Goal: Task Accomplishment & Management: Complete application form

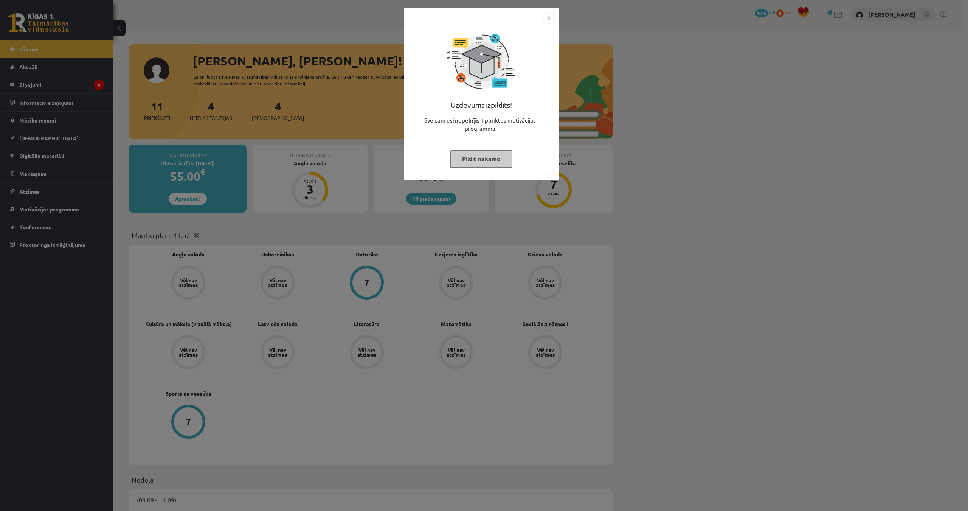
click at [547, 14] on img "Close" at bounding box center [548, 17] width 11 height 11
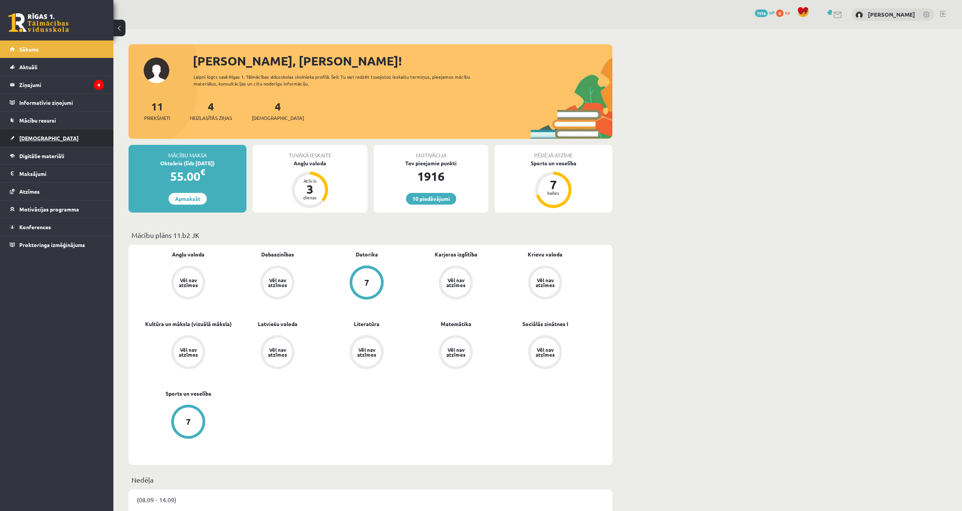
click at [64, 138] on link "[DEMOGRAPHIC_DATA]" at bounding box center [57, 137] width 94 height 17
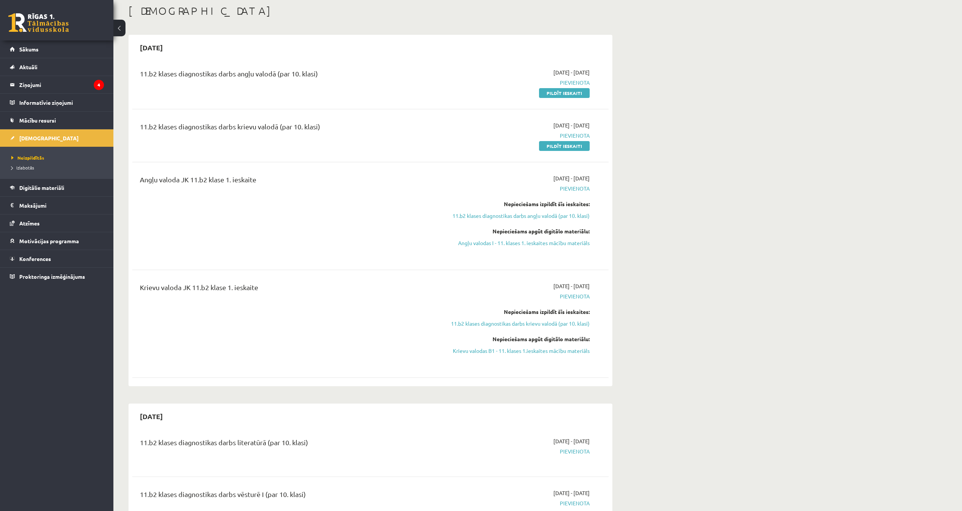
scroll to position [38, 0]
click at [547, 98] on link "Pildīt ieskaiti" at bounding box center [564, 95] width 51 height 10
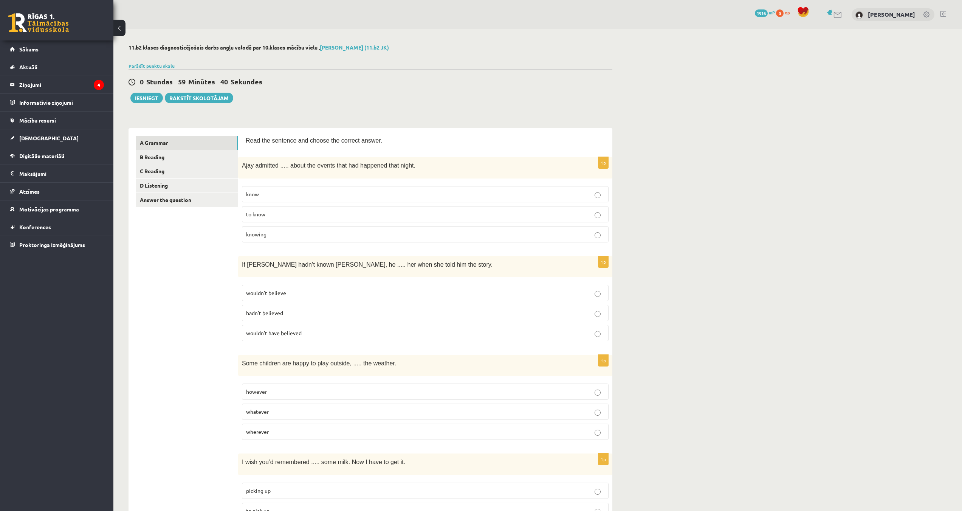
click at [285, 215] on p "to know" at bounding box center [425, 214] width 358 height 8
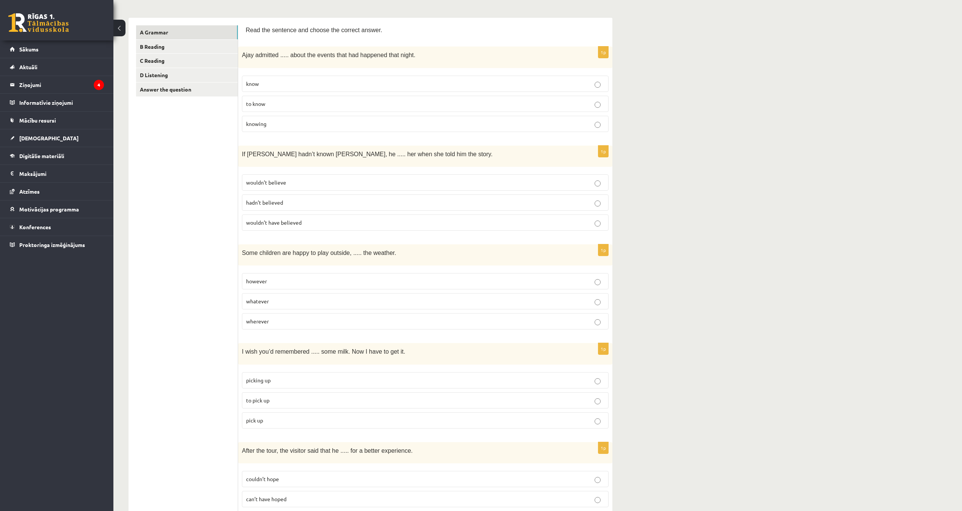
scroll to position [113, 0]
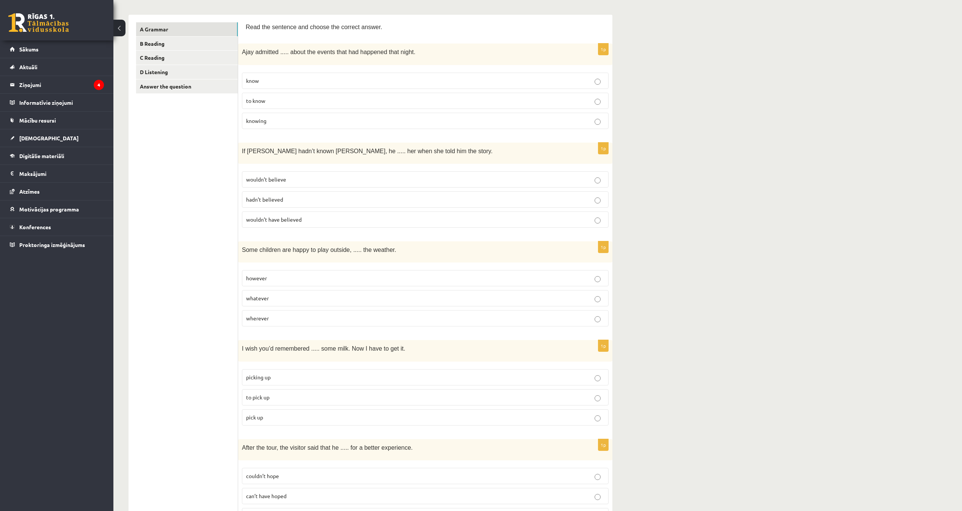
click at [288, 220] on span "wouldn’t have believed" at bounding box center [274, 219] width 56 height 7
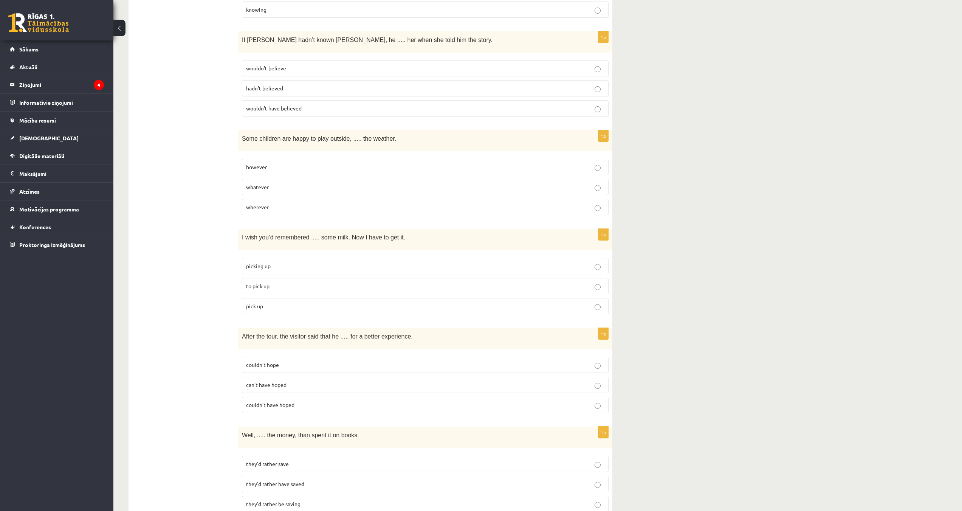
scroll to position [227, 0]
click at [284, 184] on p "whatever" at bounding box center [425, 185] width 358 height 8
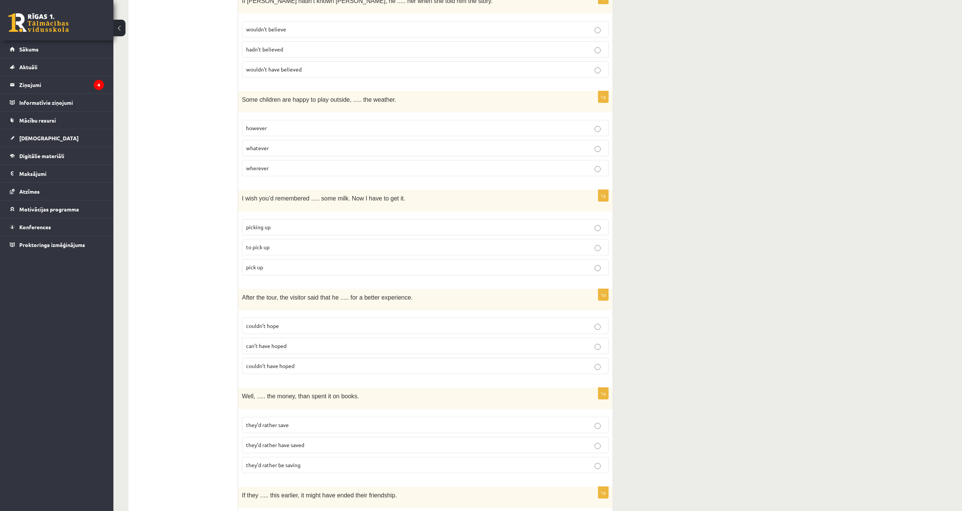
scroll to position [265, 0]
click at [295, 243] on p "to pick up" at bounding box center [425, 246] width 358 height 8
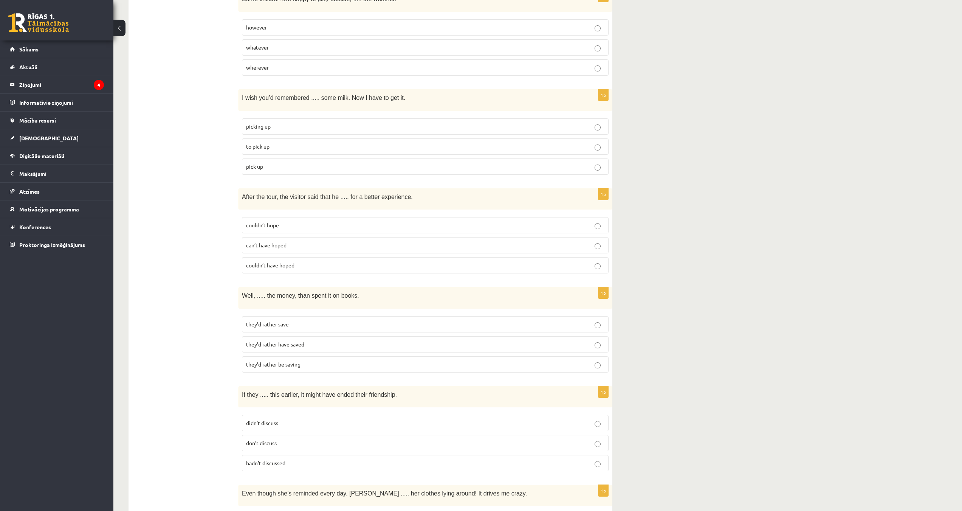
scroll to position [378, 0]
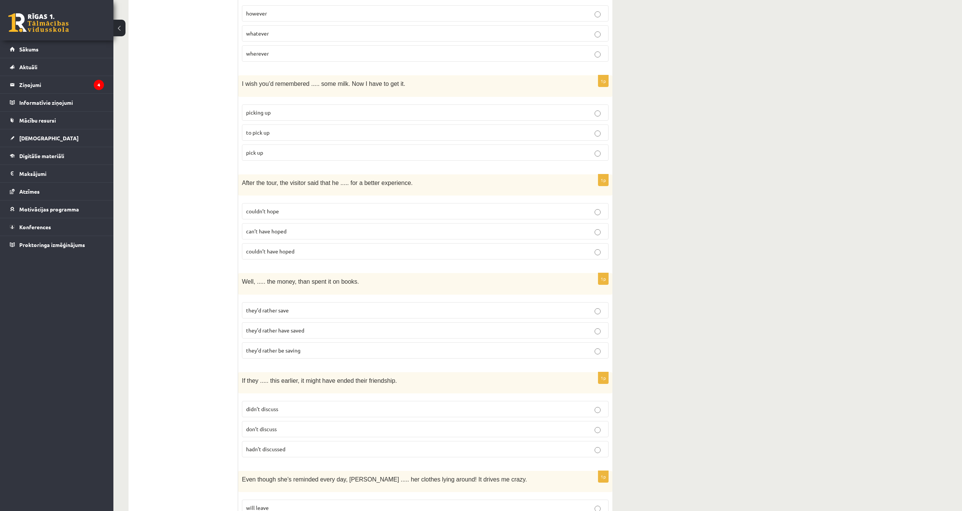
click at [304, 212] on p "couldn’t hope" at bounding box center [425, 211] width 358 height 8
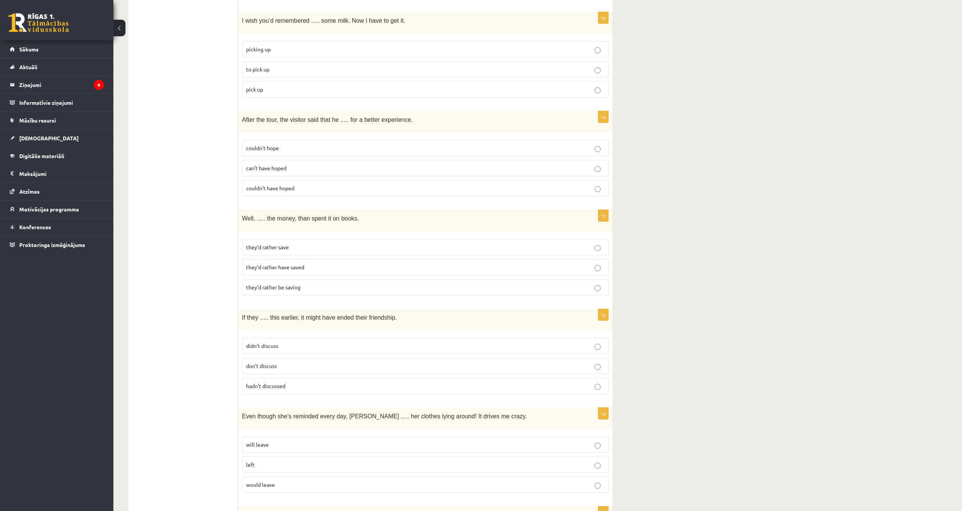
scroll to position [454, 0]
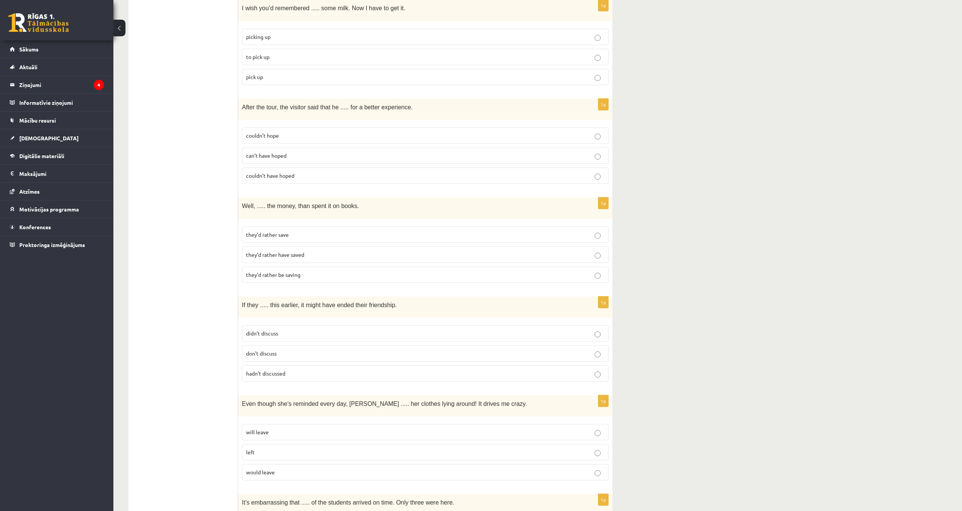
click at [340, 235] on p "they’d rather save" at bounding box center [425, 235] width 358 height 8
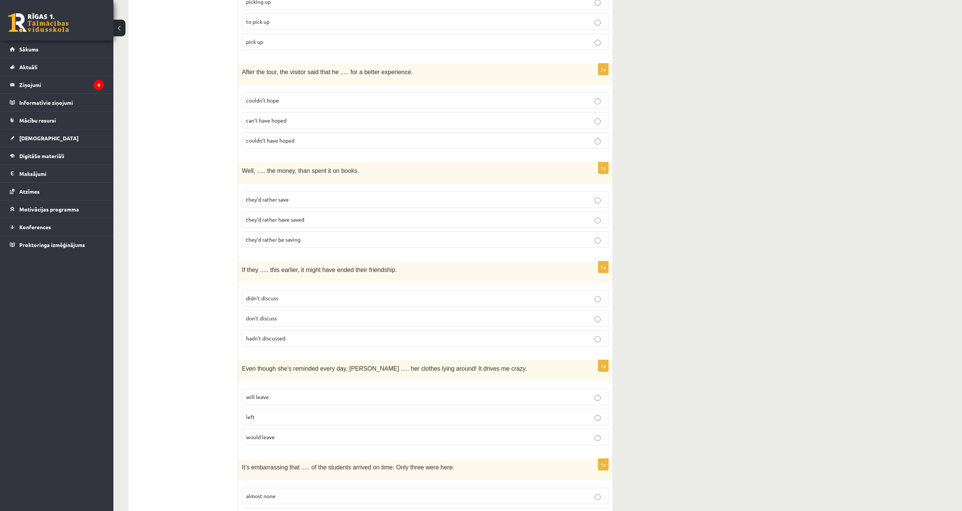
scroll to position [491, 0]
click at [292, 294] on p "didn’t discuss" at bounding box center [425, 295] width 358 height 8
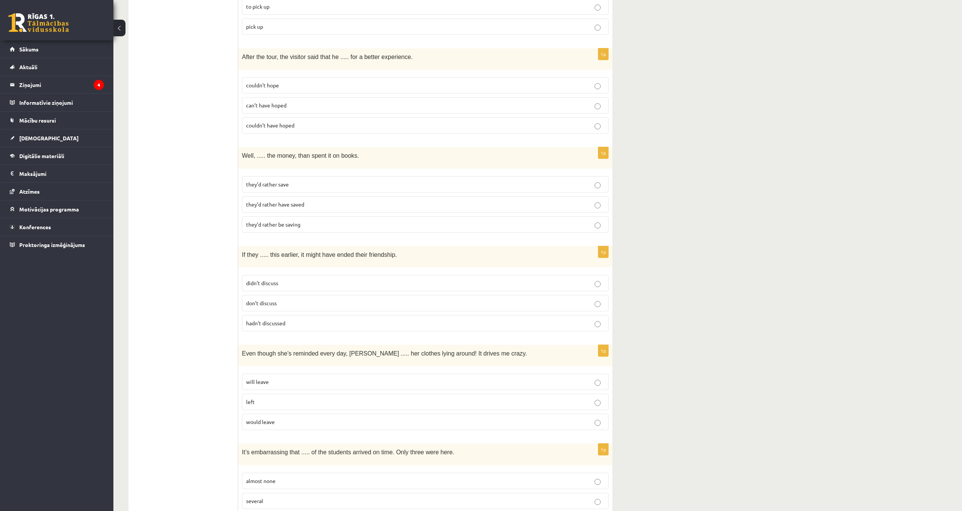
scroll to position [529, 0]
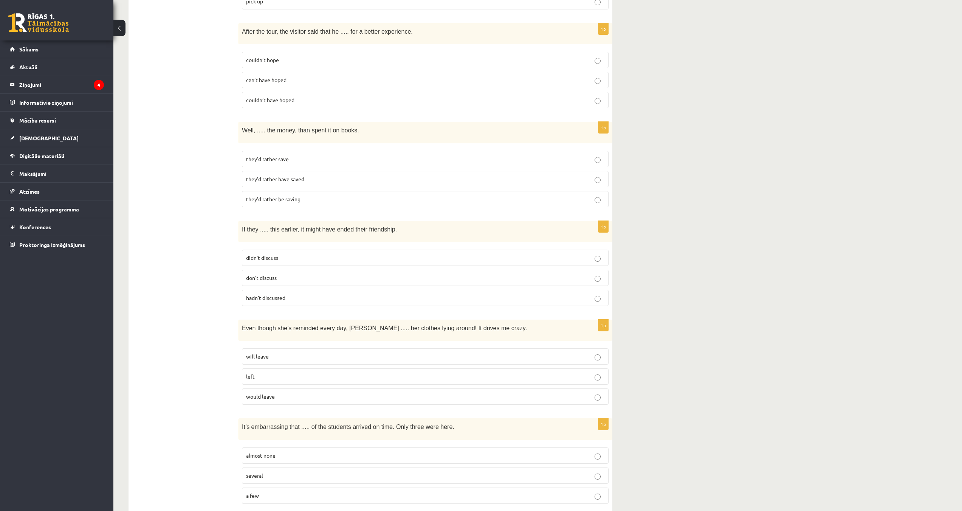
click at [288, 295] on p "hadn’t discussed" at bounding box center [425, 298] width 358 height 8
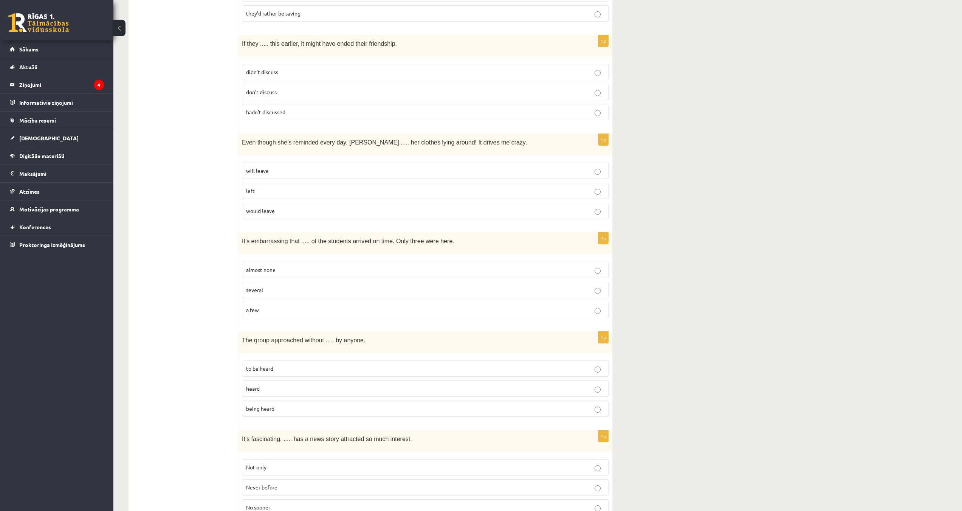
scroll to position [718, 0]
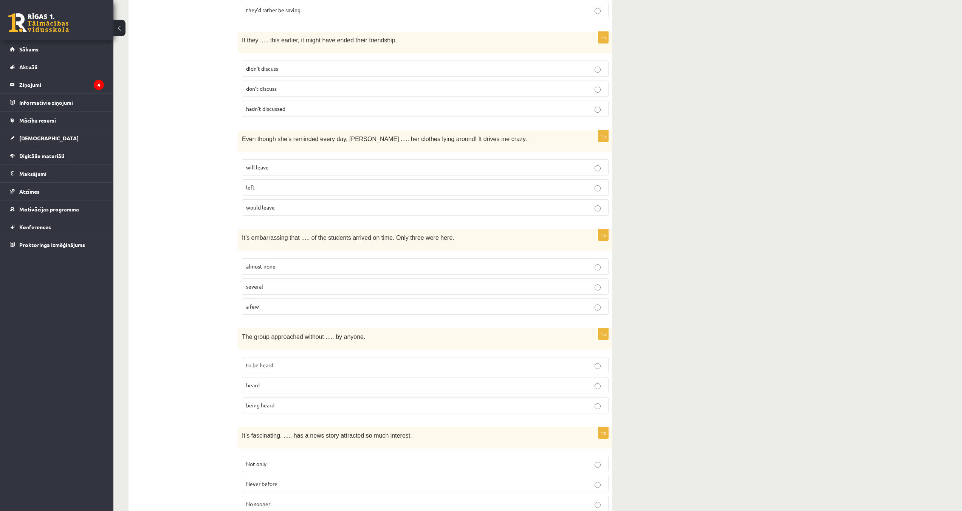
click at [309, 166] on p "will leave" at bounding box center [425, 167] width 358 height 8
click at [278, 262] on p "almost none" at bounding box center [425, 266] width 358 height 8
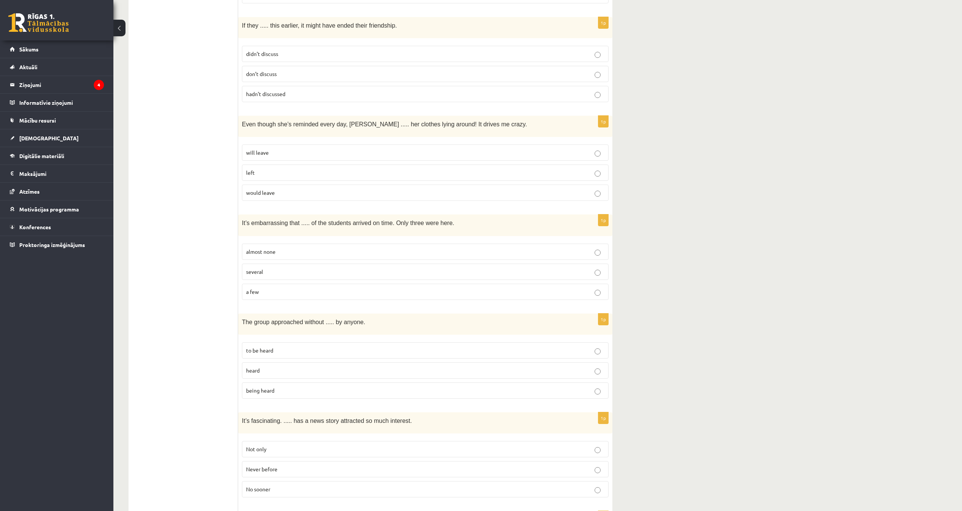
scroll to position [756, 0]
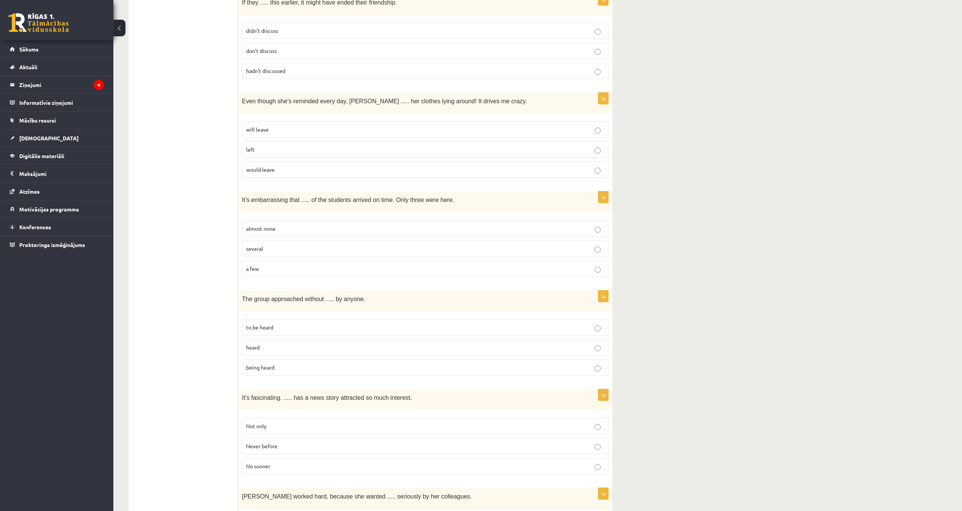
click at [302, 364] on p "being heard" at bounding box center [425, 367] width 358 height 8
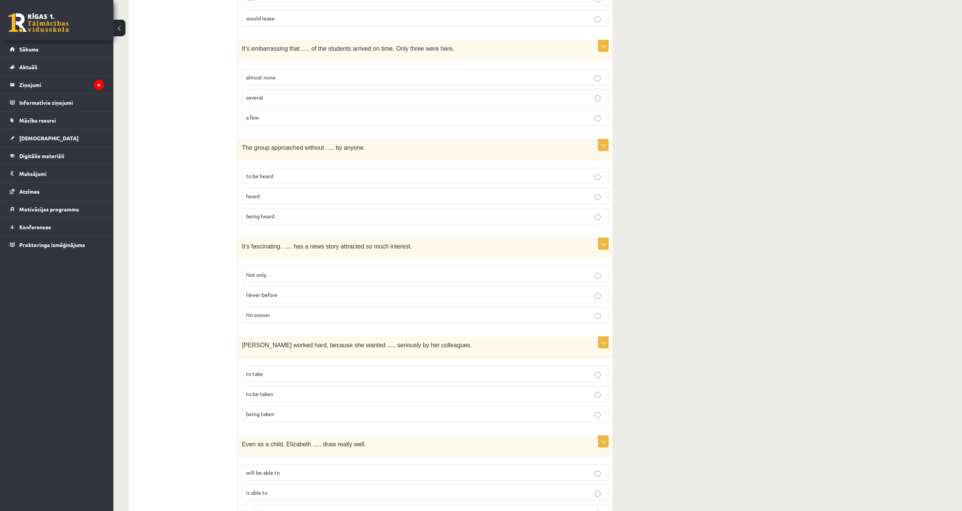
scroll to position [948, 0]
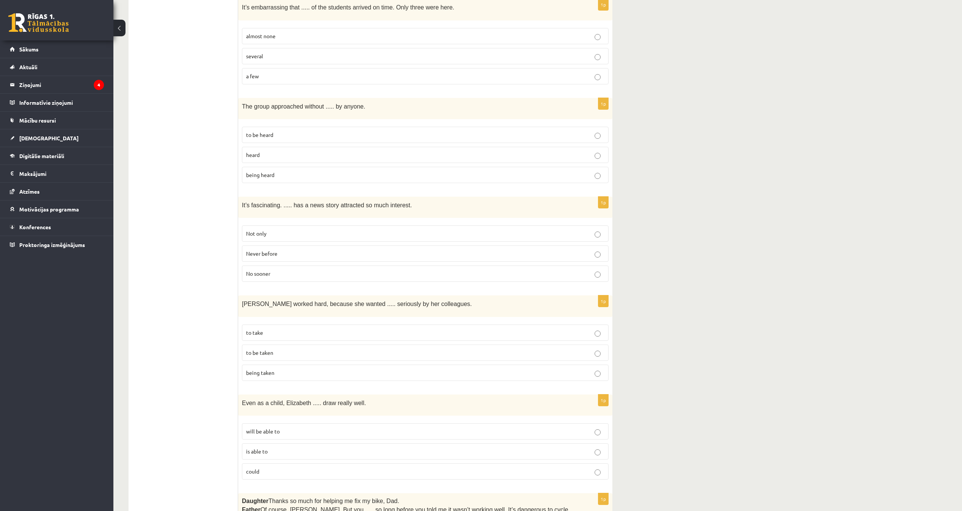
click at [299, 249] on p "Never before" at bounding box center [425, 253] width 358 height 8
drag, startPoint x: 202, startPoint y: 231, endPoint x: 218, endPoint y: 222, distance: 18.1
drag, startPoint x: 218, startPoint y: 222, endPoint x: 105, endPoint y: 222, distance: 113.4
click at [110, 218] on li "Konferences" at bounding box center [56, 227] width 113 height 18
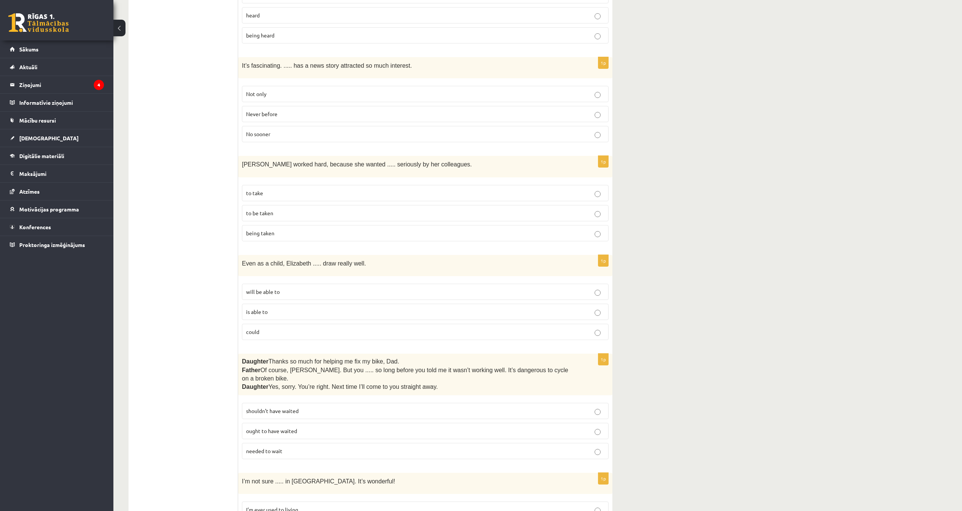
scroll to position [1090, 0]
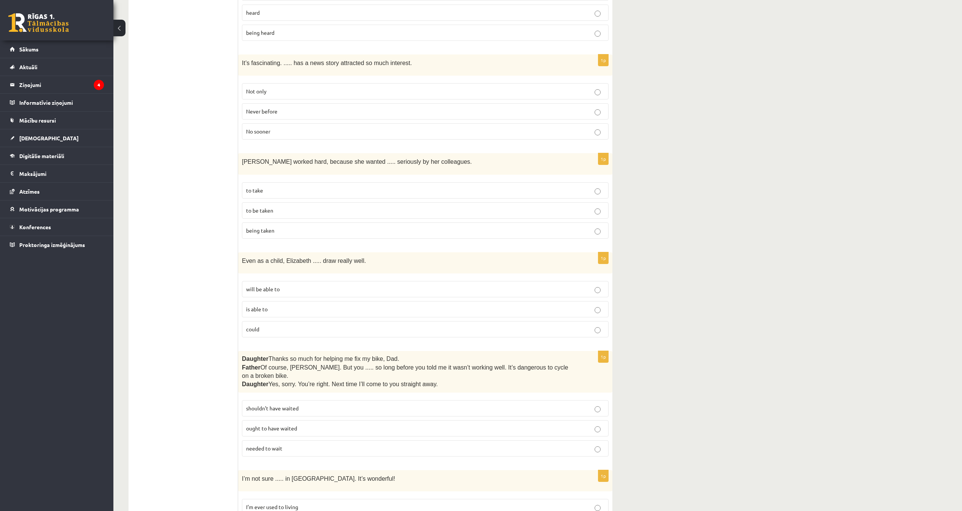
click at [275, 209] on p "to be taken" at bounding box center [425, 210] width 358 height 8
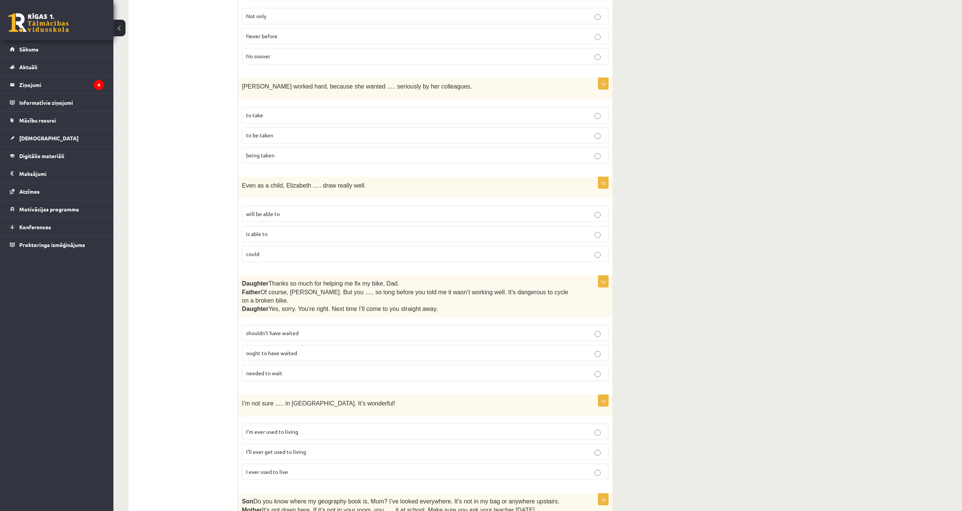
scroll to position [1166, 0]
click at [270, 249] on p "could" at bounding box center [425, 253] width 358 height 8
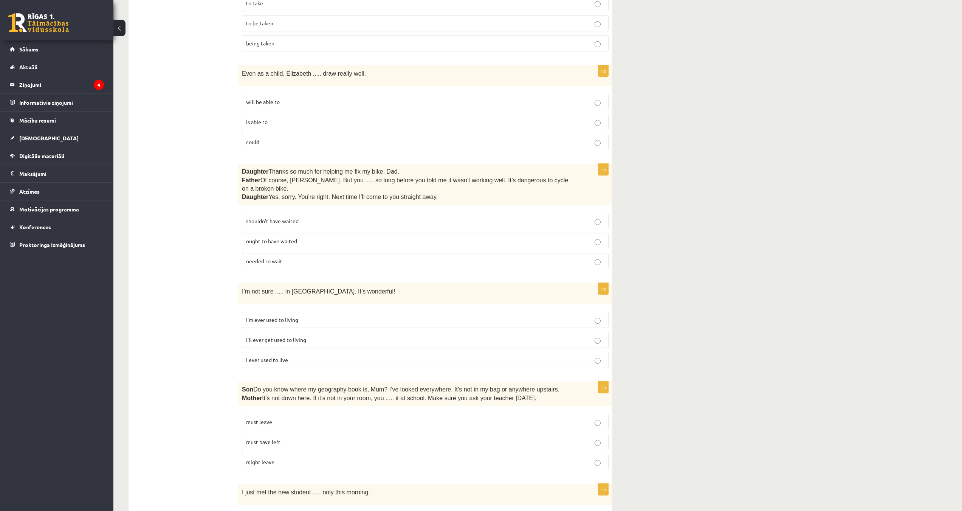
scroll to position [1279, 0]
click at [330, 215] on p "shouldn’t have waited" at bounding box center [425, 219] width 358 height 8
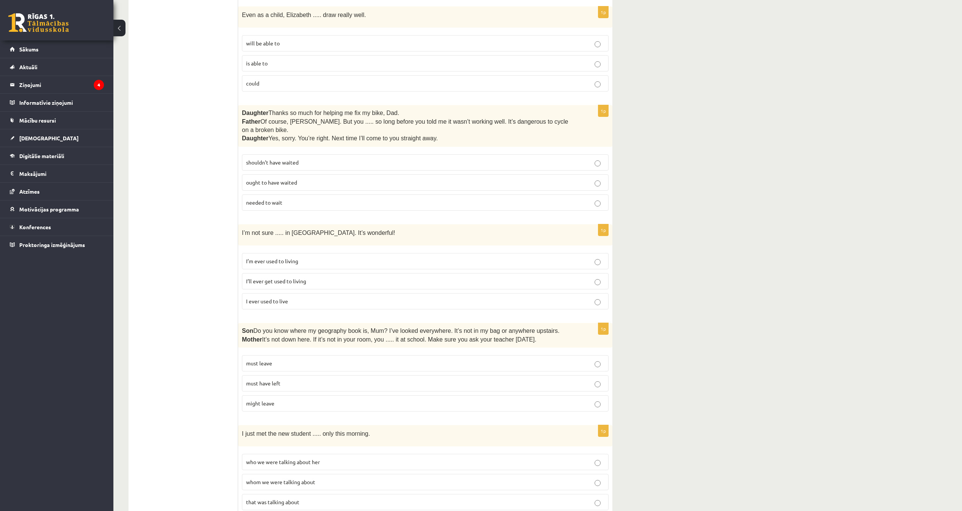
scroll to position [1355, 0]
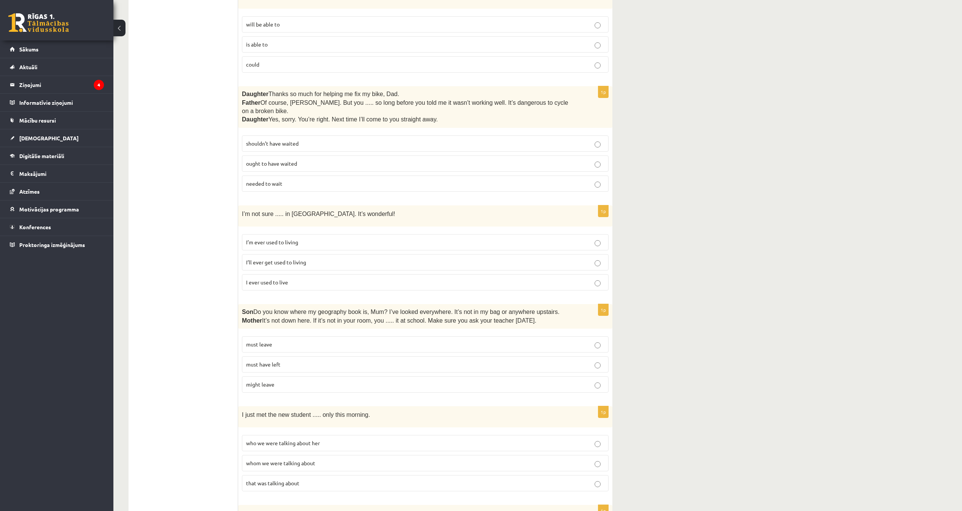
click at [319, 258] on p "I’ll ever get used to living" at bounding box center [425, 262] width 358 height 8
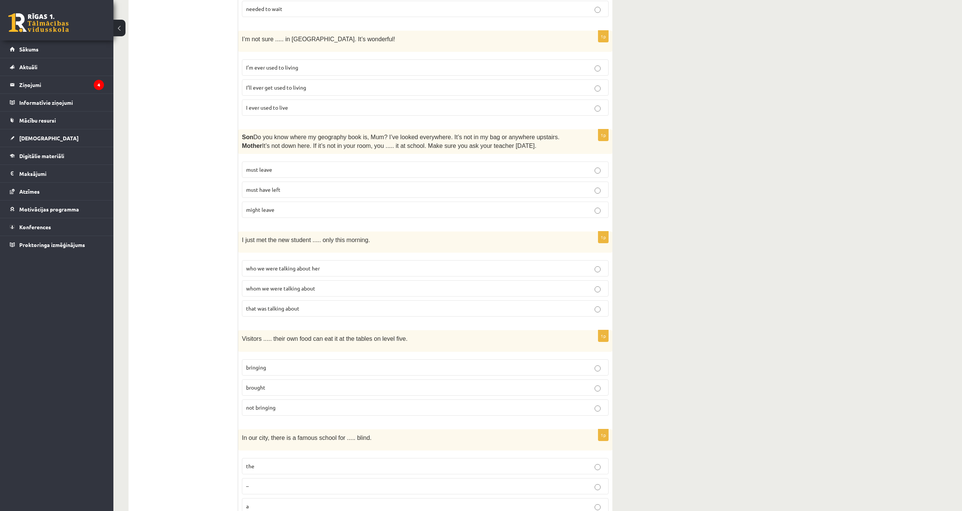
scroll to position [1506, 0]
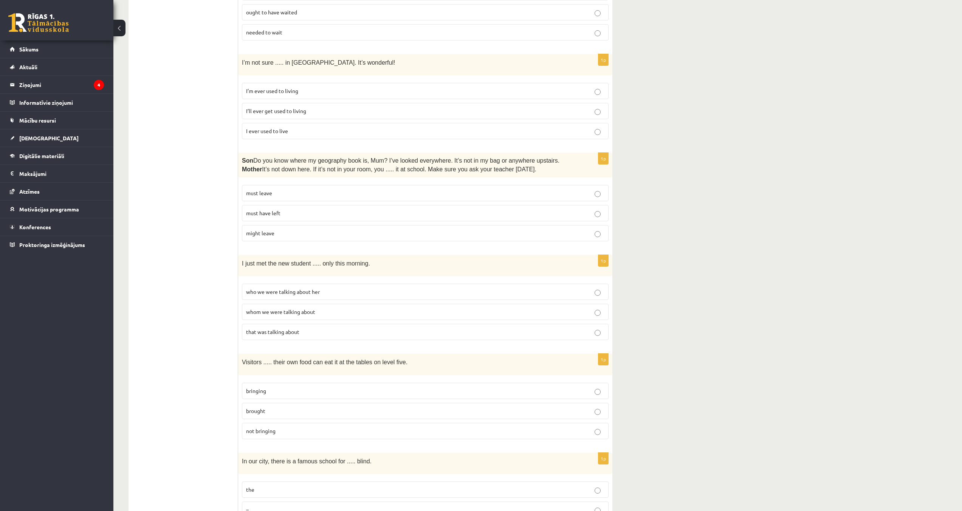
click at [303, 209] on p "must have left" at bounding box center [425, 213] width 358 height 8
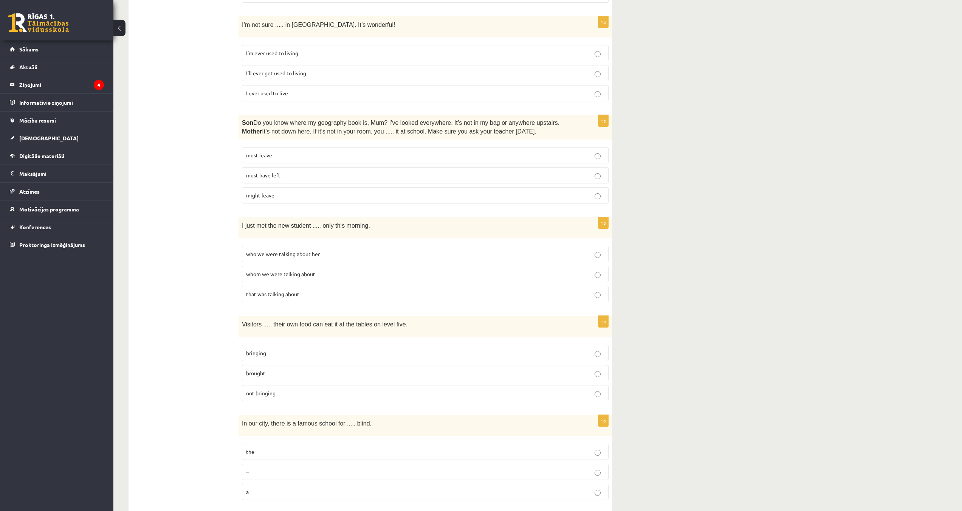
click at [319, 270] on p "whom we were talking about" at bounding box center [425, 274] width 358 height 8
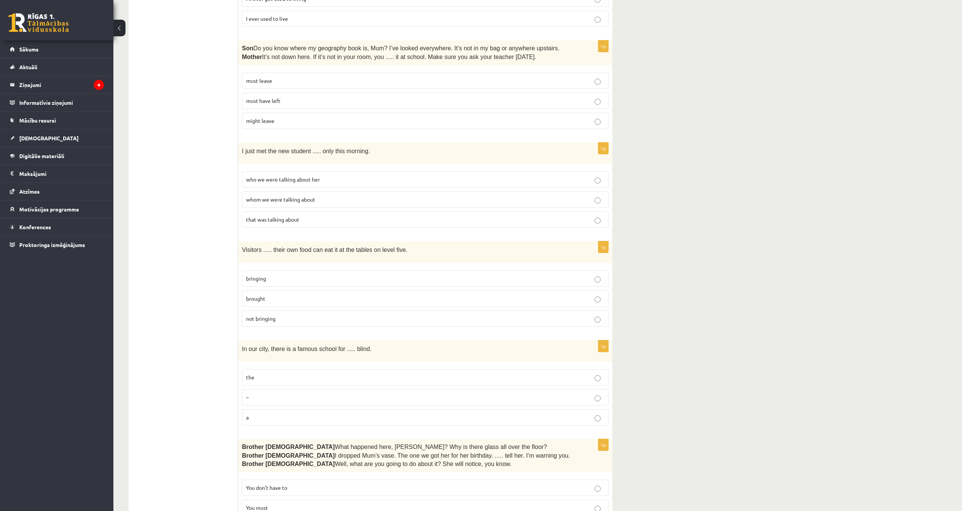
scroll to position [1657, 0]
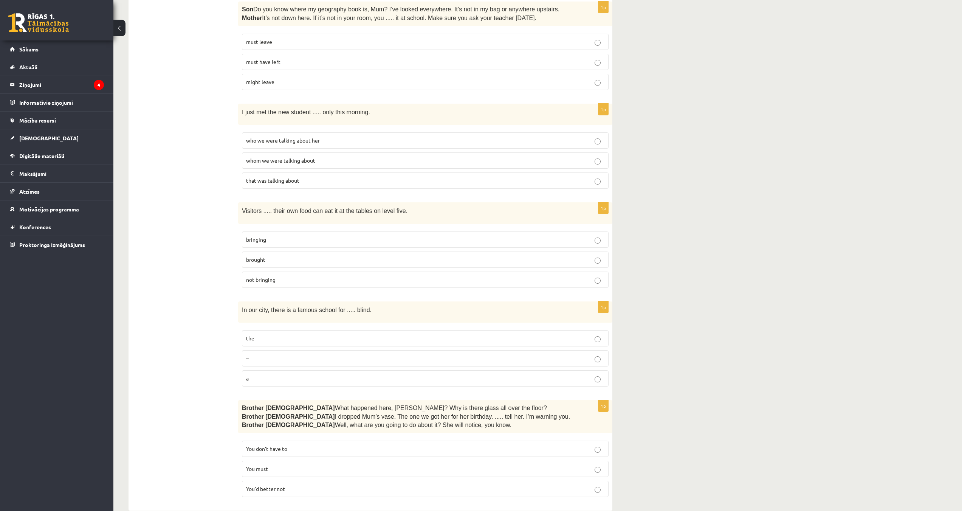
click at [291, 235] on p "bringing" at bounding box center [425, 239] width 358 height 8
click at [320, 334] on p "the" at bounding box center [425, 338] width 358 height 8
click at [297, 485] on p "You’d better not" at bounding box center [425, 489] width 358 height 8
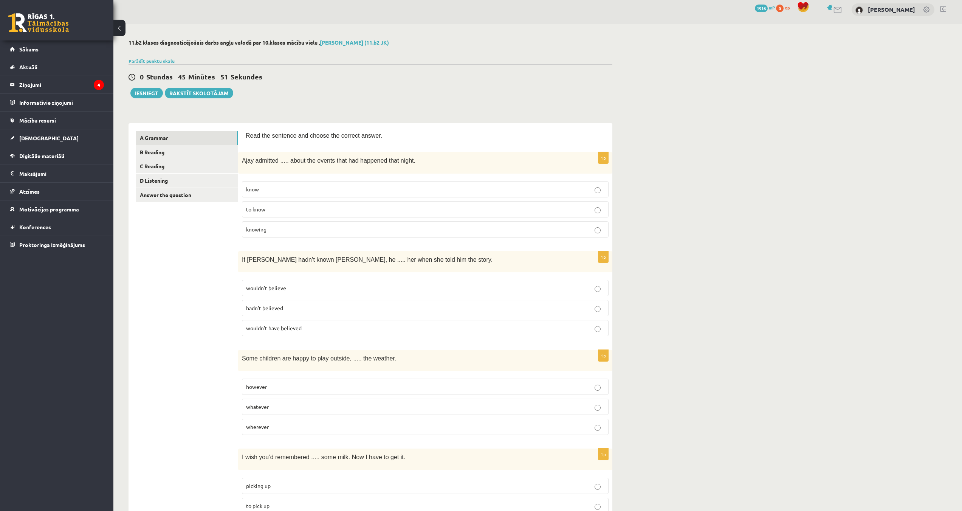
scroll to position [0, 0]
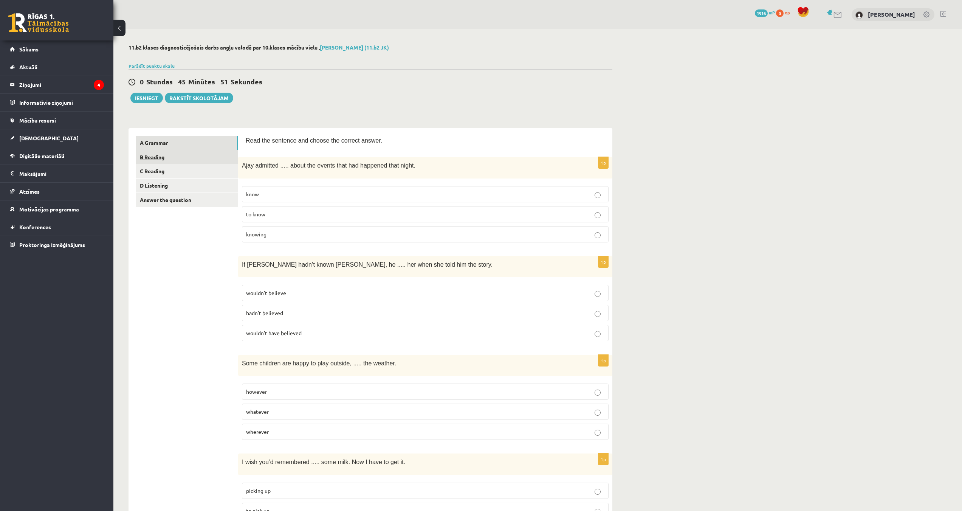
click at [197, 160] on link "B Reading" at bounding box center [187, 157] width 102 height 14
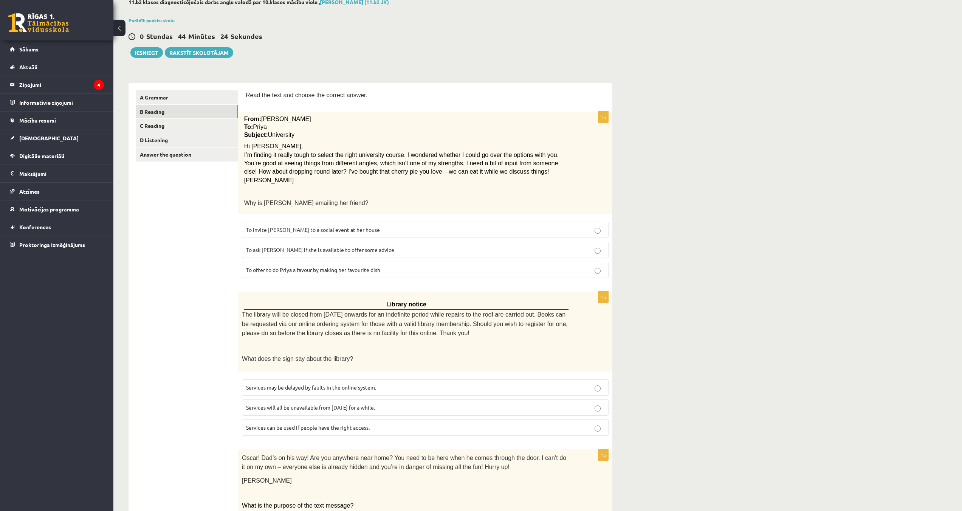
scroll to position [3, 0]
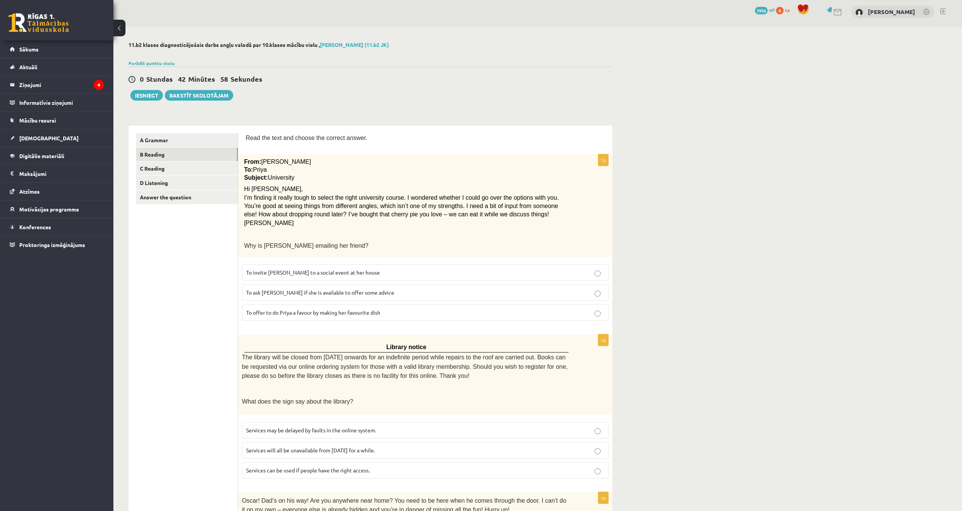
drag, startPoint x: 376, startPoint y: 292, endPoint x: 372, endPoint y: 291, distance: 3.9
click at [374, 292] on p "To ask Priya if she is available to offer some advice" at bounding box center [425, 292] width 358 height 8
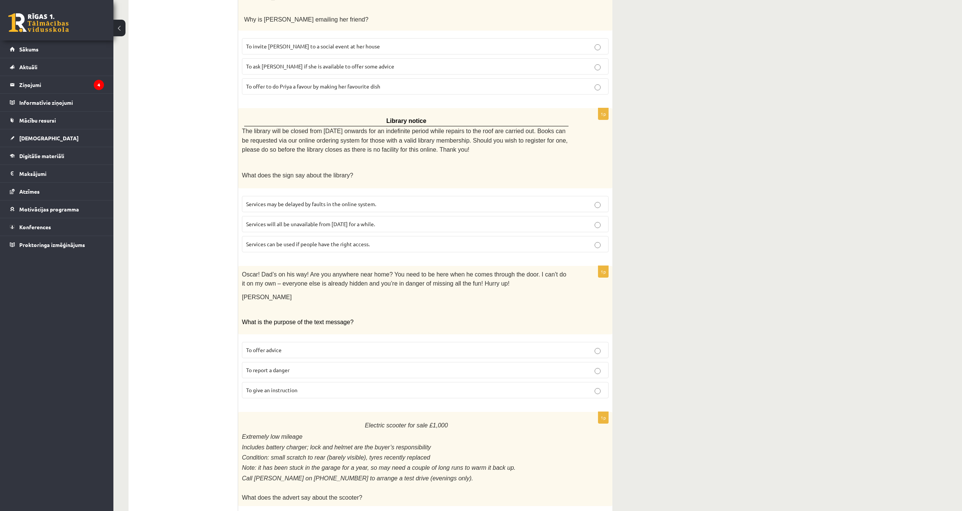
scroll to position [229, 0]
click at [390, 220] on p "Services will all be unavailable from Monday for a while." at bounding box center [425, 223] width 358 height 8
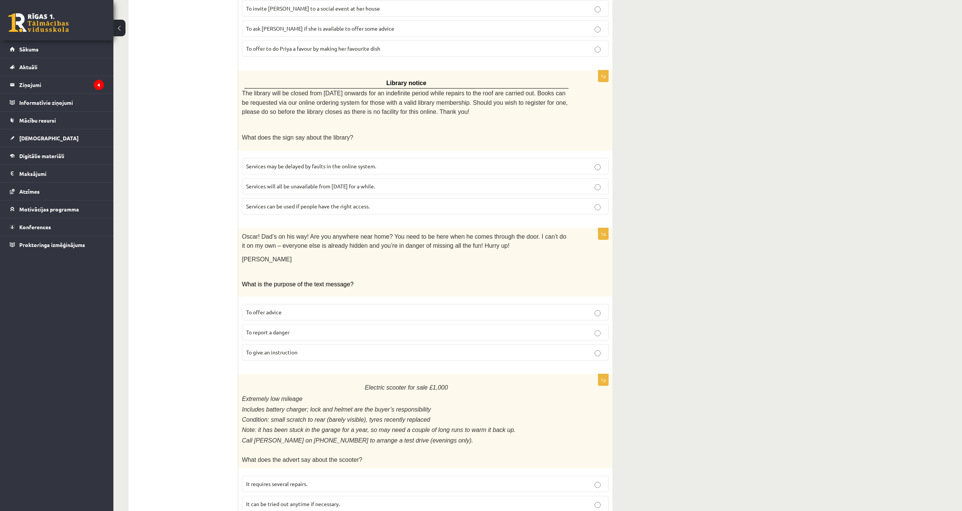
scroll to position [343, 0]
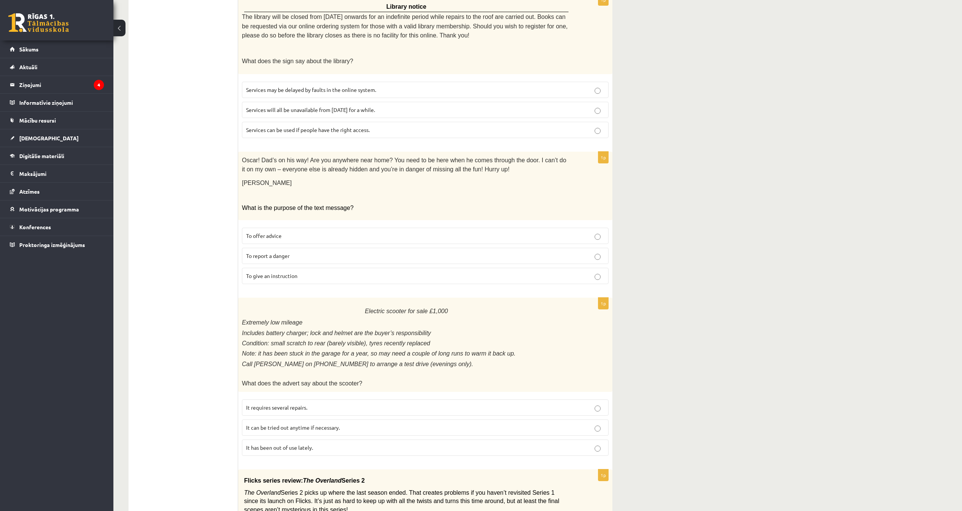
click at [305, 234] on p "To offer advice" at bounding box center [425, 236] width 358 height 8
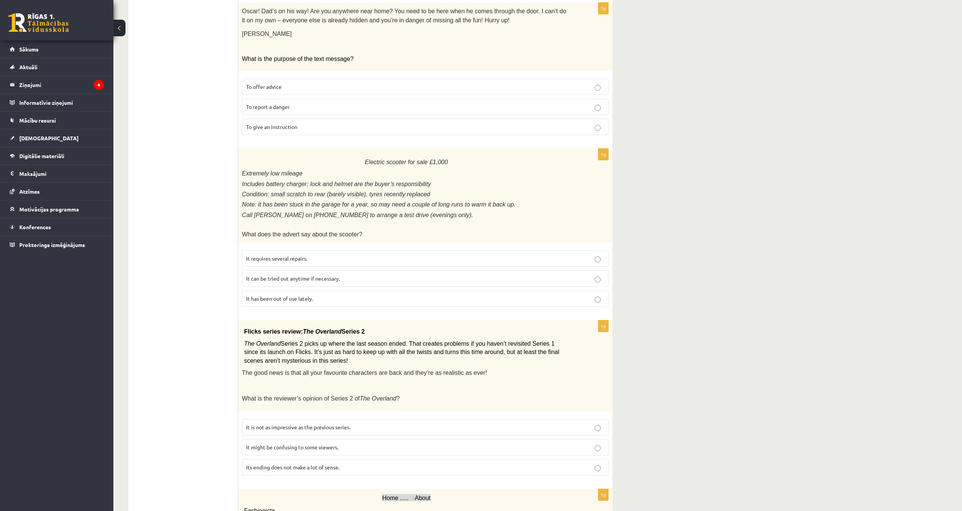
scroll to position [494, 0]
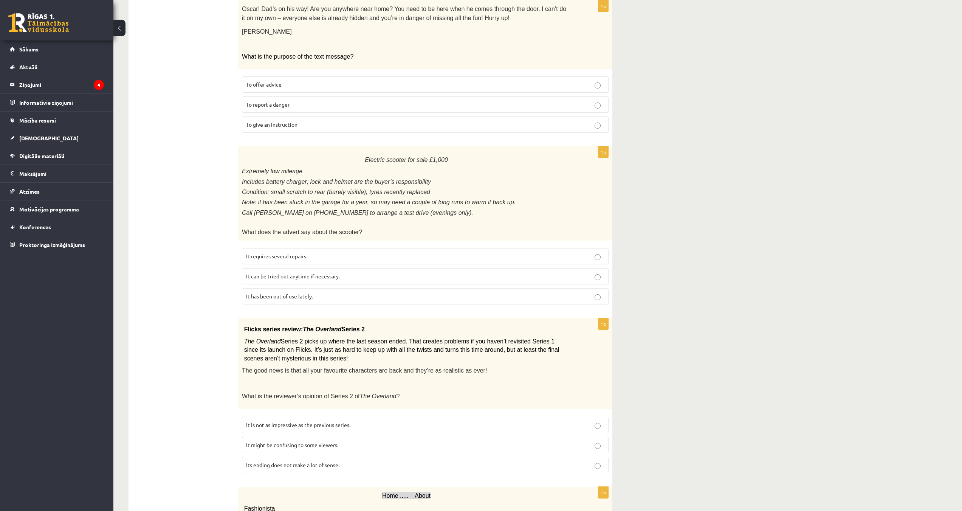
click at [311, 293] on p "It has been out of use lately." at bounding box center [425, 296] width 358 height 8
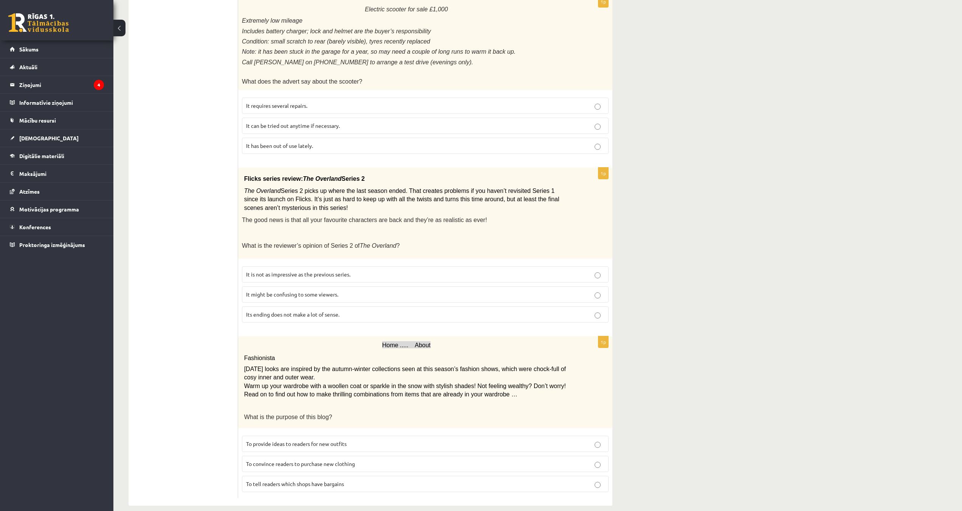
scroll to position [645, 0]
click at [344, 290] on p "It might be confusing to some viewers." at bounding box center [425, 294] width 358 height 8
click at [337, 459] on span "To convince readers to purchase new clothing" at bounding box center [300, 462] width 109 height 7
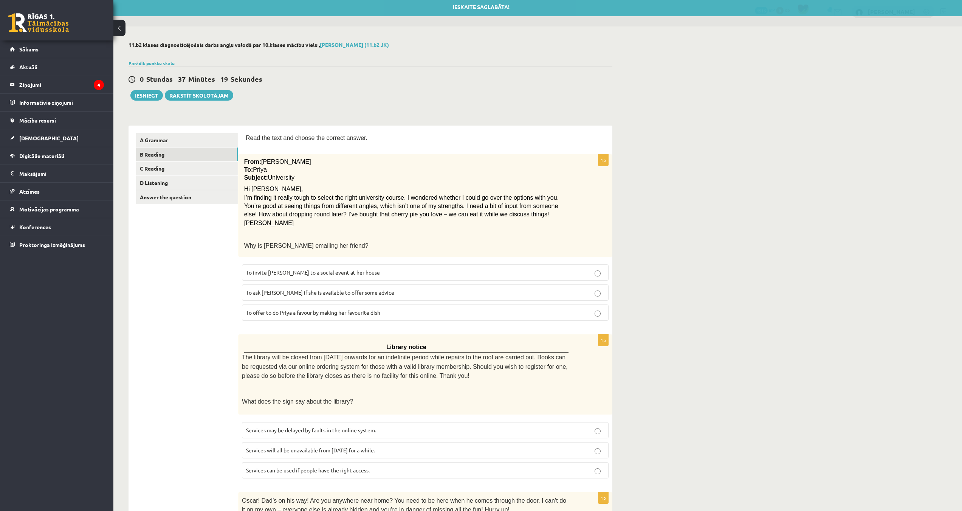
scroll to position [0, 0]
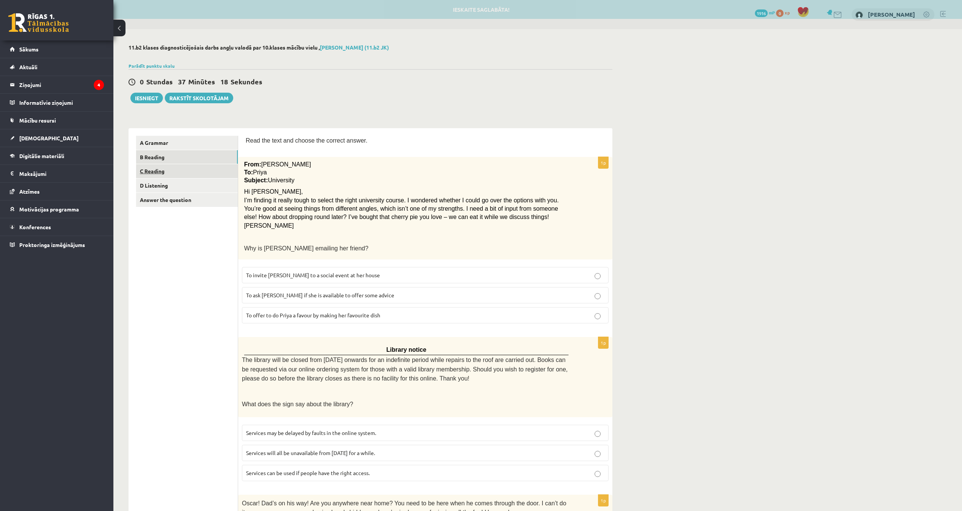
click at [177, 173] on link "C Reading" at bounding box center [187, 171] width 102 height 14
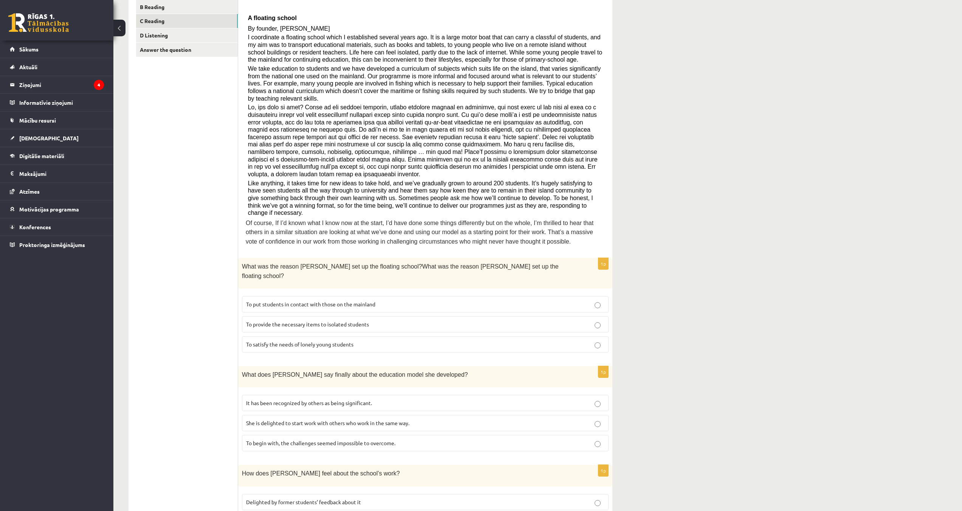
scroll to position [151, 0]
click at [389, 319] on p "To provide the necessary items to isolated students" at bounding box center [425, 323] width 358 height 8
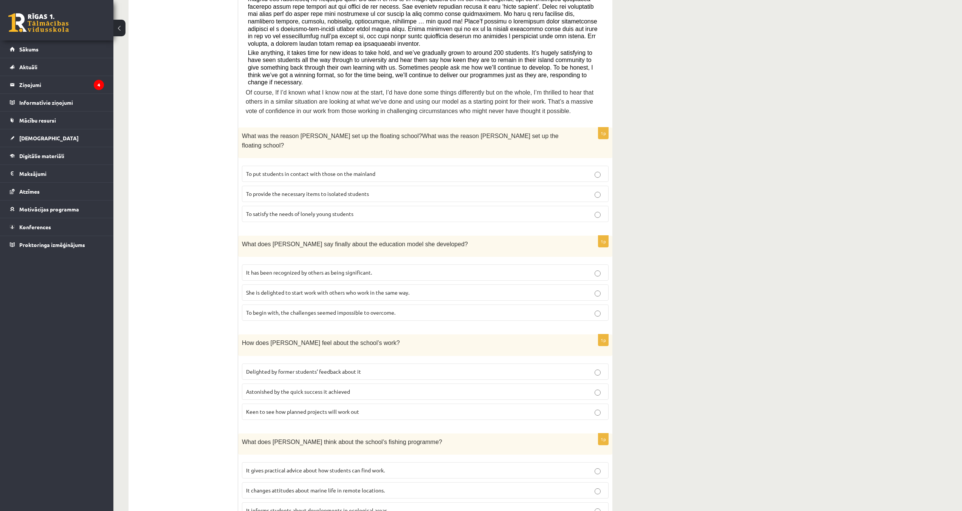
scroll to position [302, 0]
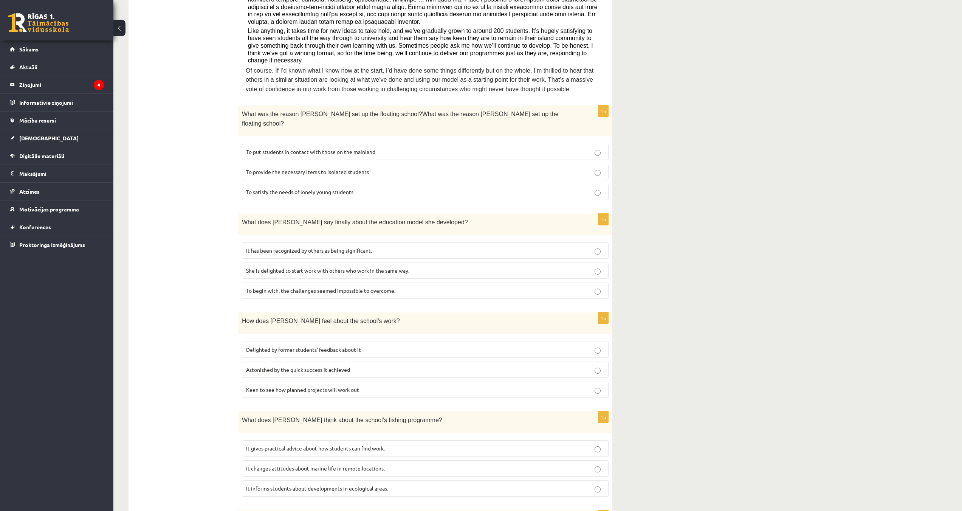
click at [369, 242] on label "It has been recognized by others as being significant." at bounding box center [425, 250] width 367 height 16
click at [344, 346] on span "Delighted by former students’ feedback about it" at bounding box center [303, 349] width 115 height 7
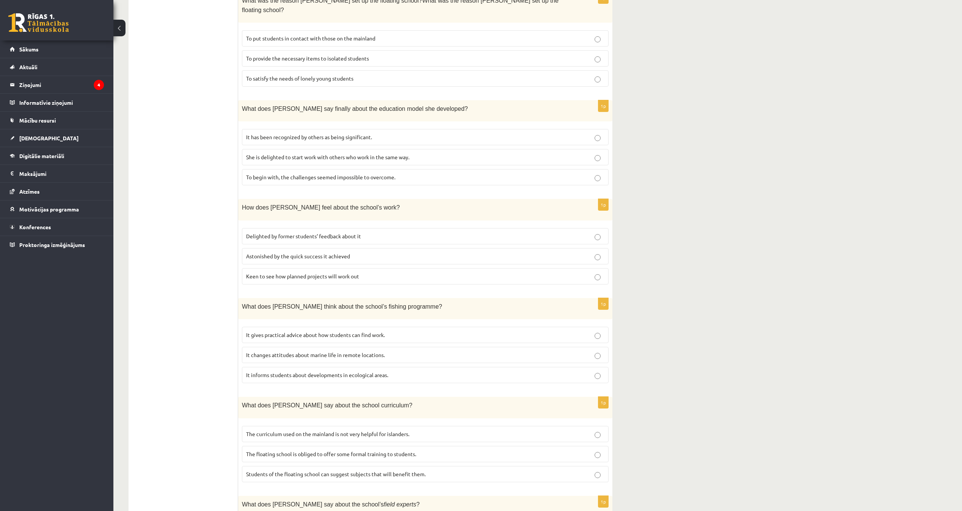
click at [370, 351] on p "It changes attitudes about marine life in remote locations." at bounding box center [425, 355] width 358 height 8
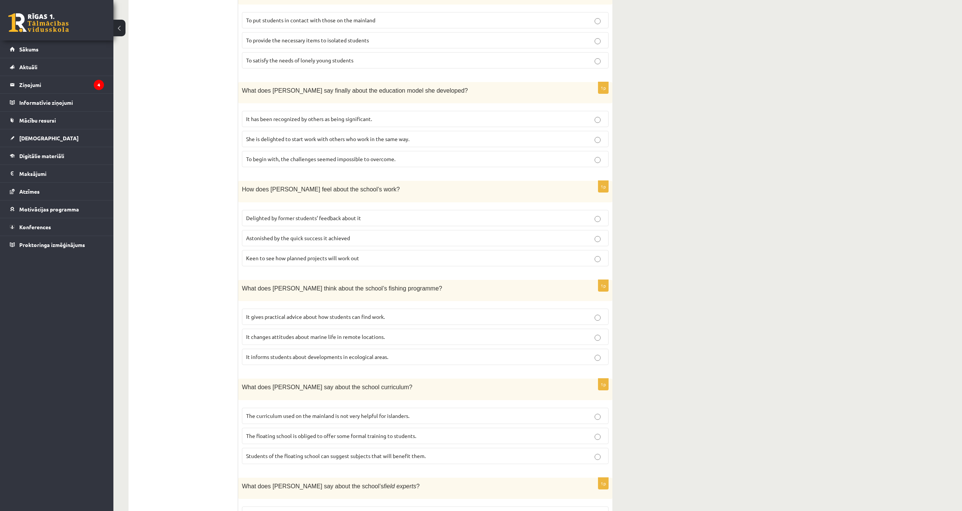
scroll to position [479, 0]
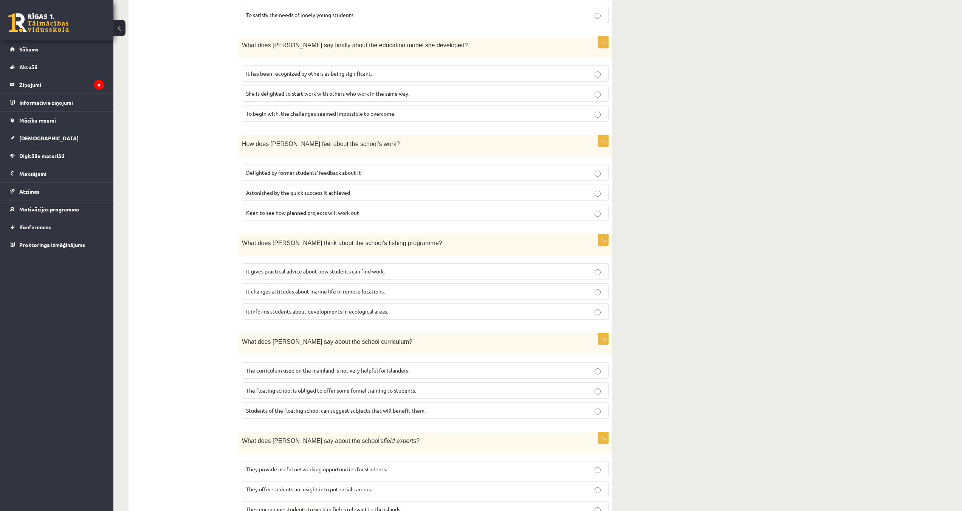
click at [364, 362] on label "The curriculum used on the mainland is not very helpful for islanders." at bounding box center [425, 370] width 367 height 16
click at [384, 461] on label "They provide useful networking opportunities for students." at bounding box center [425, 469] width 367 height 16
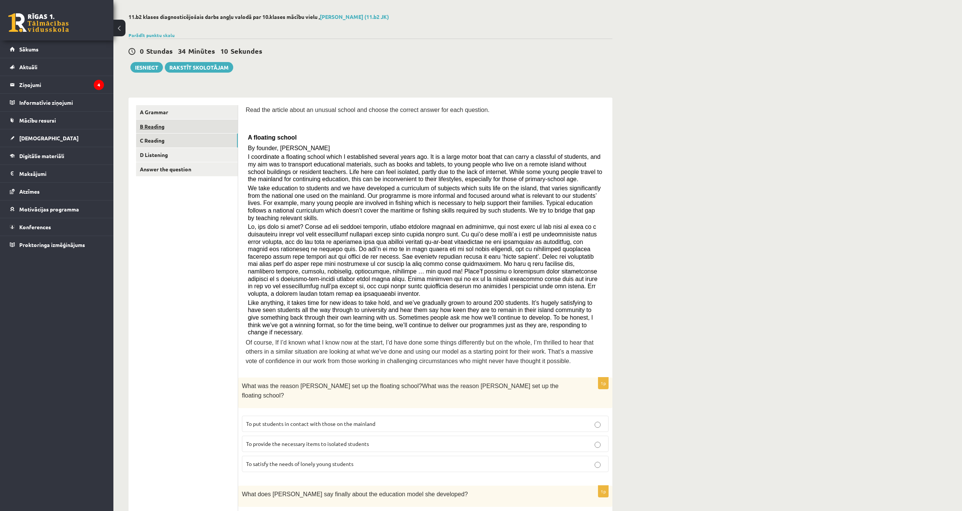
scroll to position [26, 0]
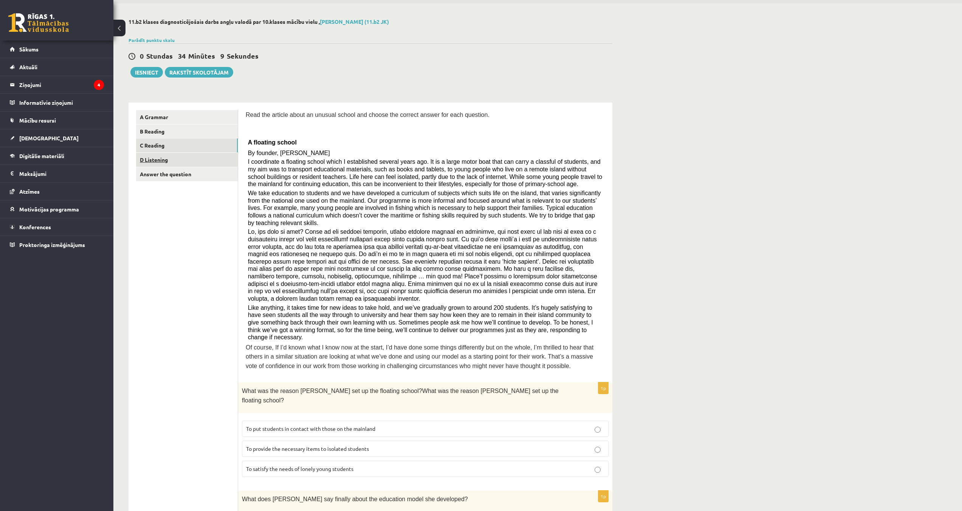
click at [185, 161] on link "D Listening" at bounding box center [187, 160] width 102 height 14
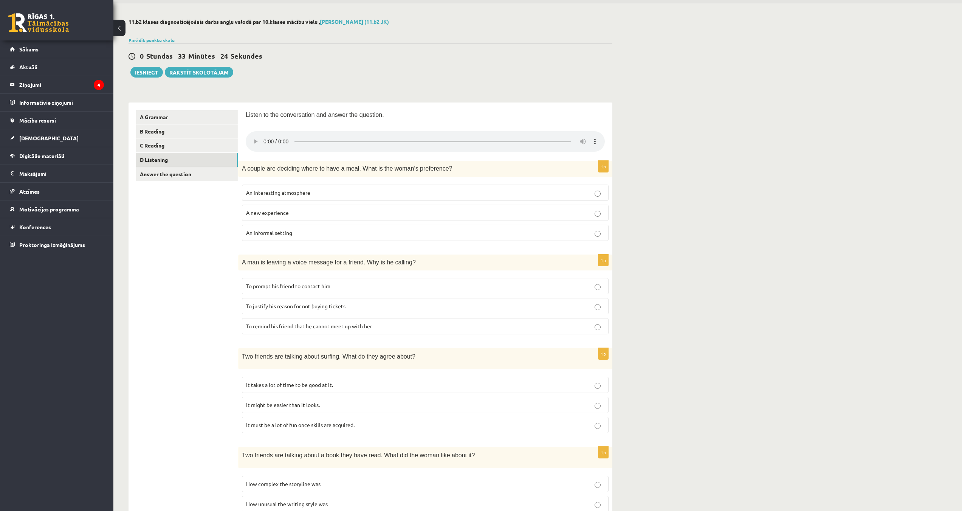
click at [294, 239] on label "An informal setting" at bounding box center [425, 233] width 367 height 16
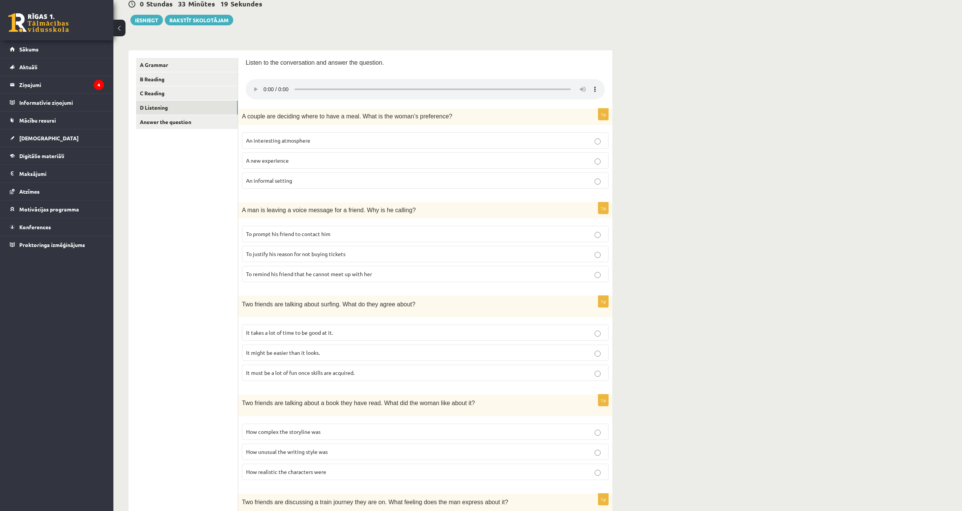
scroll to position [101, 0]
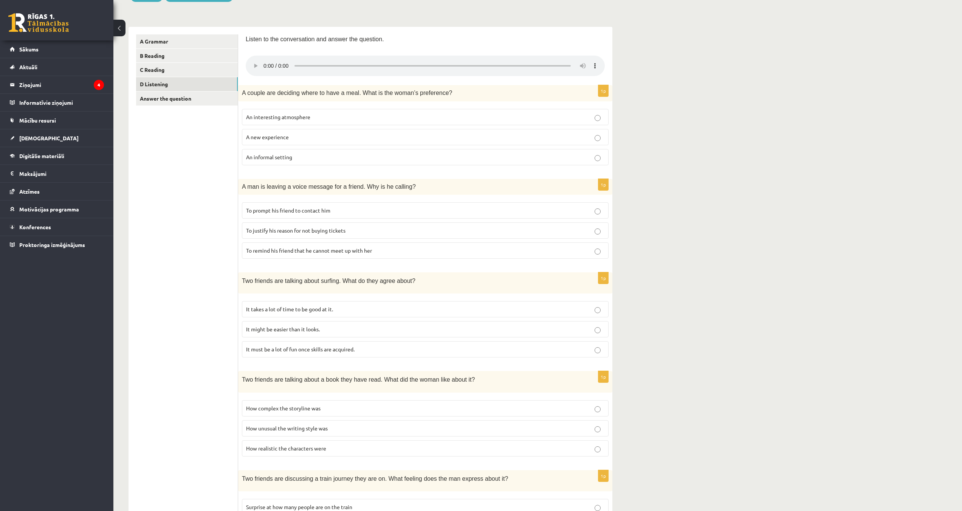
drag, startPoint x: 281, startPoint y: 184, endPoint x: 192, endPoint y: 193, distance: 88.9
click at [192, 193] on ul "A Grammar B Reading C Reading D Listening Answer the question" at bounding box center [187, 347] width 102 height 626
click at [345, 214] on p "To prompt his friend to contact him" at bounding box center [425, 210] width 358 height 8
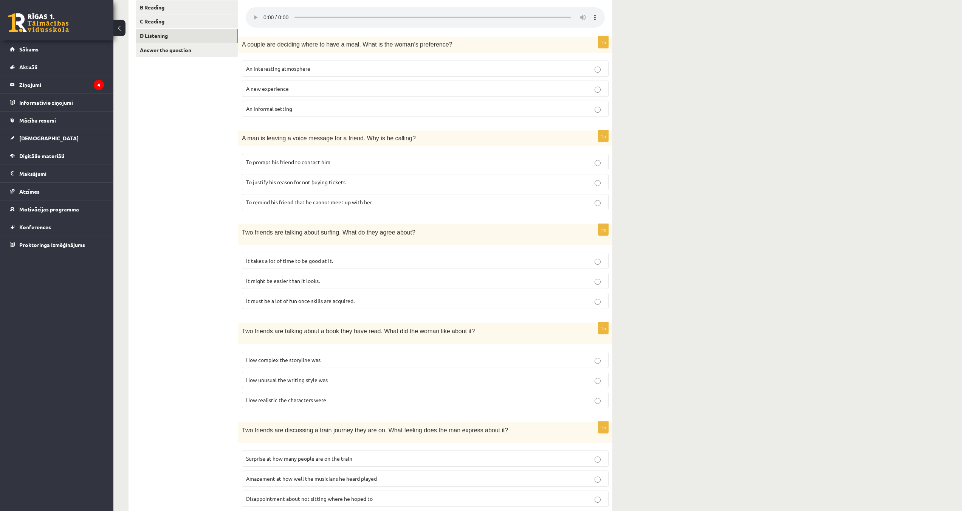
scroll to position [177, 0]
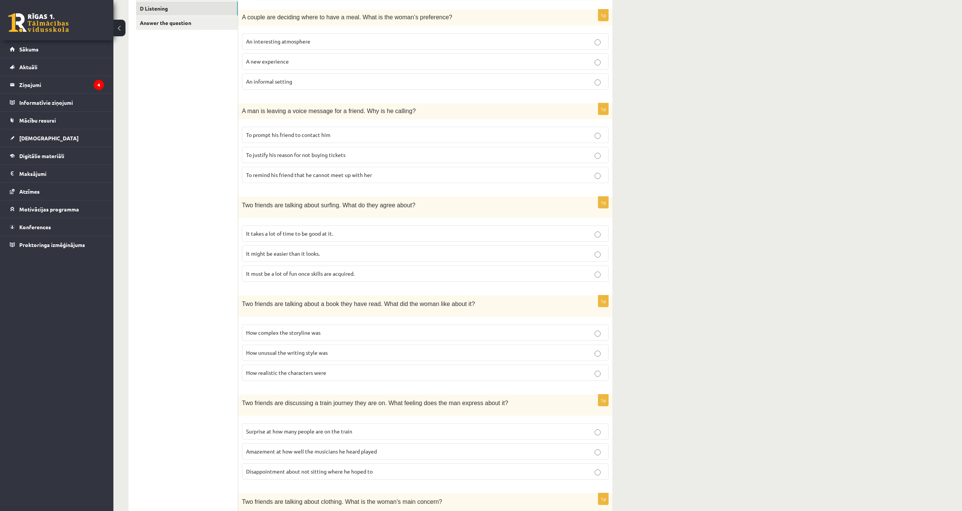
click at [363, 276] on p "It must be a lot of fun once skills are acquired." at bounding box center [425, 274] width 358 height 8
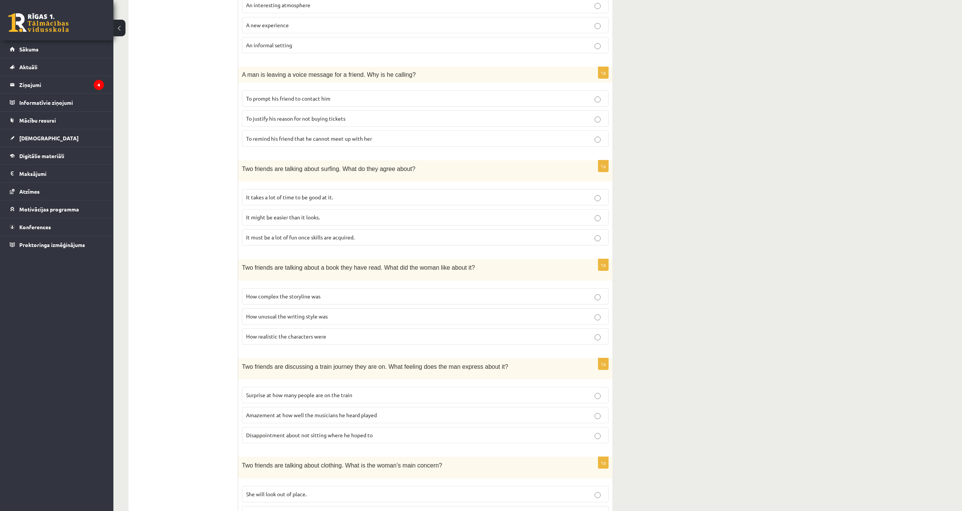
scroll to position [215, 0]
click at [328, 335] on p "How realistic the characters were" at bounding box center [425, 335] width 358 height 8
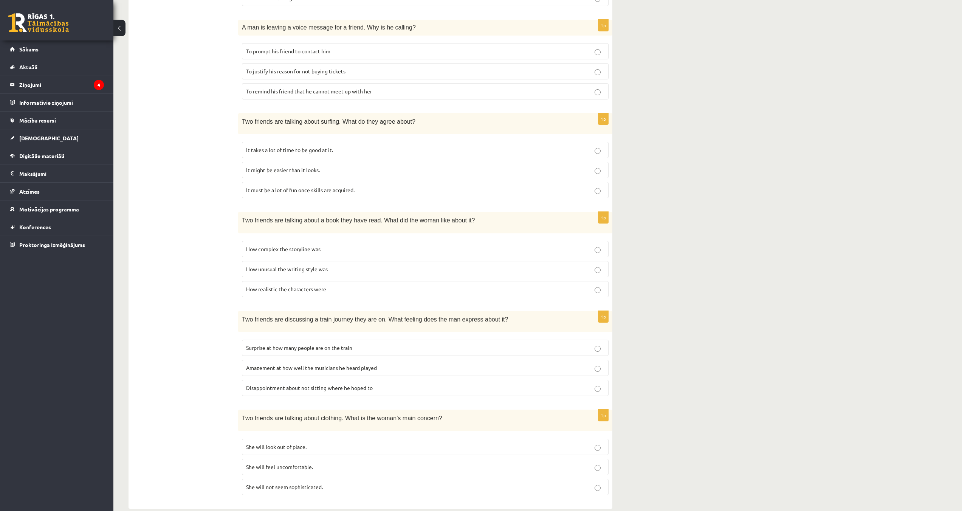
scroll to position [272, 0]
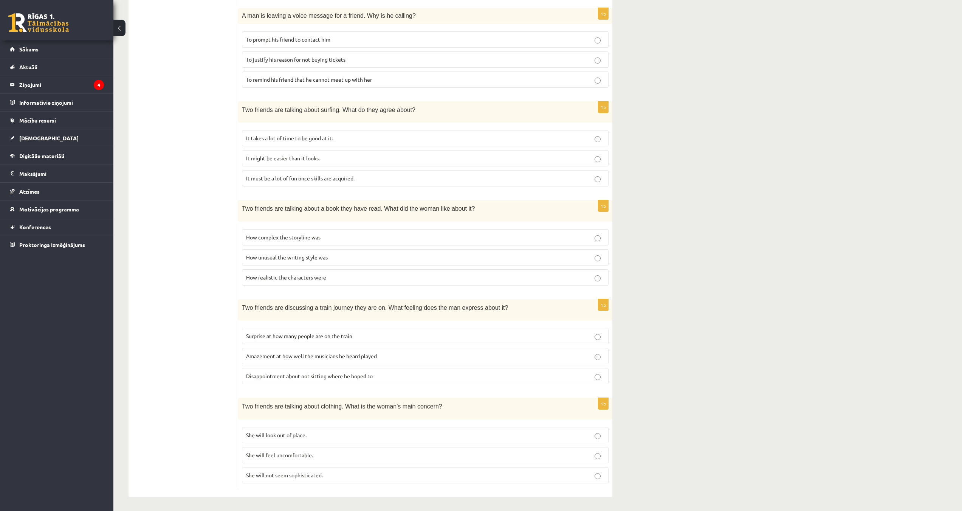
click at [321, 432] on p "She will look out of place." at bounding box center [425, 435] width 358 height 8
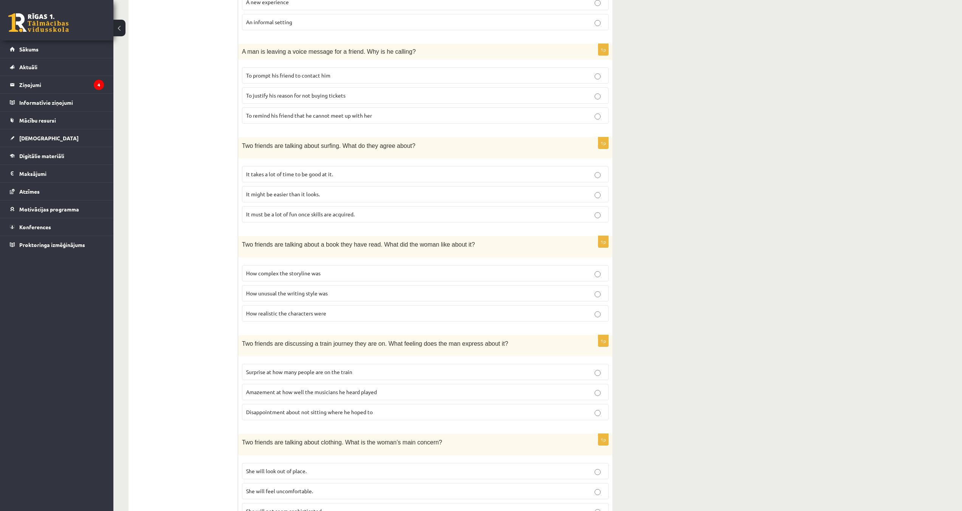
scroll to position [234, 0]
click at [297, 370] on span "Surprise at how many people are on the train" at bounding box center [299, 373] width 106 height 7
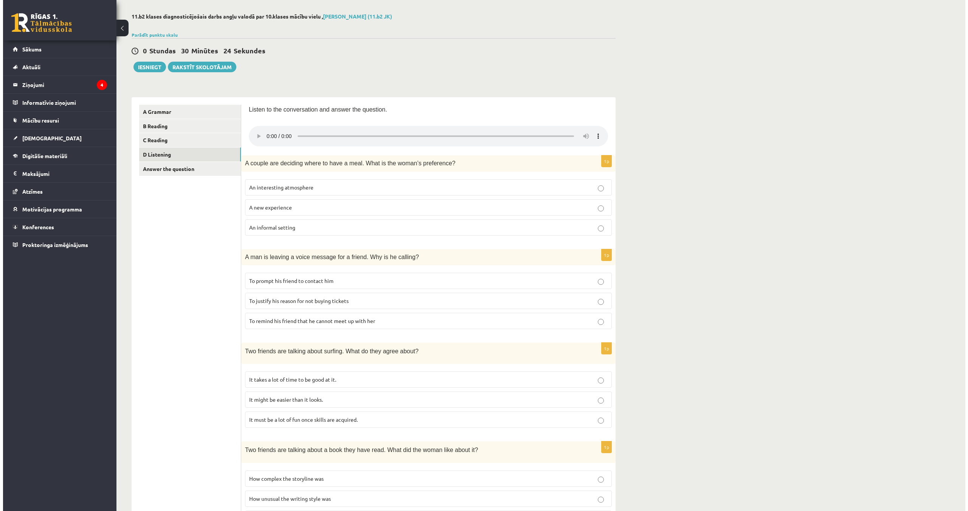
scroll to position [0, 0]
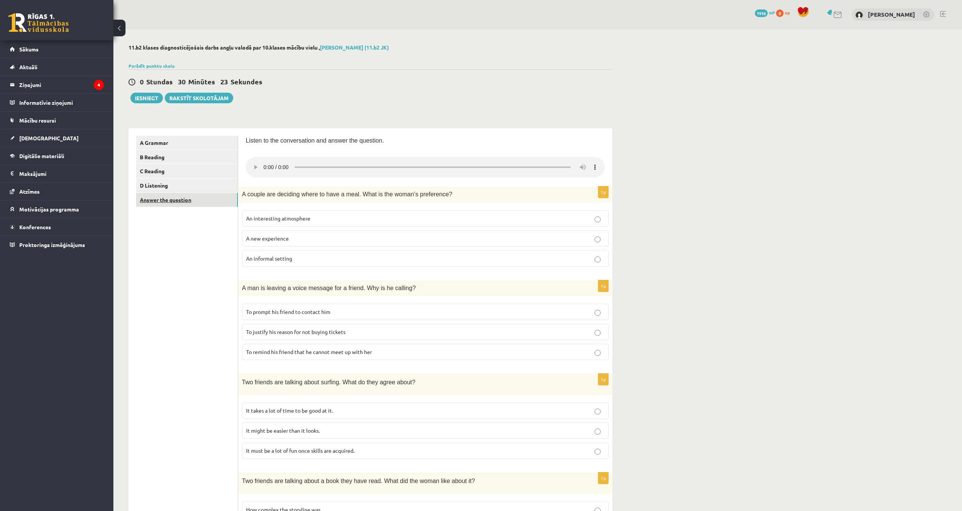
click at [195, 202] on link "Answer the question" at bounding box center [187, 200] width 102 height 14
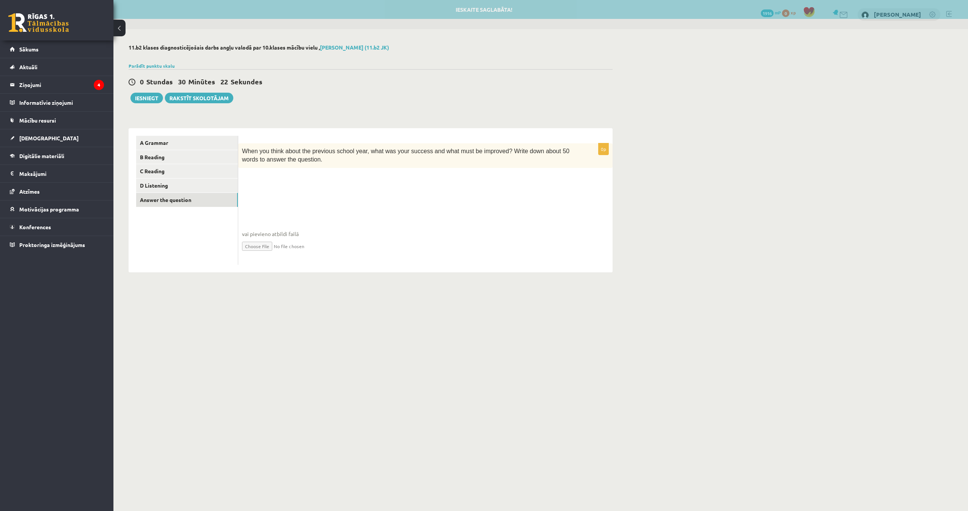
click at [290, 195] on fieldset "vai pievieno atbildi failā Iesniegtā atbilde" at bounding box center [425, 222] width 367 height 78
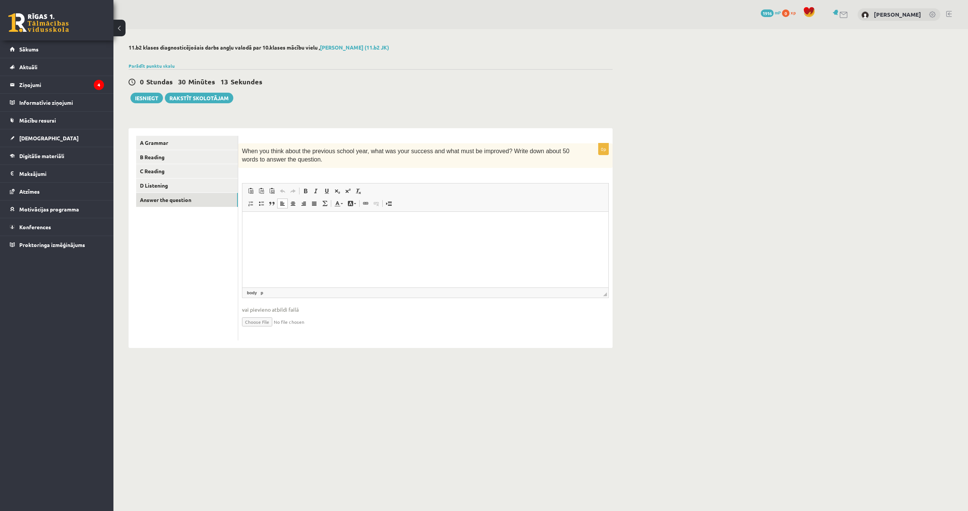
click at [361, 234] on html at bounding box center [425, 222] width 366 height 23
click at [315, 222] on p "**********" at bounding box center [425, 223] width 351 height 8
click at [344, 228] on html "**********" at bounding box center [425, 222] width 366 height 23
click at [136, 98] on button "Iesniegt" at bounding box center [146, 98] width 33 height 11
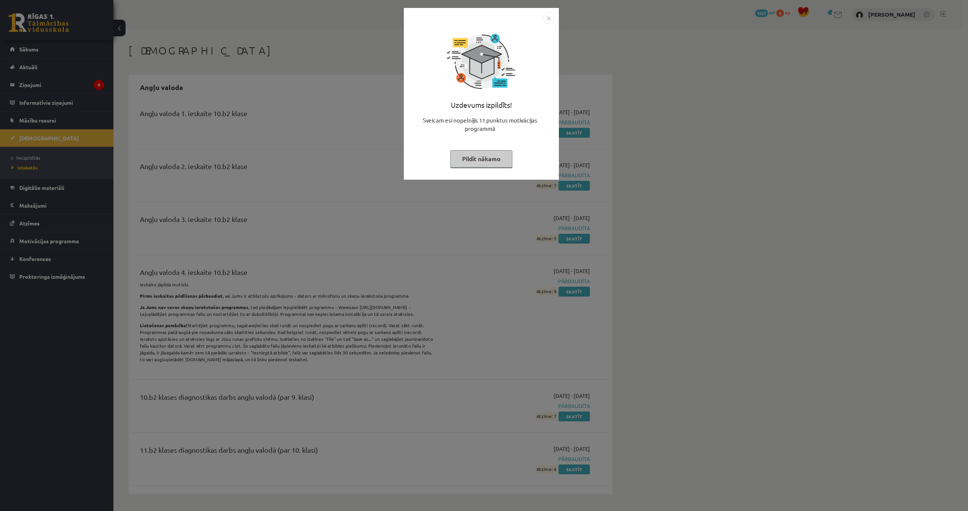
click at [548, 21] on img "Close" at bounding box center [548, 17] width 11 height 11
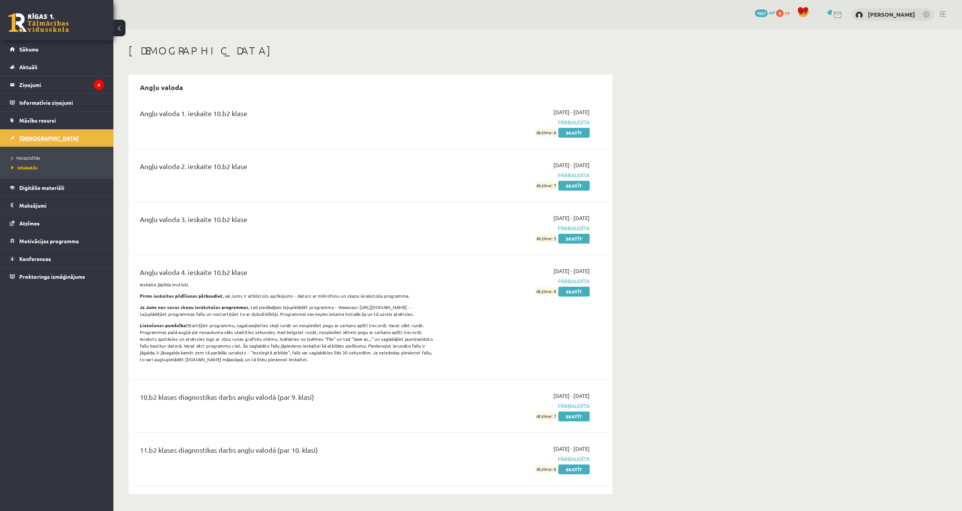
click at [67, 138] on link "[DEMOGRAPHIC_DATA]" at bounding box center [57, 137] width 94 height 17
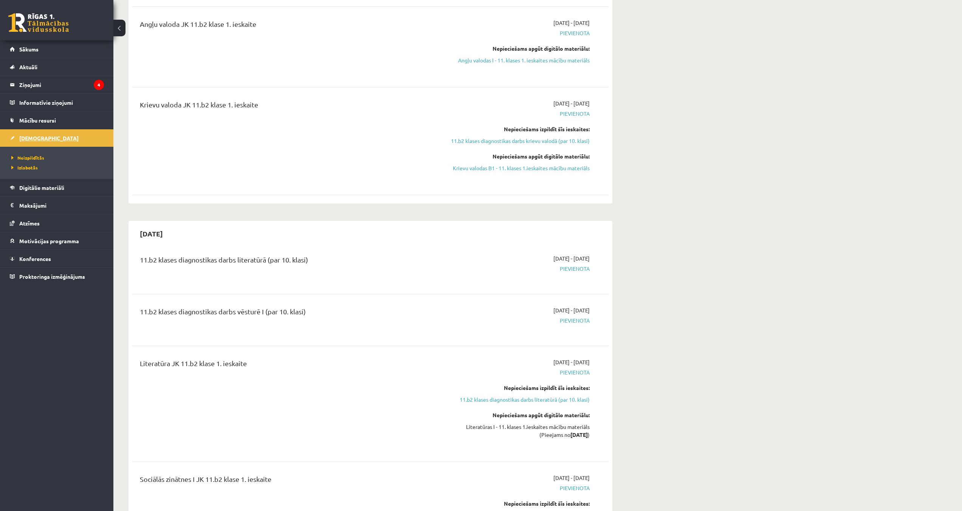
scroll to position [113, 0]
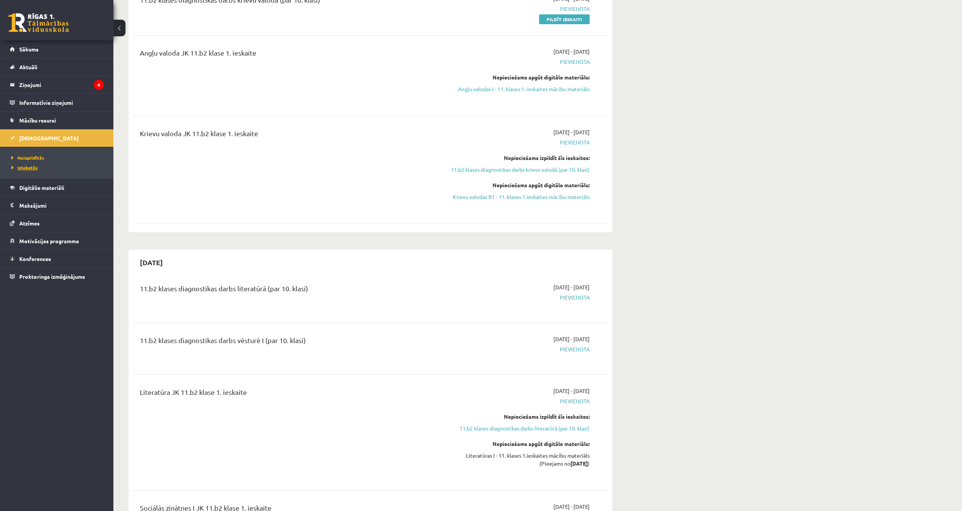
click at [32, 165] on span "Izlabotās" at bounding box center [24, 167] width 26 height 6
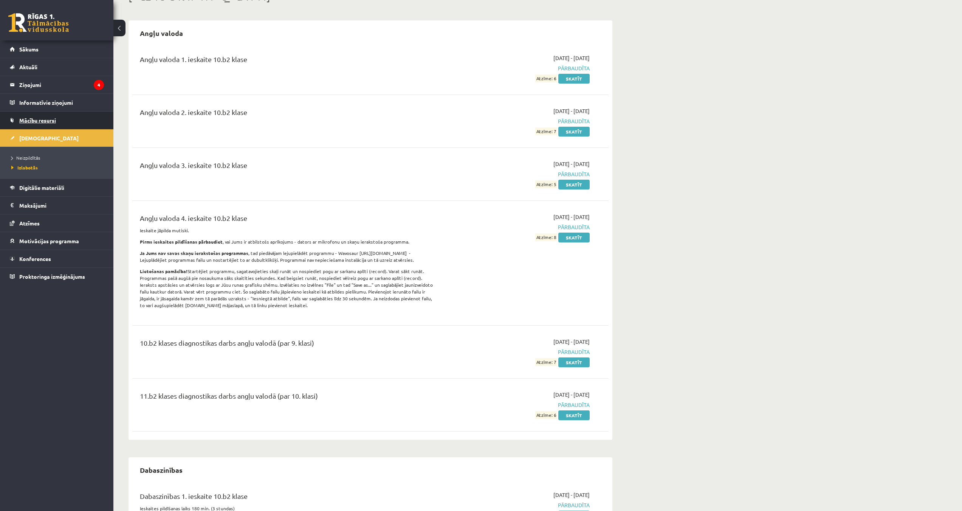
scroll to position [38, 0]
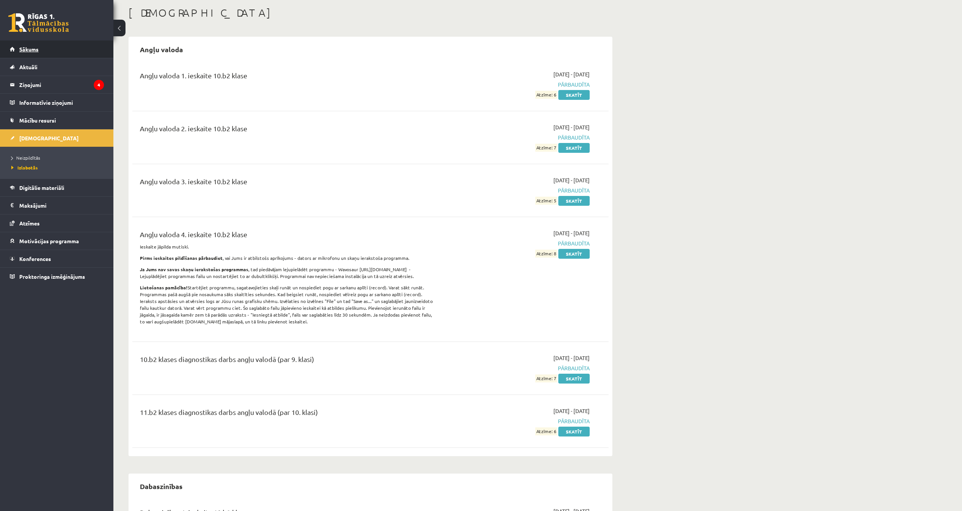
click at [38, 53] on link "Sākums" at bounding box center [57, 48] width 94 height 17
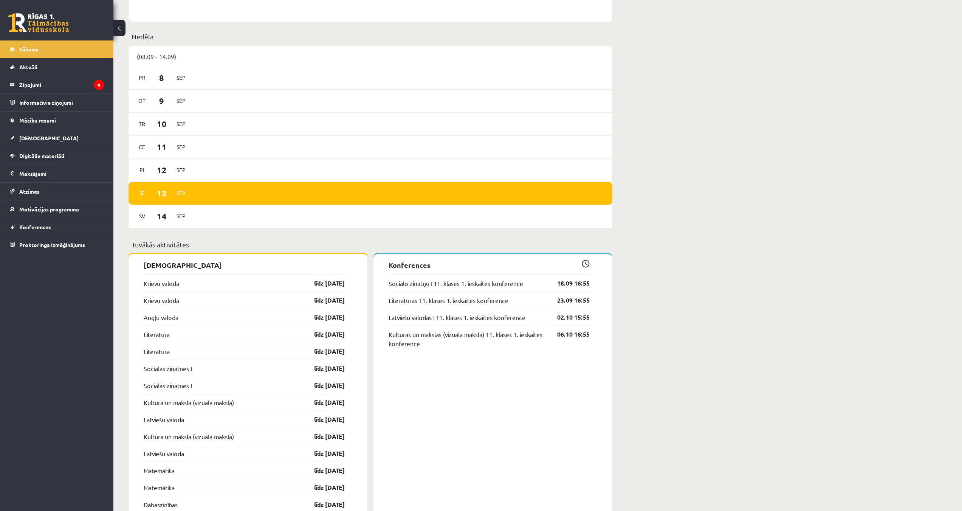
click at [212, 248] on div "Sveiks, Adrians! Laipni lūgts savā Rīgas 1. Tālmācības vidusskolas skolnieka pr…" at bounding box center [371, 277] width 484 height 1352
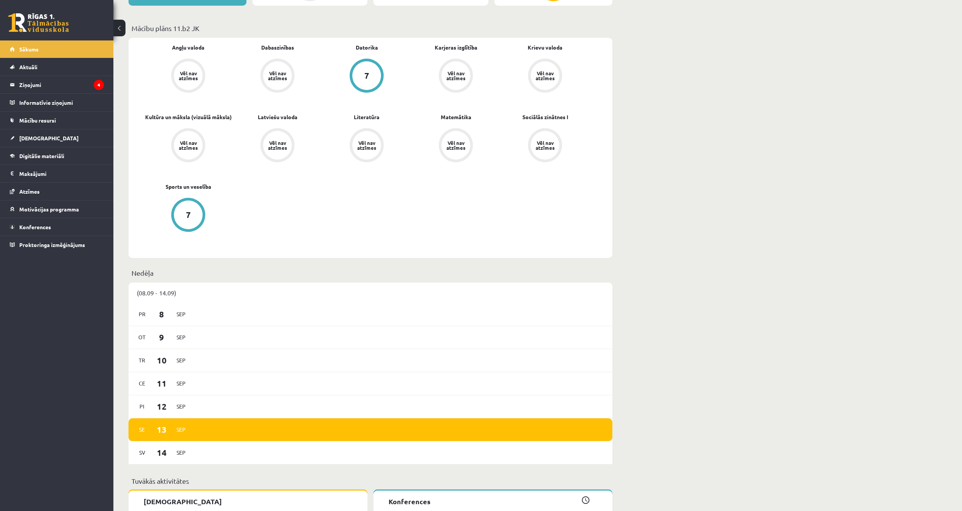
scroll to position [183, 0]
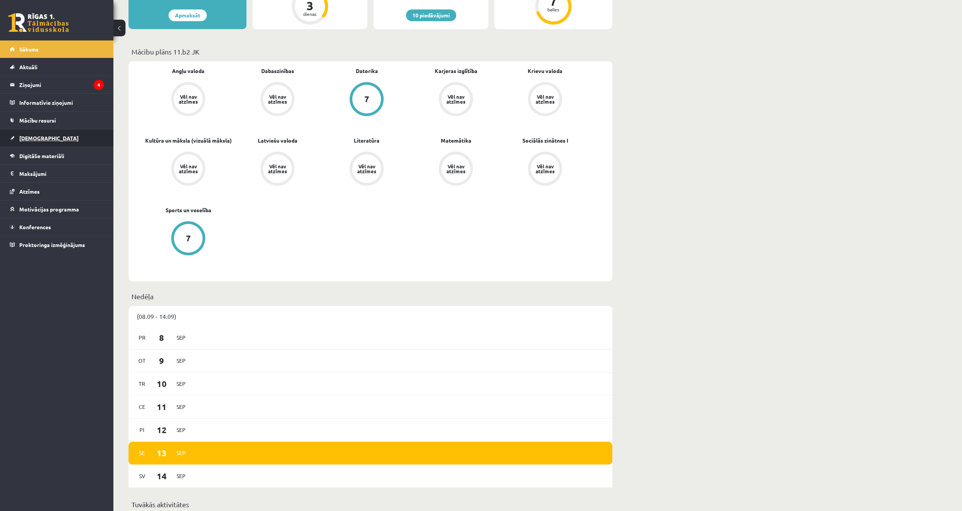
click at [34, 136] on span "[DEMOGRAPHIC_DATA]" at bounding box center [48, 138] width 59 height 7
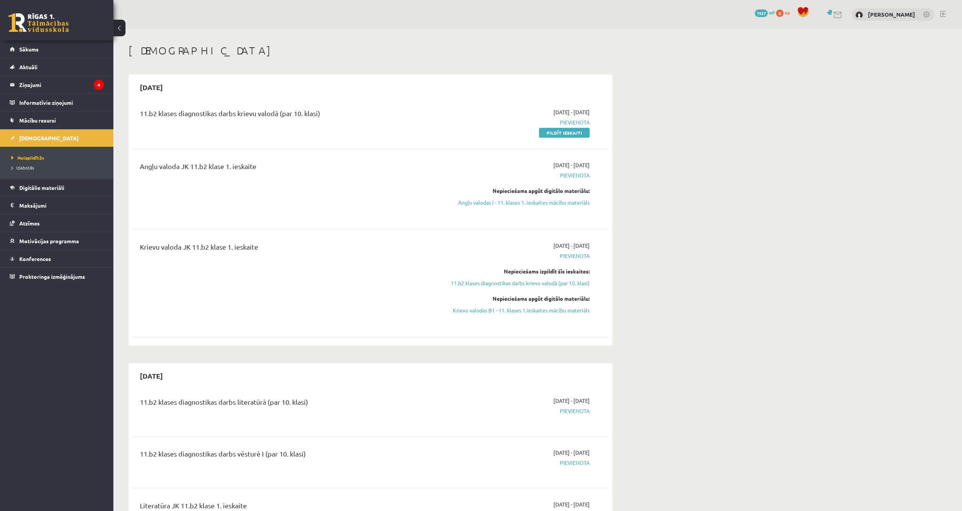
drag, startPoint x: 214, startPoint y: 135, endPoint x: 229, endPoint y: 96, distance: 41.8
click at [229, 96] on div "2025-09-15 11.b2 klases diagnostikas darbs krievu valodā (par 10. klasi) 2025-0…" at bounding box center [371, 209] width 484 height 271
click at [537, 204] on link "Angļu valodas I - 11. klases 1. ieskaites mācību materiāls" at bounding box center [518, 202] width 143 height 8
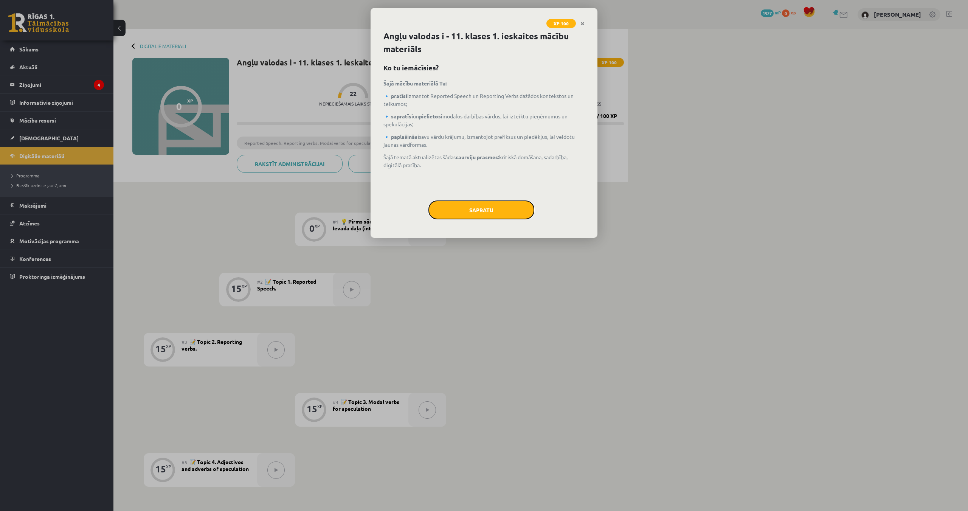
click at [493, 214] on button "Sapratu" at bounding box center [481, 209] width 106 height 19
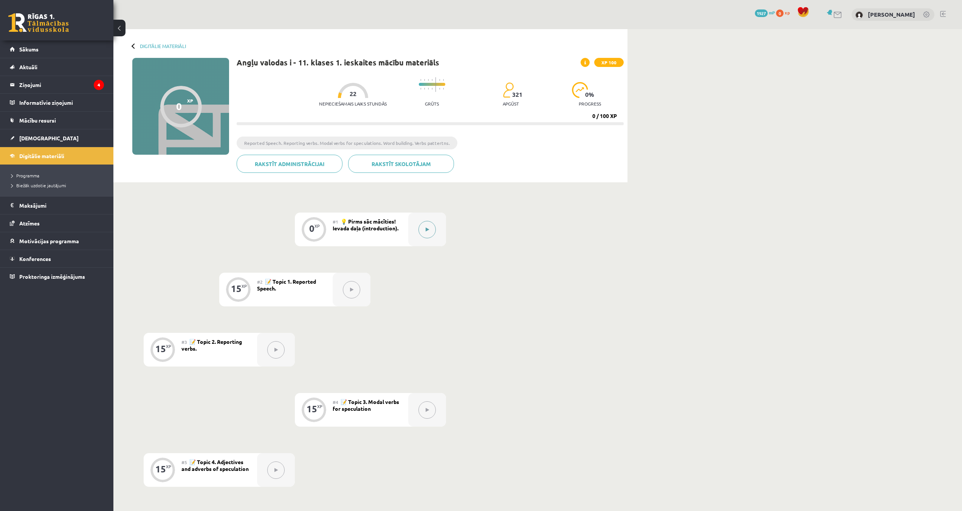
click at [420, 229] on button at bounding box center [426, 229] width 17 height 17
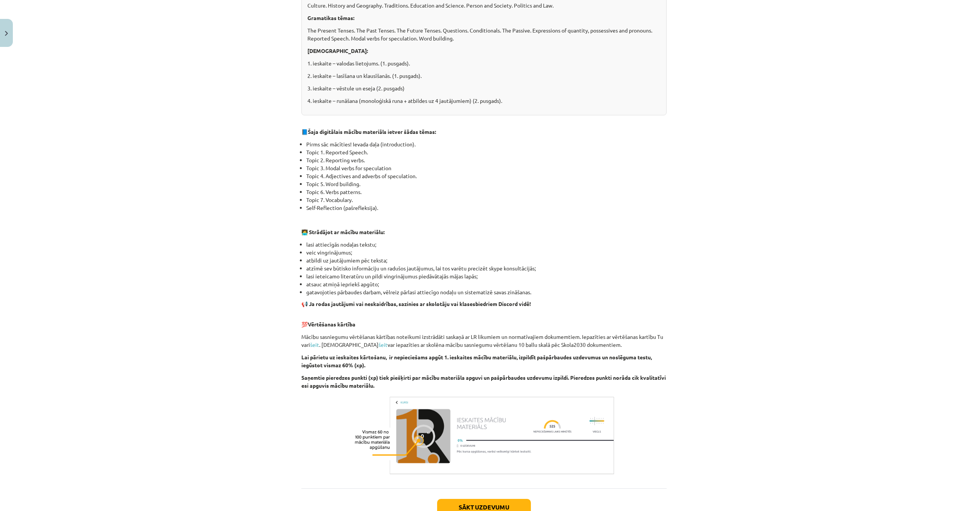
scroll to position [284, 0]
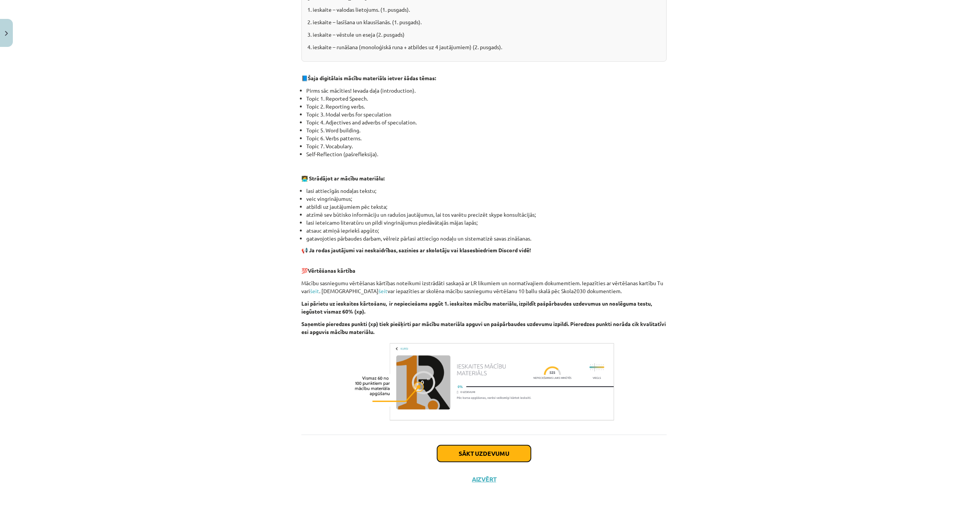
click at [471, 453] on button "Sākt uzdevumu" at bounding box center [484, 453] width 94 height 17
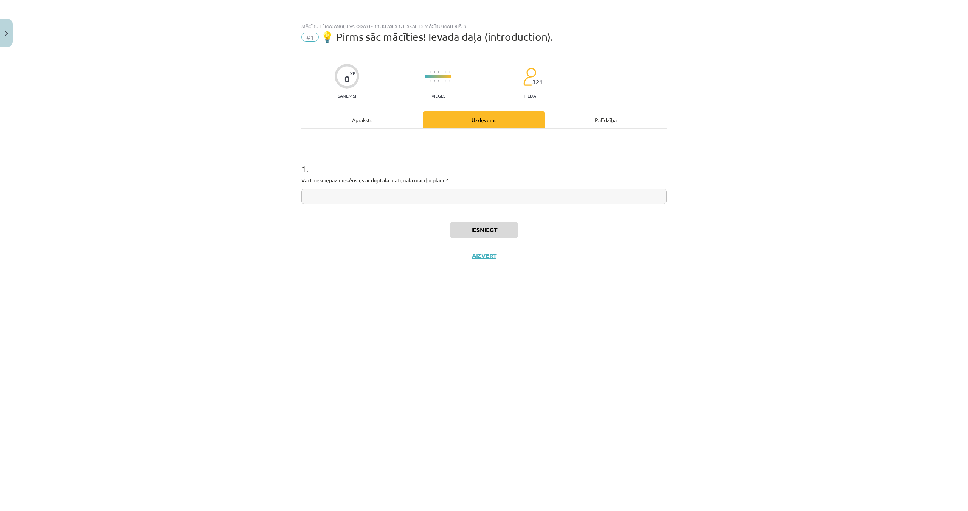
click at [399, 197] on input "text" at bounding box center [483, 196] width 365 height 15
type input "**"
click at [492, 222] on button "Iesniegt" at bounding box center [483, 230] width 69 height 17
click at [489, 256] on button "Nākamā nodarbība" at bounding box center [484, 260] width 74 height 17
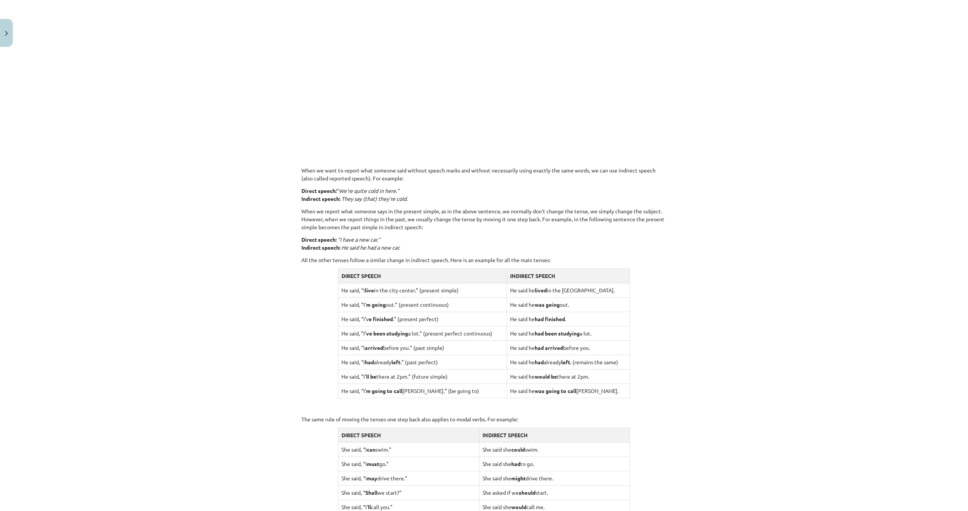
scroll to position [511, 0]
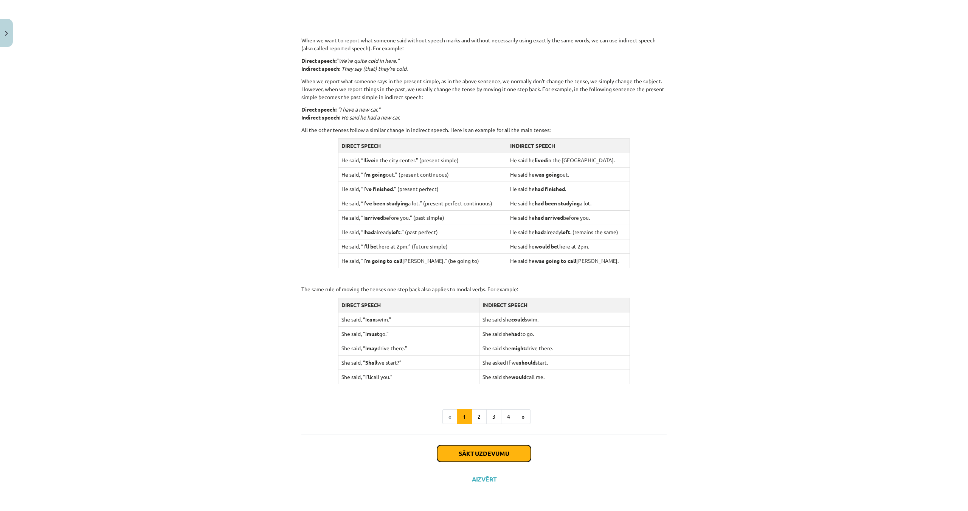
click at [483, 452] on button "Sākt uzdevumu" at bounding box center [484, 453] width 94 height 17
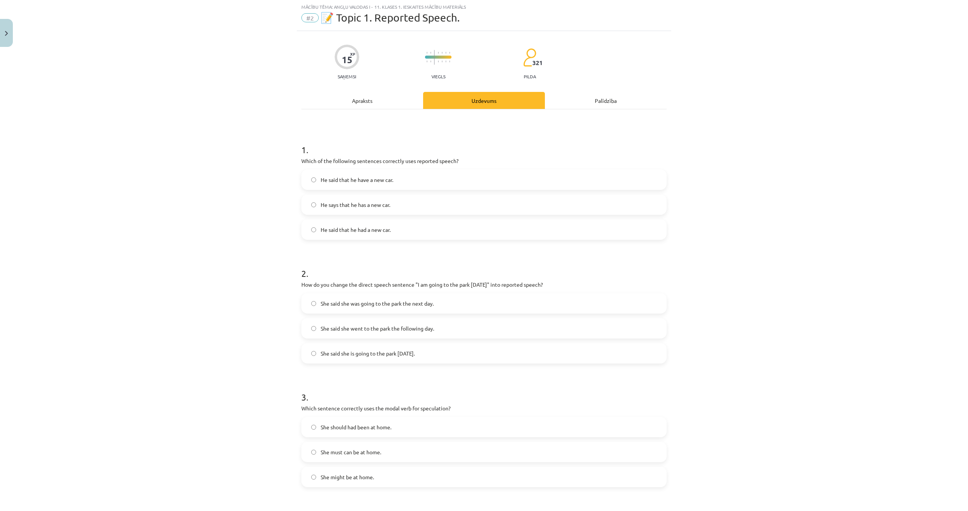
scroll to position [19, 0]
click at [396, 207] on label "He says that he has a new car." at bounding box center [484, 204] width 364 height 19
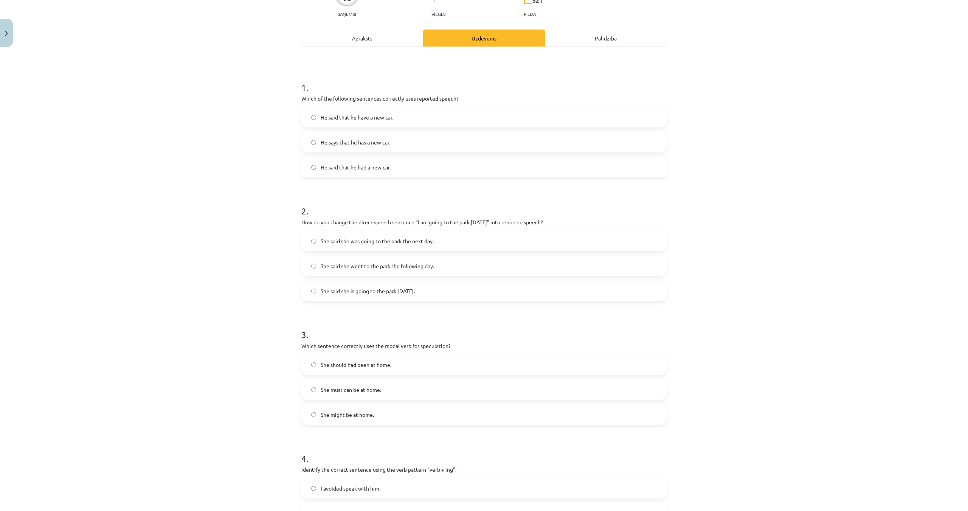
scroll to position [94, 0]
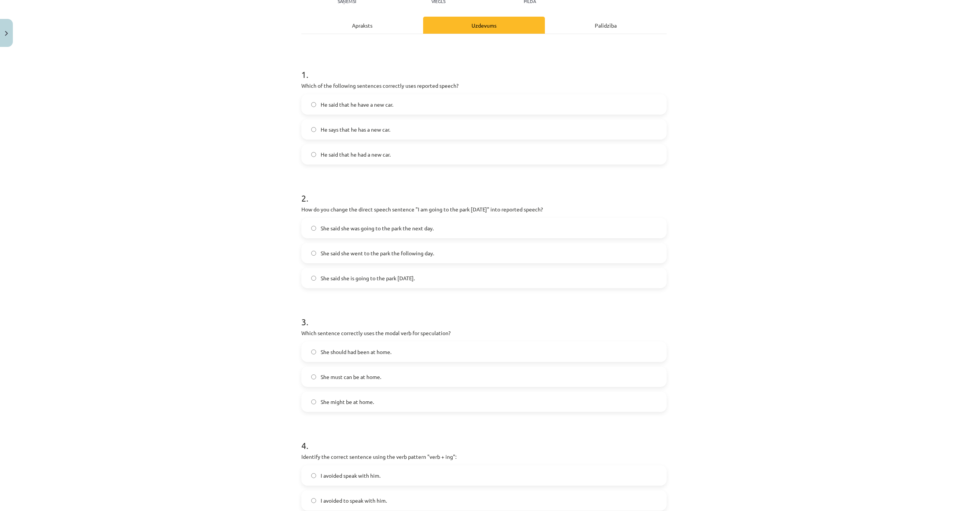
click at [399, 285] on label "She said she is going to the park [DATE]." at bounding box center [484, 277] width 364 height 19
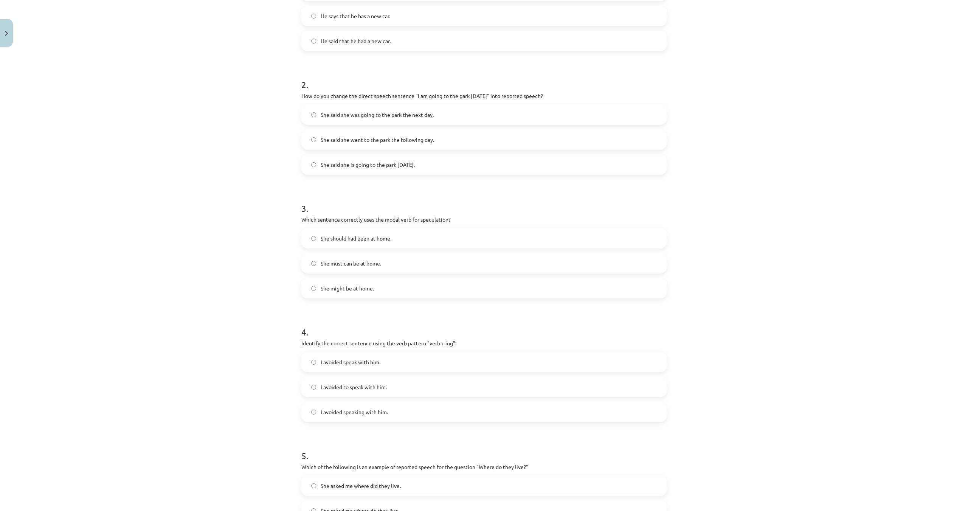
scroll to position [246, 0]
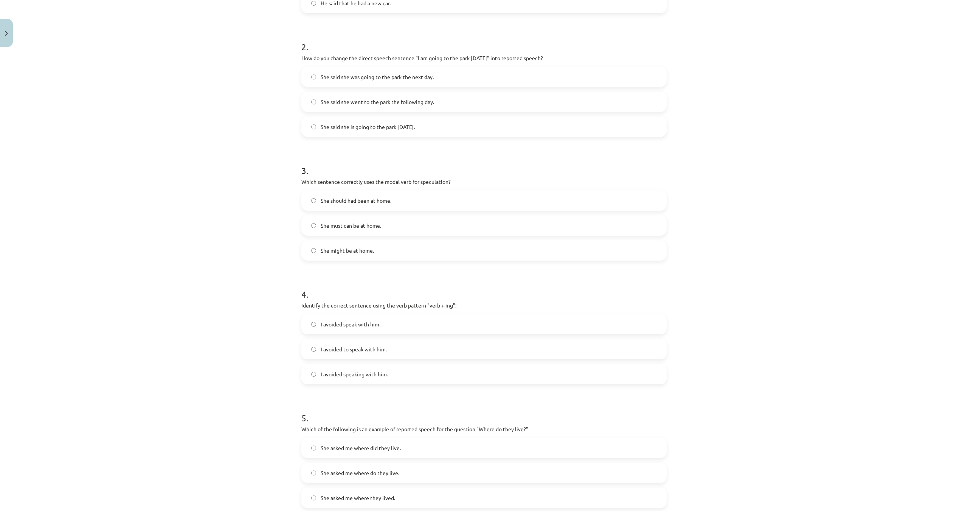
click at [395, 201] on label "She should had been at home." at bounding box center [484, 200] width 364 height 19
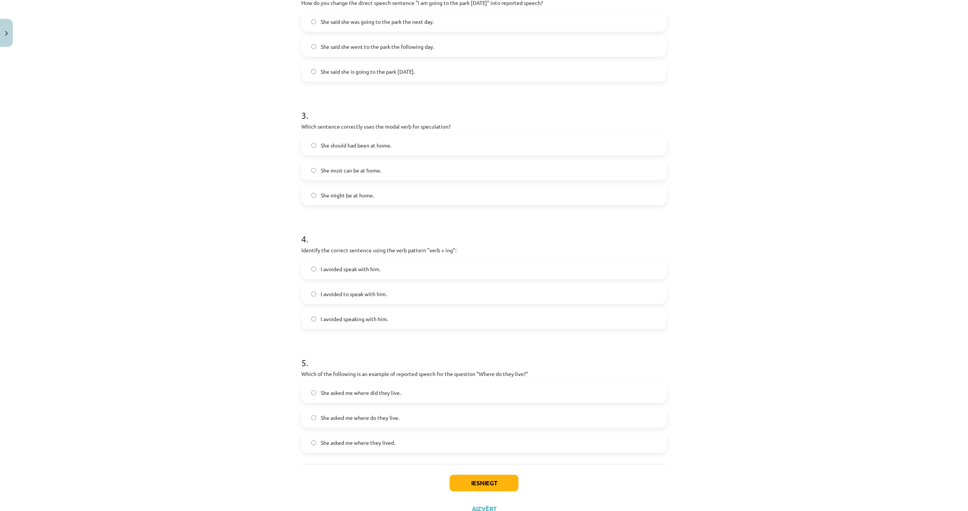
scroll to position [321, 0]
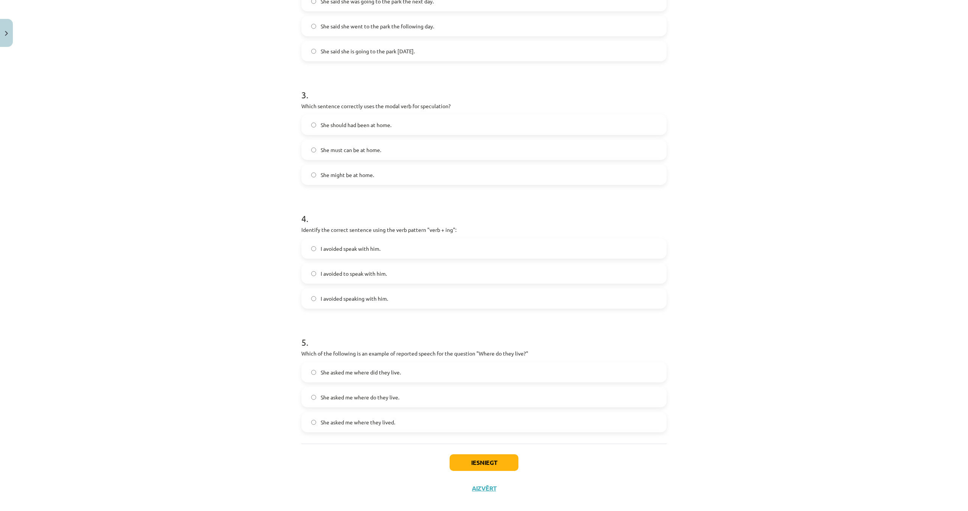
click at [398, 304] on label "I avoided speaking with him." at bounding box center [484, 298] width 364 height 19
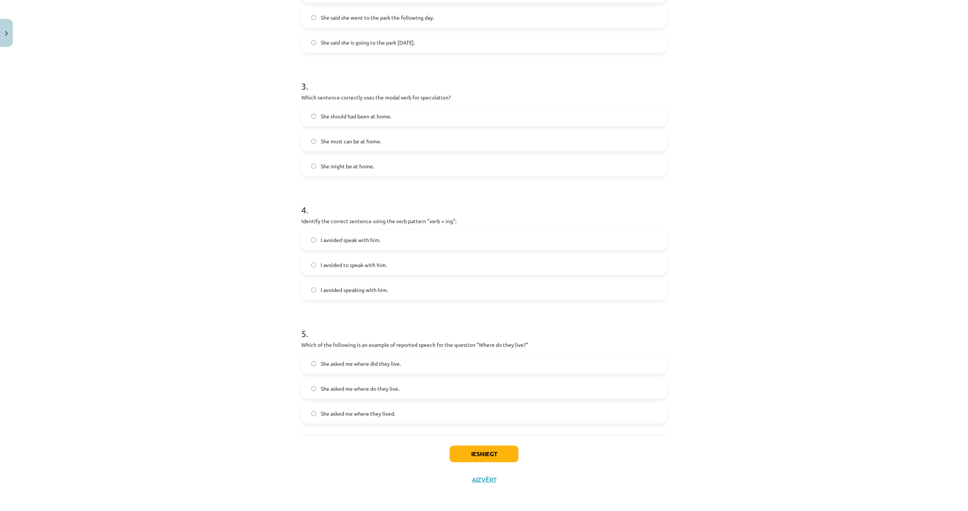
scroll to position [330, 0]
click at [412, 391] on label "She asked me where do they live." at bounding box center [484, 387] width 364 height 19
click at [393, 417] on label "She asked me where they lived." at bounding box center [484, 412] width 364 height 19
click at [477, 449] on button "Iesniegt" at bounding box center [483, 453] width 69 height 17
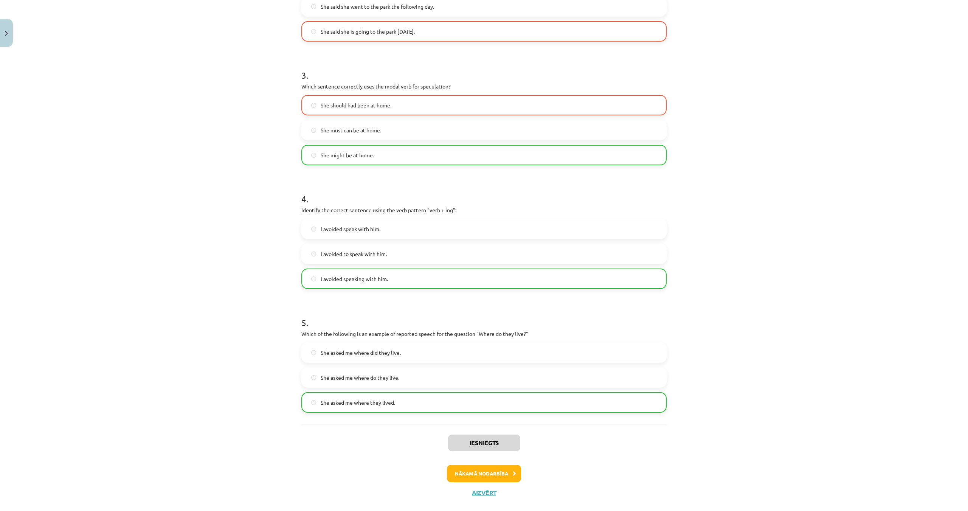
scroll to position [355, 0]
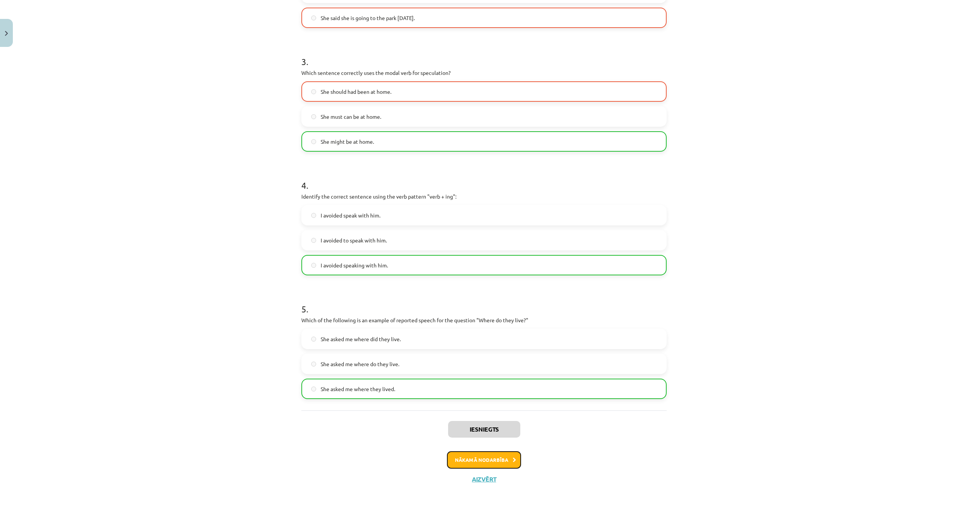
click at [473, 453] on button "Nākamā nodarbība" at bounding box center [484, 459] width 74 height 17
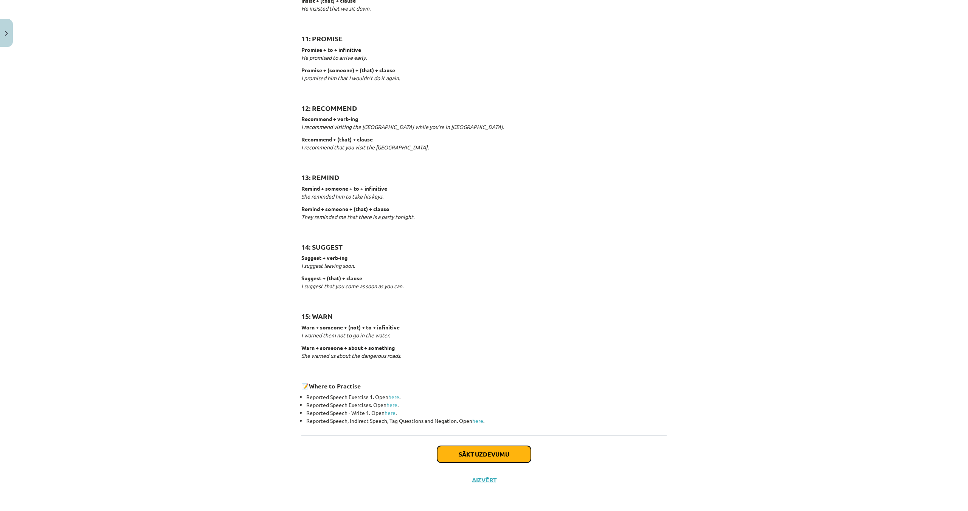
click at [464, 453] on button "Sākt uzdevumu" at bounding box center [484, 454] width 94 height 17
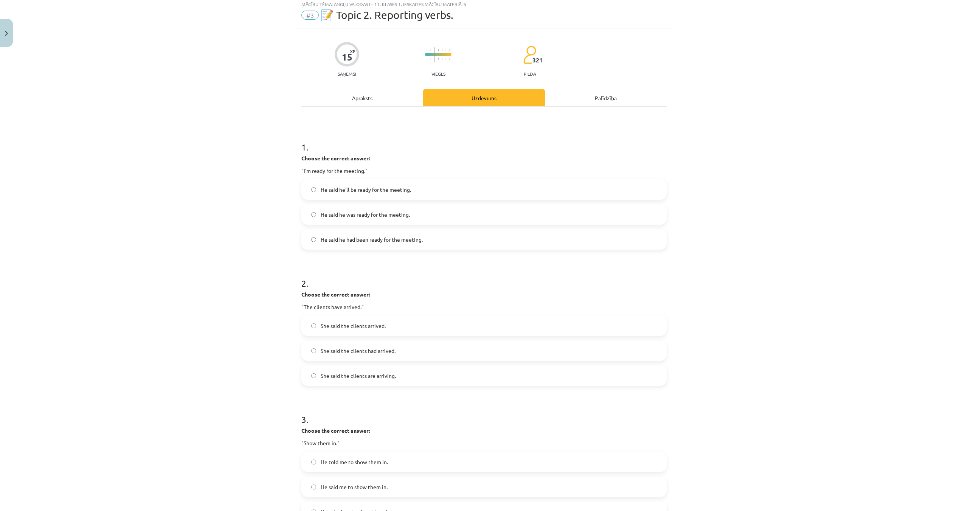
scroll to position [19, 0]
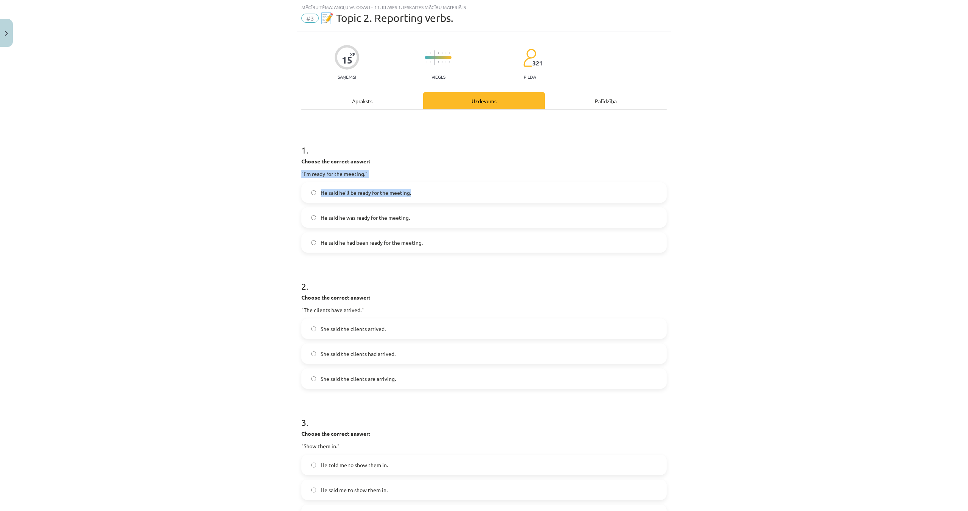
drag, startPoint x: 308, startPoint y: 176, endPoint x: 417, endPoint y: 180, distance: 109.3
click at [419, 183] on div "15 XP Saņemsi Viegls 321 pilda Apraksts Uzdevums Palīdzība 1 . Choose the corre…" at bounding box center [484, 448] width 374 height 834
click at [405, 167] on div "Choose the correct answer: "I'm ready for the meeting."" at bounding box center [483, 167] width 365 height 20
drag, startPoint x: 373, startPoint y: 175, endPoint x: 274, endPoint y: 171, distance: 99.5
click at [274, 171] on div "Mācību tēma: Angļu valodas i - 11. klases 1. ieskaites mācību materiāls #3 📝 To…" at bounding box center [484, 255] width 968 height 511
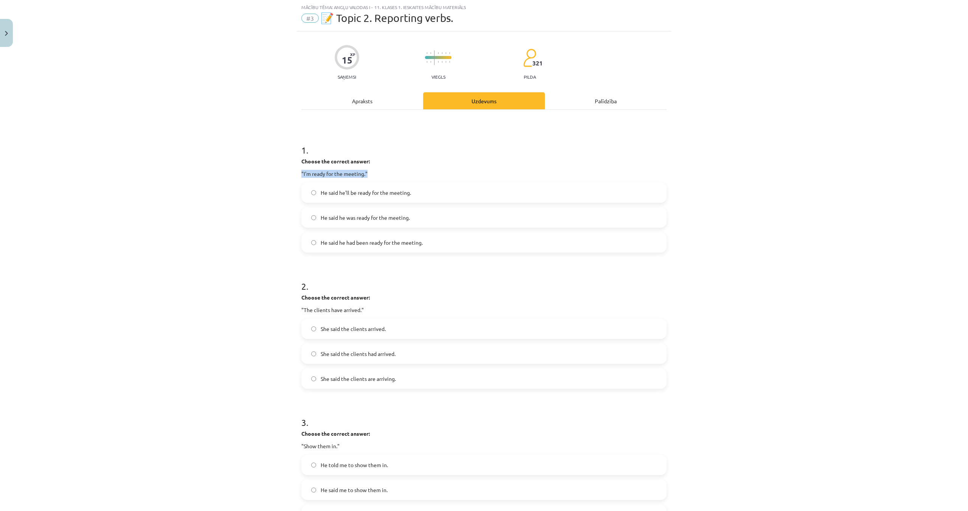
click at [274, 171] on div "Mācību tēma: Angļu valodas i - 11. klases 1. ieskaites mācību materiāls #3 📝 To…" at bounding box center [484, 255] width 968 height 511
drag, startPoint x: 285, startPoint y: 171, endPoint x: 382, endPoint y: 173, distance: 96.4
click at [380, 173] on div "Mācību tēma: Angļu valodas i - 11. klases 1. ieskaites mācību materiāls #3 📝 To…" at bounding box center [484, 255] width 968 height 511
click at [384, 173] on p ""I'm ready for the meeting."" at bounding box center [483, 174] width 365 height 8
drag, startPoint x: 360, startPoint y: 173, endPoint x: 282, endPoint y: 170, distance: 77.9
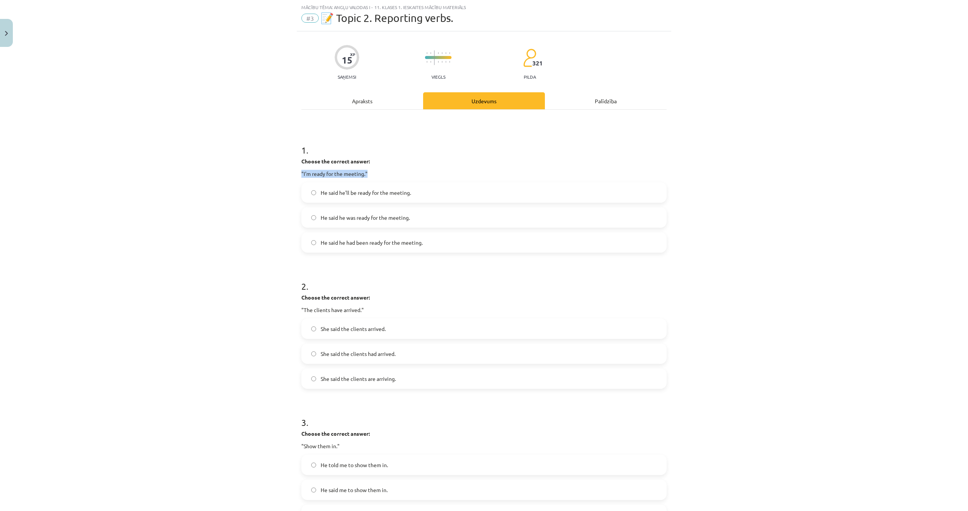
click at [282, 170] on div "Mācību tēma: Angļu valodas i - 11. klases 1. ieskaites mācību materiāls #3 📝 To…" at bounding box center [484, 255] width 968 height 511
drag, startPoint x: 308, startPoint y: 173, endPoint x: 399, endPoint y: 172, distance: 90.7
click at [393, 173] on div "Mācību tēma: Angļu valodas i - 11. klases 1. ieskaites mācību materiāls #3 📝 To…" at bounding box center [484, 255] width 968 height 511
click at [399, 172] on p ""I'm ready for the meeting."" at bounding box center [483, 174] width 365 height 8
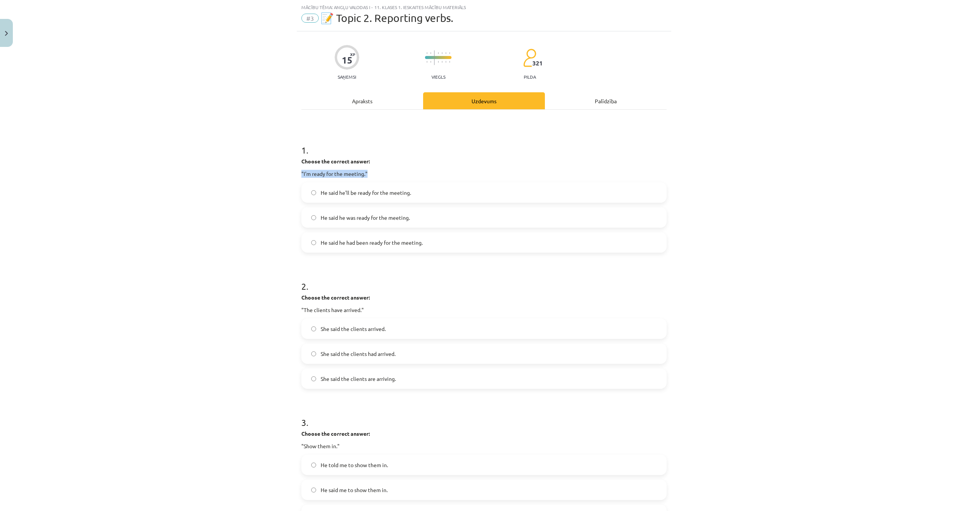
drag, startPoint x: 386, startPoint y: 172, endPoint x: 285, endPoint y: 172, distance: 100.9
click at [285, 172] on div "Mācību tēma: Angļu valodas i - 11. klases 1. ieskaites mācību materiāls #3 📝 To…" at bounding box center [484, 255] width 968 height 511
drag, startPoint x: 303, startPoint y: 172, endPoint x: 386, endPoint y: 171, distance: 83.5
click at [385, 171] on div "Mācību tēma: Angļu valodas i - 11. klases 1. ieskaites mācību materiāls #3 📝 To…" at bounding box center [484, 255] width 968 height 511
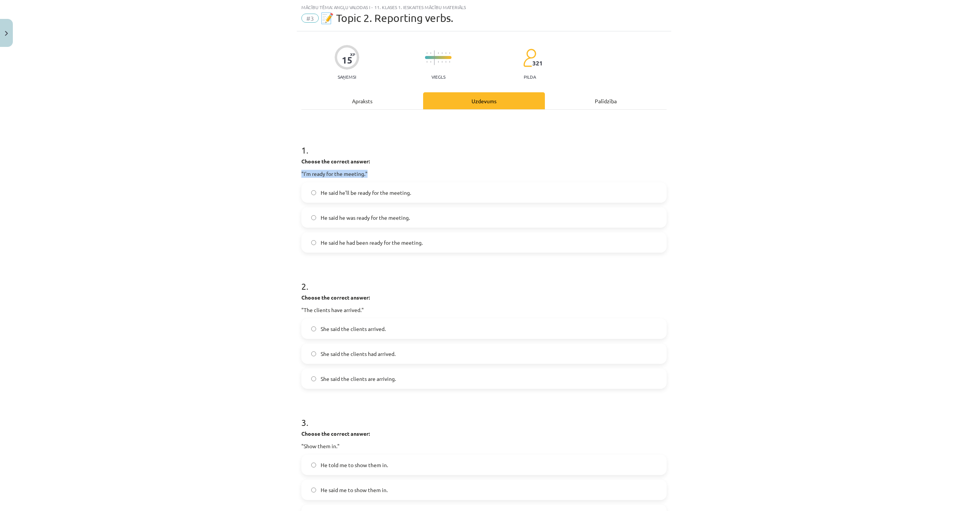
click at [387, 171] on p ""I'm ready for the meeting."" at bounding box center [483, 174] width 365 height 8
drag, startPoint x: 381, startPoint y: 172, endPoint x: 282, endPoint y: 173, distance: 99.4
click at [287, 173] on div "Mācību tēma: Angļu valodas i - 11. klases 1. ieskaites mācību materiāls #3 📝 To…" at bounding box center [484, 255] width 968 height 511
click at [282, 173] on div "Mācību tēma: Angļu valodas i - 11. klases 1. ieskaites mācību materiāls #3 📝 To…" at bounding box center [484, 255] width 968 height 511
drag, startPoint x: 325, startPoint y: 174, endPoint x: 383, endPoint y: 175, distance: 57.8
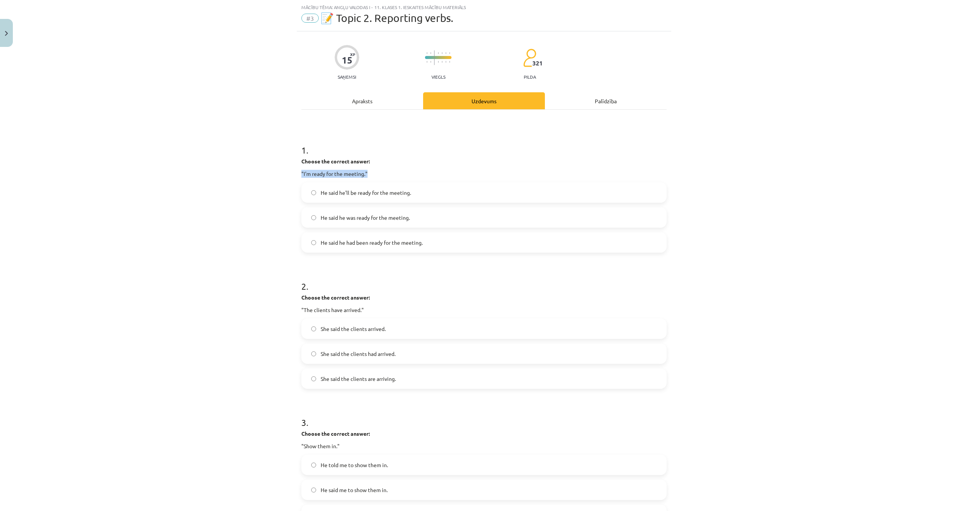
click at [372, 175] on div "Mācību tēma: Angļu valodas i - 11. klases 1. ieskaites mācību materiāls #3 📝 To…" at bounding box center [484, 255] width 968 height 511
drag, startPoint x: 383, startPoint y: 175, endPoint x: 374, endPoint y: 175, distance: 8.7
click at [382, 175] on p ""I'm ready for the meeting."" at bounding box center [483, 174] width 365 height 8
click at [375, 170] on p ""I'm ready for the meeting."" at bounding box center [483, 174] width 365 height 8
drag, startPoint x: 372, startPoint y: 171, endPoint x: 273, endPoint y: 178, distance: 100.0
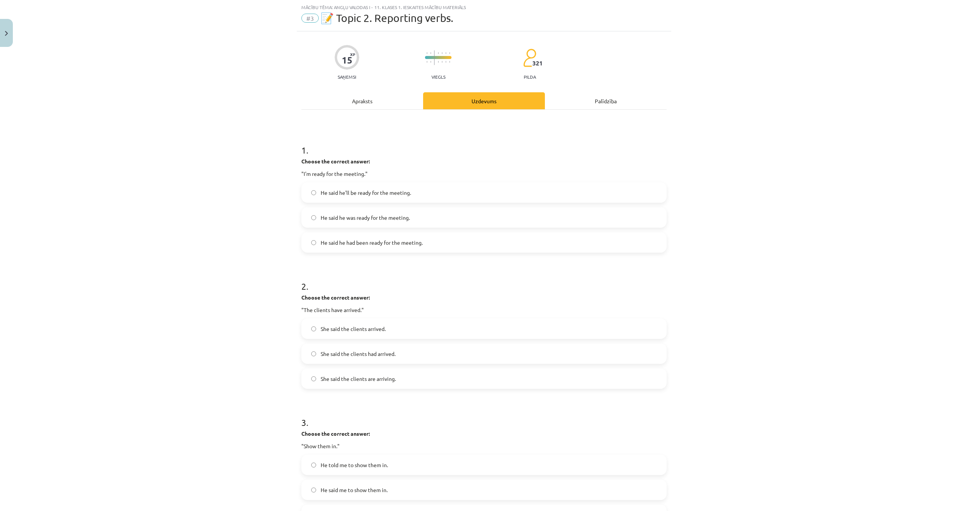
click at [274, 179] on div "Mācību tēma: Angļu valodas i - 11. klases 1. ieskaites mācību materiāls #3 📝 To…" at bounding box center [484, 255] width 968 height 511
drag, startPoint x: 273, startPoint y: 178, endPoint x: 277, endPoint y: 175, distance: 5.8
click at [273, 178] on div "Mācību tēma: Angļu valodas i - 11. klases 1. ieskaites mācību materiāls #3 📝 To…" at bounding box center [484, 255] width 968 height 511
drag, startPoint x: 281, startPoint y: 174, endPoint x: 379, endPoint y: 173, distance: 98.3
click at [379, 173] on div "Mācību tēma: Angļu valodas i - 11. klases 1. ieskaites mācību materiāls #3 📝 To…" at bounding box center [484, 255] width 968 height 511
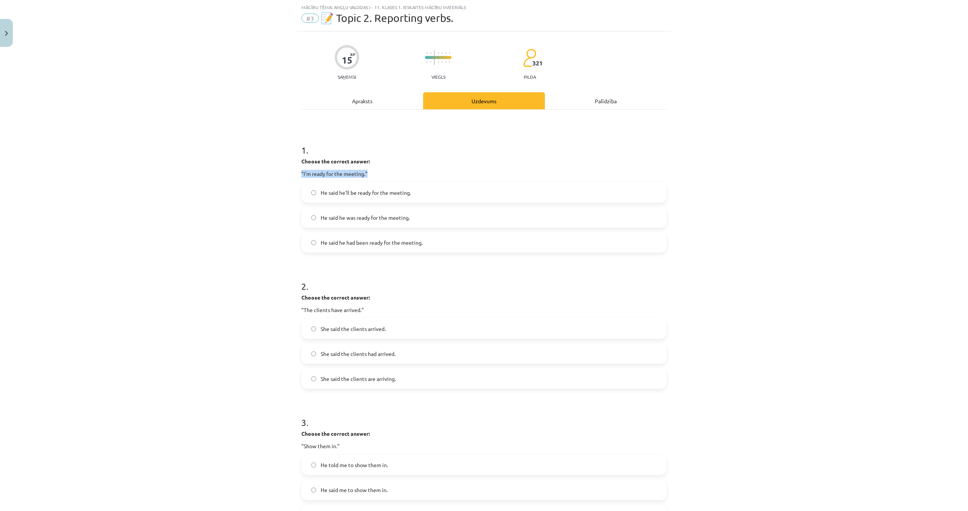
click at [380, 173] on p ""I'm ready for the meeting."" at bounding box center [483, 174] width 365 height 8
drag, startPoint x: 379, startPoint y: 173, endPoint x: 280, endPoint y: 172, distance: 98.7
click at [283, 173] on div "Mācību tēma: Angļu valodas i - 11. klases 1. ieskaites mācību materiāls #3 📝 To…" at bounding box center [484, 255] width 968 height 511
click at [280, 172] on div "Mācību tēma: Angļu valodas i - 11. klases 1. ieskaites mācību materiāls #3 📝 To…" at bounding box center [484, 255] width 968 height 511
drag, startPoint x: 281, startPoint y: 172, endPoint x: 386, endPoint y: 171, distance: 105.1
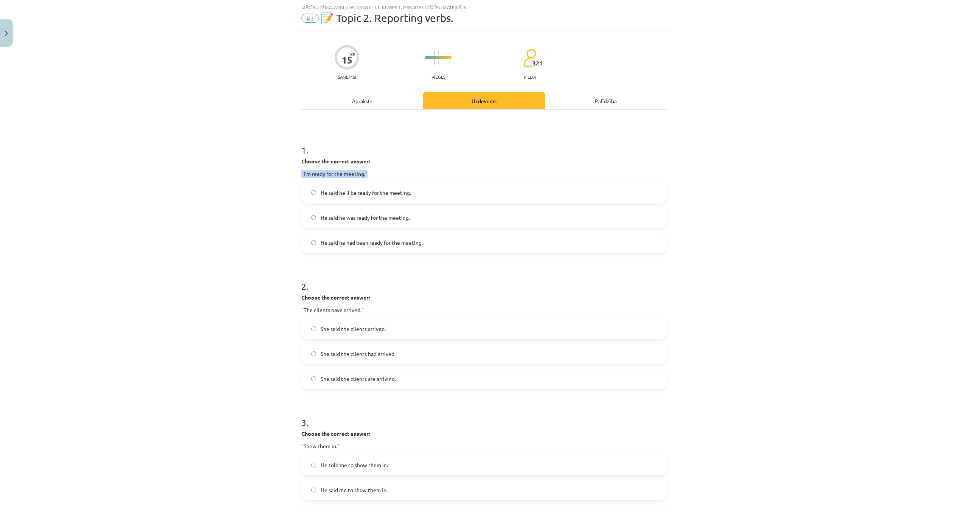
click at [386, 172] on div "Mācību tēma: Angļu valodas i - 11. klases 1. ieskaites mācību materiāls #3 📝 To…" at bounding box center [484, 255] width 968 height 511
click at [386, 171] on p ""I'm ready for the meeting."" at bounding box center [483, 174] width 365 height 8
drag, startPoint x: 381, startPoint y: 172, endPoint x: 287, endPoint y: 170, distance: 94.9
click at [289, 171] on div "Mācību tēma: Angļu valodas i - 11. klases 1. ieskaites mācību materiāls #3 📝 To…" at bounding box center [484, 255] width 968 height 511
click at [287, 170] on div "Mācību tēma: Angļu valodas i - 11. klases 1. ieskaites mācību materiāls #3 📝 To…" at bounding box center [484, 255] width 968 height 511
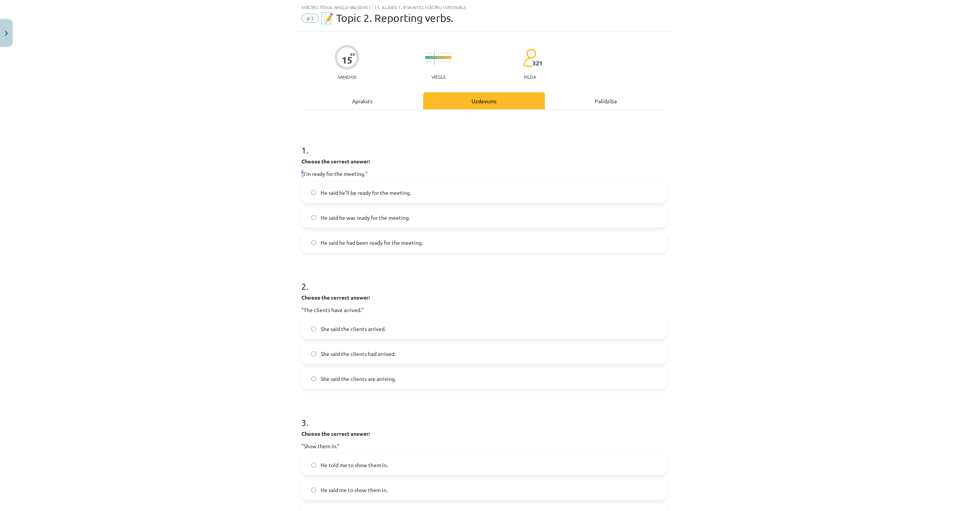
drag, startPoint x: 287, startPoint y: 170, endPoint x: 337, endPoint y: 173, distance: 50.4
click at [294, 170] on div "Mācību tēma: Angļu valodas i - 11. klases 1. ieskaites mācību materiāls #3 📝 To…" at bounding box center [484, 255] width 968 height 511
drag, startPoint x: 337, startPoint y: 173, endPoint x: 393, endPoint y: 177, distance: 56.8
click at [394, 177] on p ""I'm ready for the meeting."" at bounding box center [483, 174] width 365 height 8
click at [364, 169] on div "Choose the correct answer: "I'm ready for the meeting."" at bounding box center [483, 167] width 365 height 20
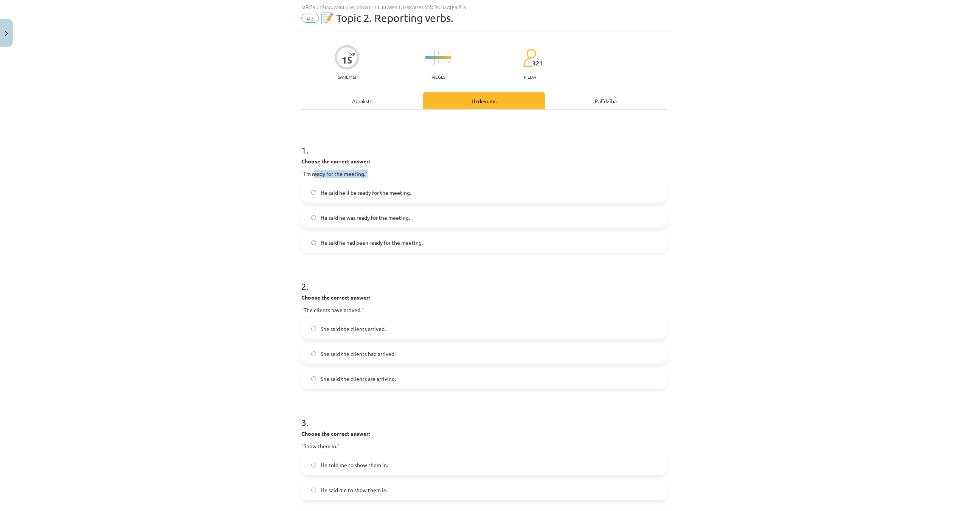
click at [376, 170] on p ""I'm ready for the meeting."" at bounding box center [483, 174] width 365 height 8
click at [366, 174] on p ""I'm ready for the meeting."" at bounding box center [483, 174] width 365 height 8
drag, startPoint x: 366, startPoint y: 174, endPoint x: 254, endPoint y: 172, distance: 111.5
click at [254, 172] on div "Mācību tēma: Angļu valodas i - 11. klases 1. ieskaites mācību materiāls #3 📝 To…" at bounding box center [484, 255] width 968 height 511
click at [297, 170] on div "15 XP Saņemsi Viegls 321 pilda Apraksts Uzdevums Palīdzība 1 . Choose the corre…" at bounding box center [484, 448] width 374 height 834
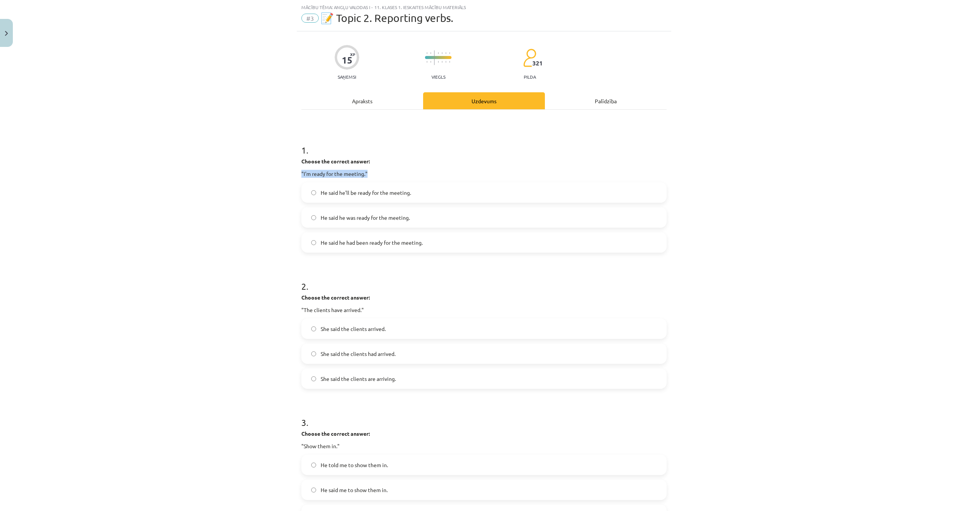
drag, startPoint x: 299, startPoint y: 170, endPoint x: 383, endPoint y: 174, distance: 84.4
click at [383, 175] on p ""I'm ready for the meeting."" at bounding box center [483, 174] width 365 height 8
click at [384, 173] on p ""I'm ready for the meeting."" at bounding box center [483, 174] width 365 height 8
drag, startPoint x: 384, startPoint y: 173, endPoint x: 290, endPoint y: 174, distance: 93.7
click at [290, 174] on div "Mācību tēma: Angļu valodas i - 11. klases 1. ieskaites mācību materiāls #3 📝 To…" at bounding box center [484, 255] width 968 height 511
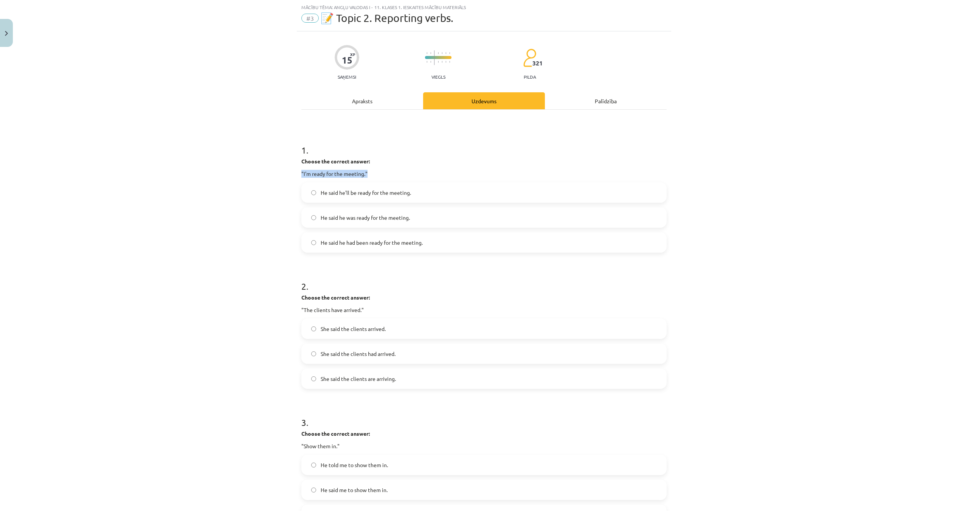
click at [290, 174] on div "Mācību tēma: Angļu valodas i - 11. klases 1. ieskaites mācību materiāls #3 📝 To…" at bounding box center [484, 255] width 968 height 511
drag, startPoint x: 291, startPoint y: 173, endPoint x: 386, endPoint y: 169, distance: 95.7
click at [384, 170] on div "Mācību tēma: Angļu valodas i - 11. klases 1. ieskaites mācību materiāls #3 📝 To…" at bounding box center [484, 255] width 968 height 511
click at [386, 169] on div "Choose the correct answer: "I'm ready for the meeting."" at bounding box center [483, 167] width 365 height 20
drag, startPoint x: 383, startPoint y: 170, endPoint x: 285, endPoint y: 177, distance: 98.5
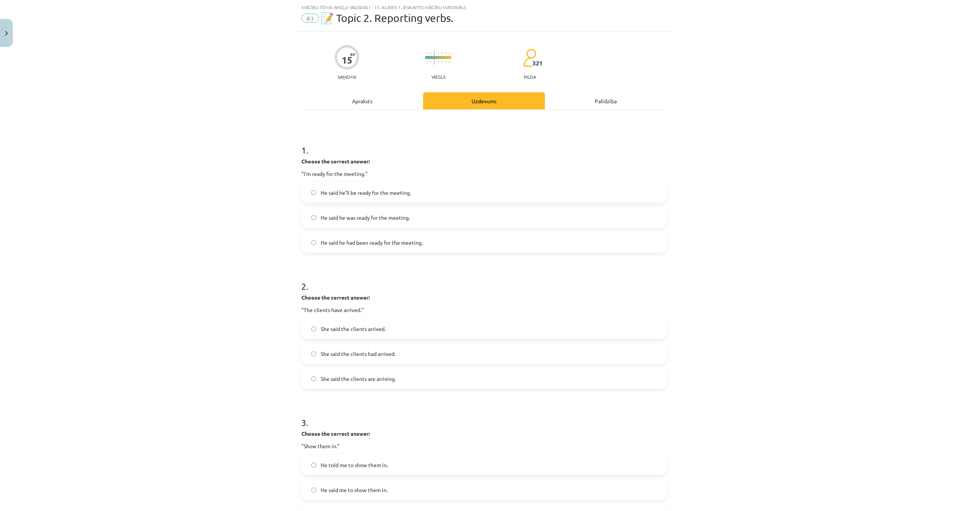
click at [285, 177] on div "Mācību tēma: Angļu valodas i - 11. klases 1. ieskaites mācību materiāls #3 📝 To…" at bounding box center [484, 255] width 968 height 511
click at [282, 173] on div "Mācību tēma: Angļu valodas i - 11. klases 1. ieskaites mācību materiāls #3 📝 To…" at bounding box center [484, 255] width 968 height 511
drag, startPoint x: 300, startPoint y: 170, endPoint x: 376, endPoint y: 177, distance: 75.8
click at [376, 177] on div "15 XP Saņemsi Viegls 321 pilda Apraksts Uzdevums Palīdzība 1 . Choose the corre…" at bounding box center [484, 448] width 374 height 834
copy p ""I'm ready for the meeting.""
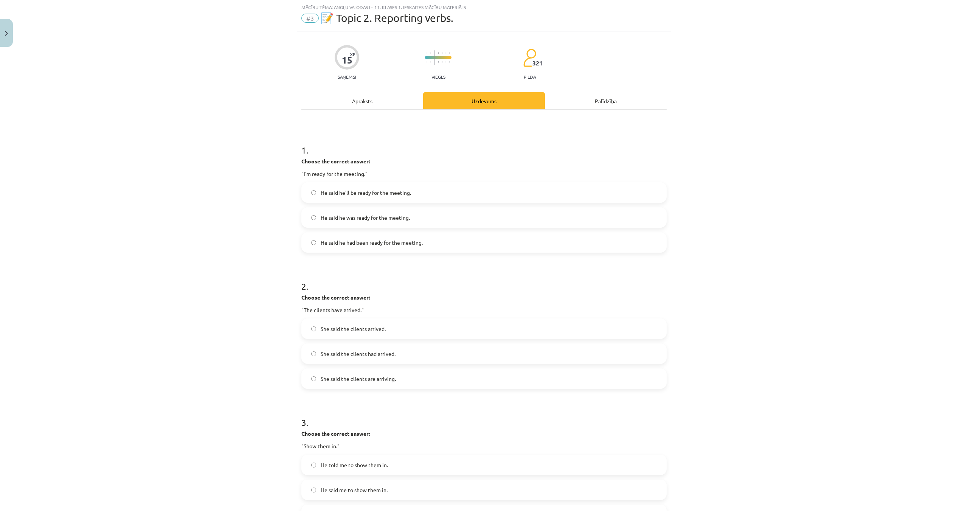
click at [375, 217] on span "He said he was ready for the meeting." at bounding box center [365, 218] width 89 height 8
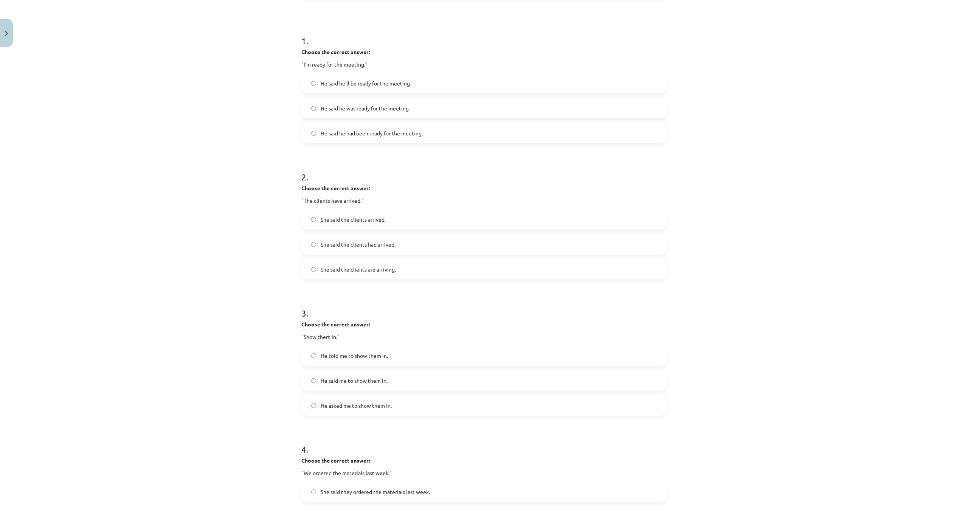
scroll to position [132, 0]
click at [402, 239] on label "She said the clients had arrived." at bounding box center [484, 240] width 364 height 19
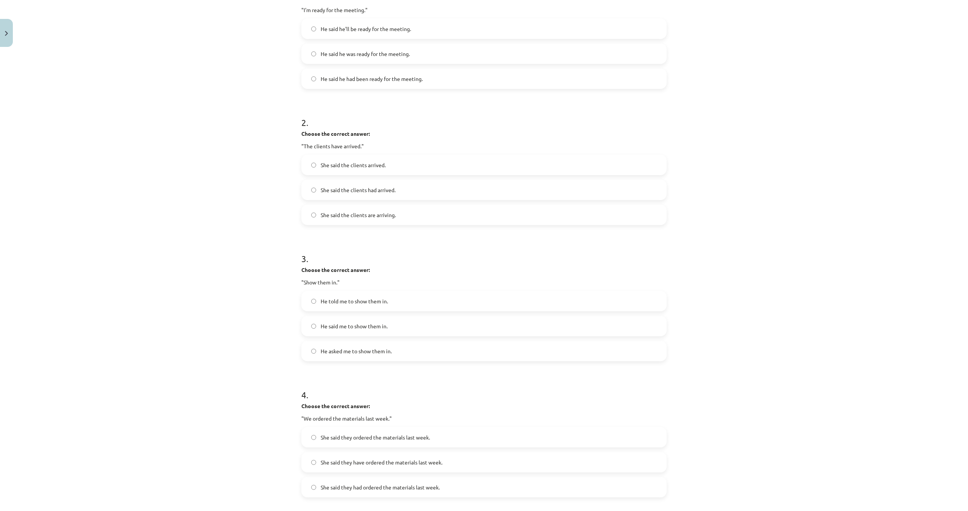
scroll to position [208, 0]
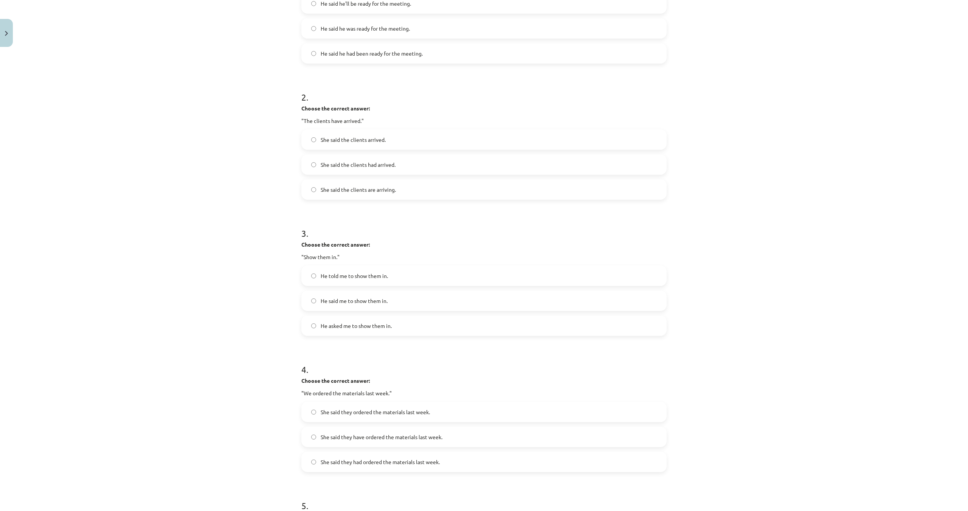
click at [407, 303] on label "He said me to show them in." at bounding box center [484, 300] width 364 height 19
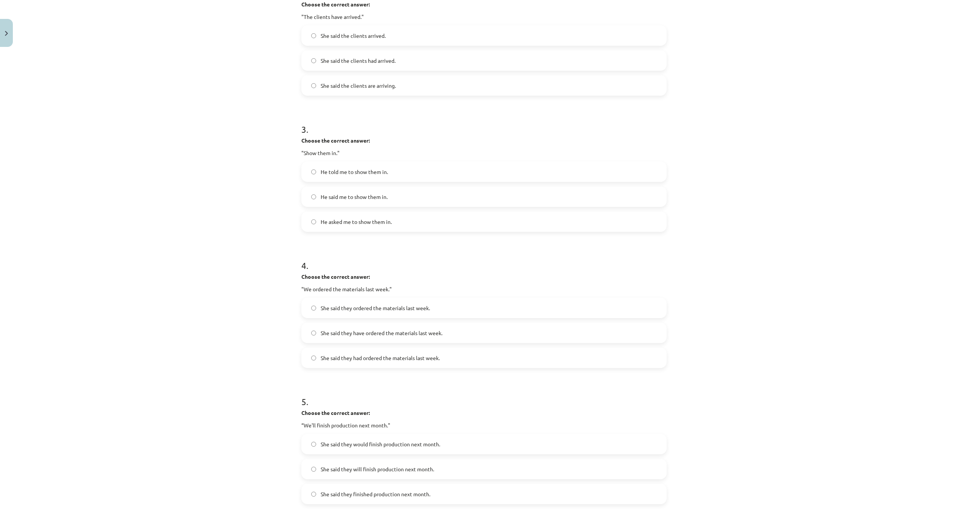
scroll to position [321, 0]
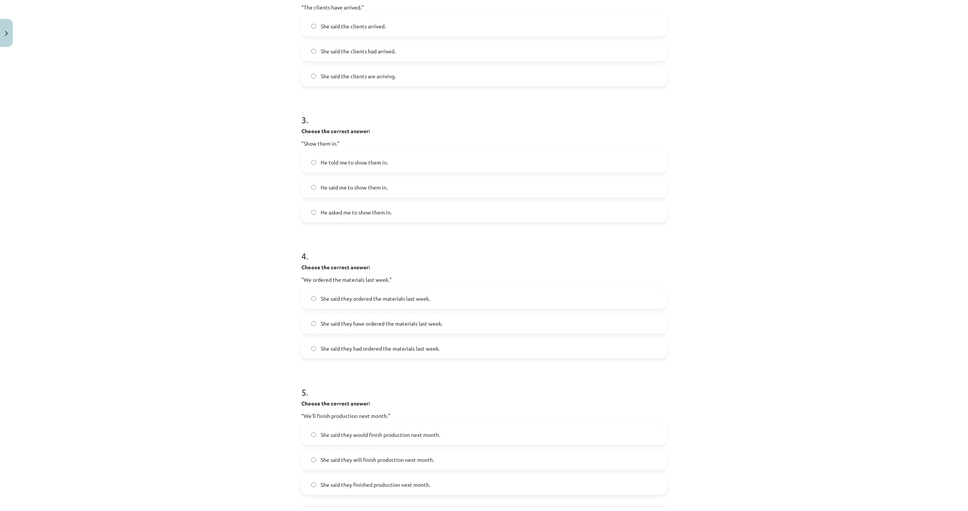
click at [344, 165] on span "He told me to show them in." at bounding box center [354, 162] width 67 height 8
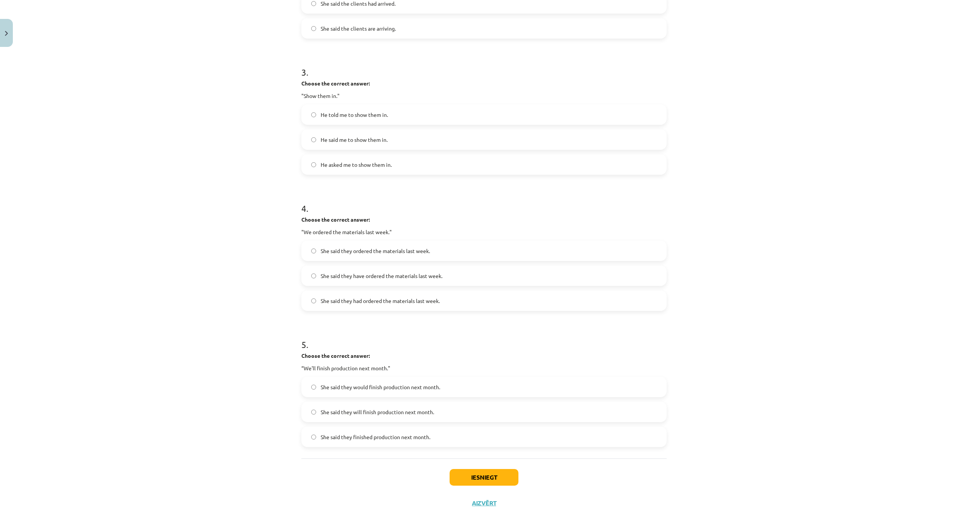
scroll to position [393, 0]
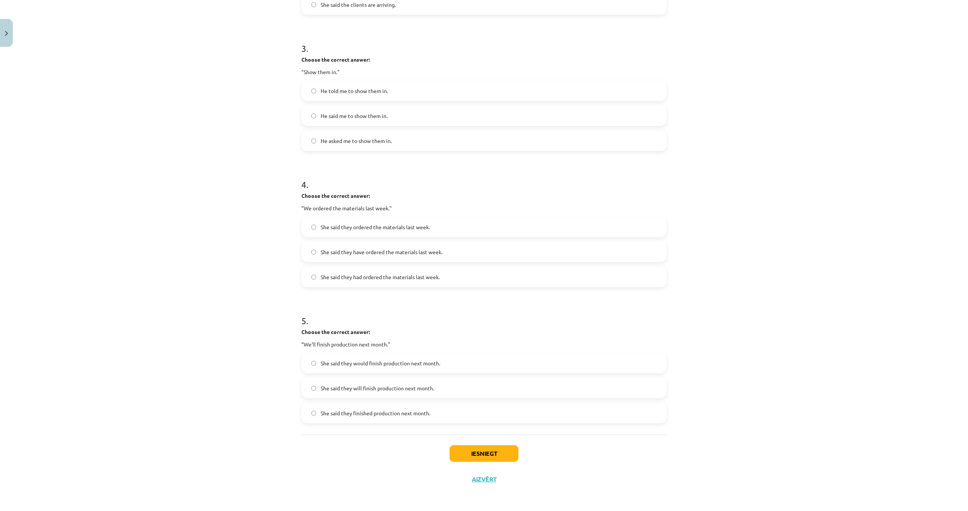
click at [379, 277] on span "She said they had ordered the materials last week." at bounding box center [380, 277] width 119 height 8
click at [438, 389] on label "She said they will finish production next month." at bounding box center [484, 387] width 364 height 19
click at [461, 453] on button "Iesniegt" at bounding box center [483, 453] width 69 height 17
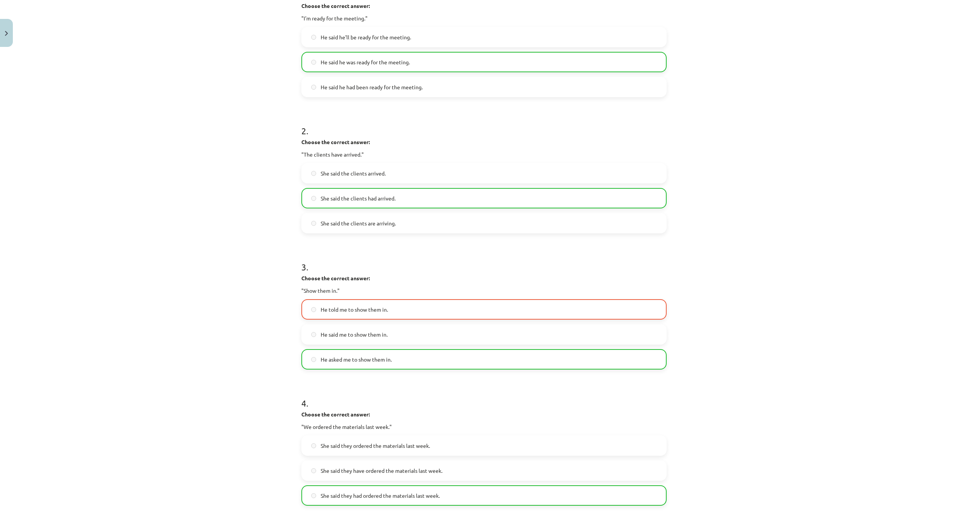
scroll to position [417, 0]
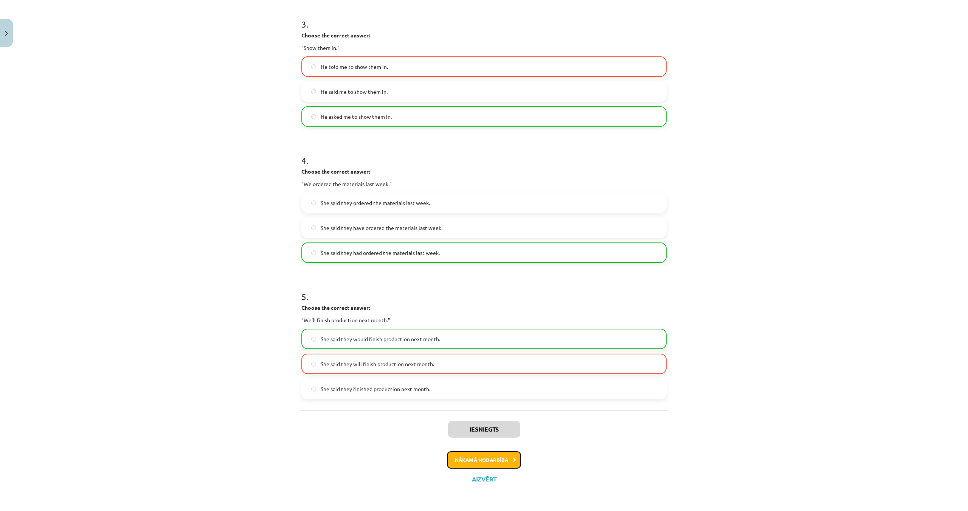
click at [485, 462] on button "Nākamā nodarbība" at bounding box center [484, 459] width 74 height 17
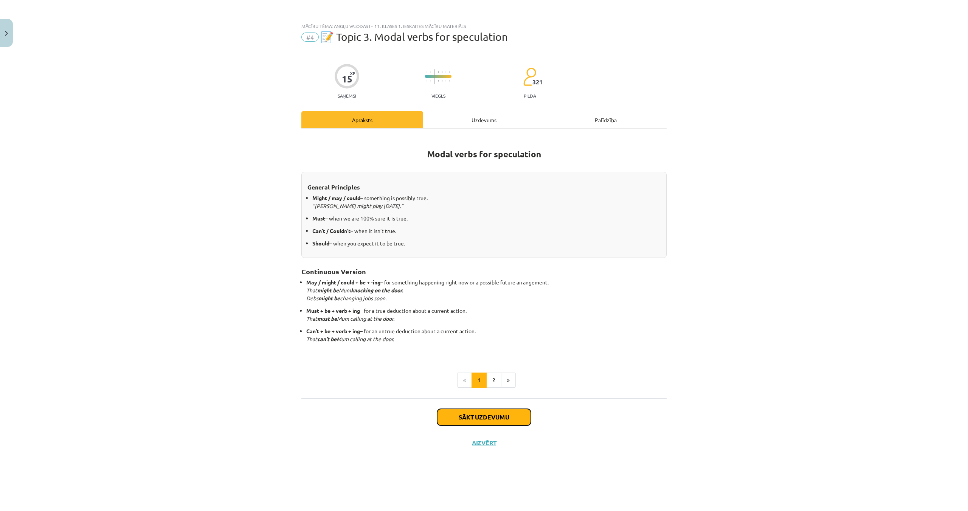
click at [485, 416] on button "Sākt uzdevumu" at bounding box center [484, 417] width 94 height 17
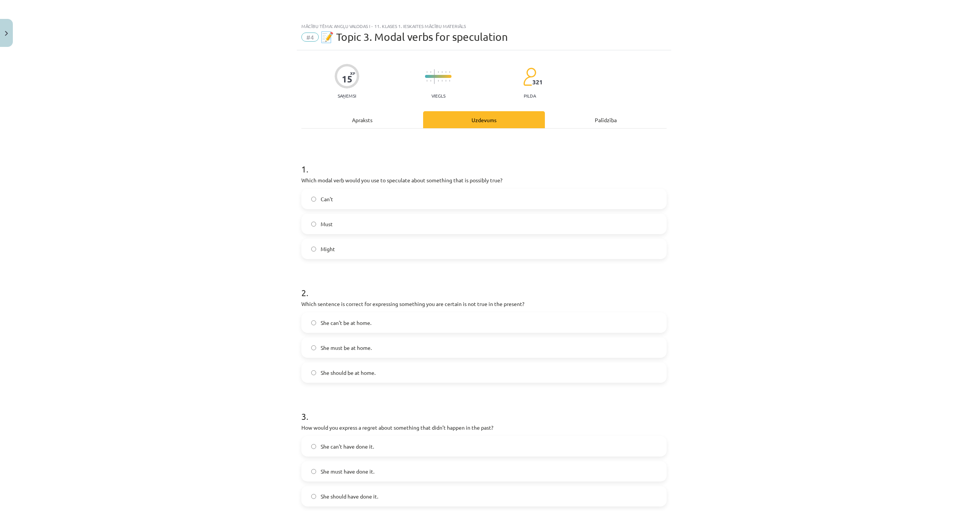
click at [330, 245] on span "Might" at bounding box center [328, 249] width 14 height 8
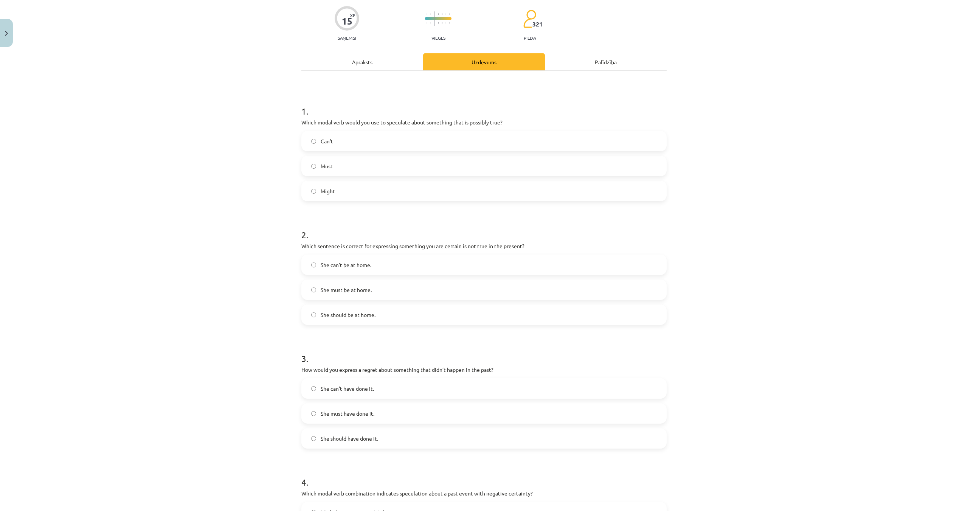
scroll to position [113, 0]
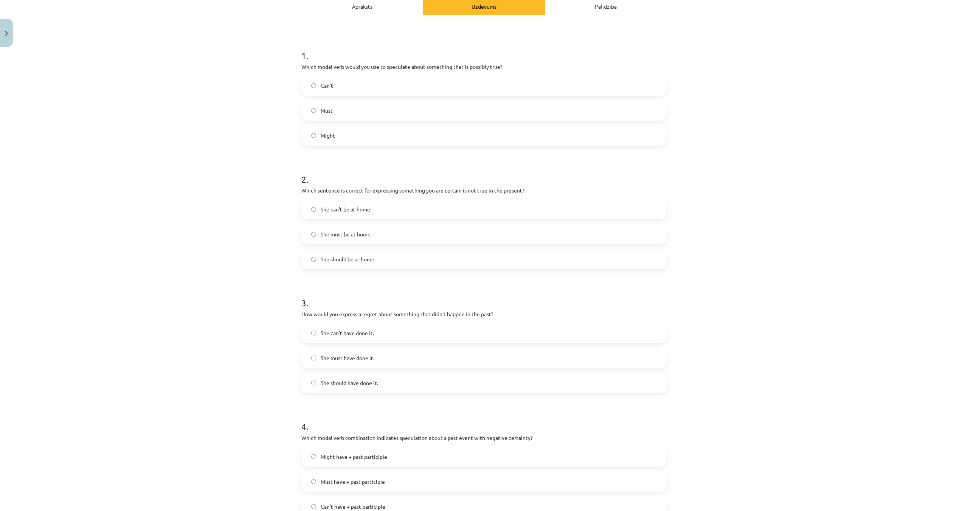
click at [385, 212] on label "She can't be at home." at bounding box center [484, 209] width 364 height 19
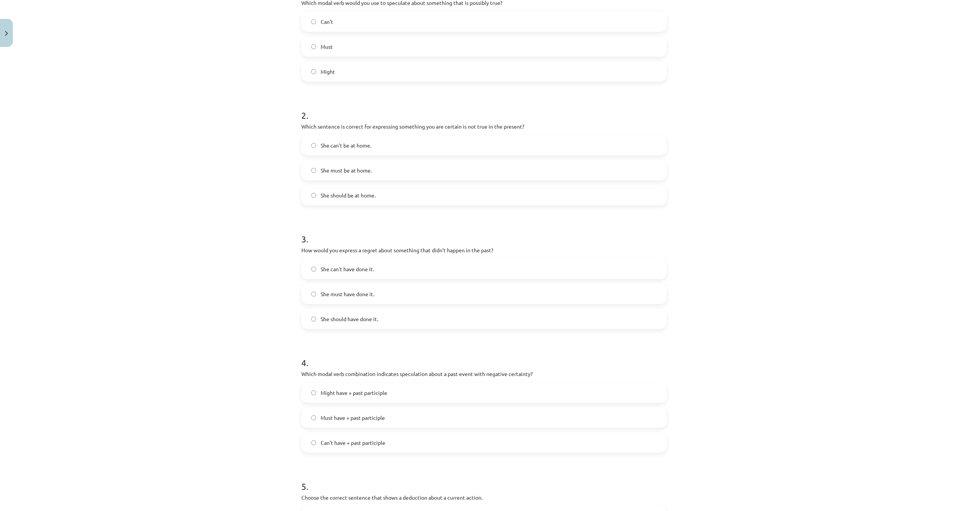
scroll to position [189, 0]
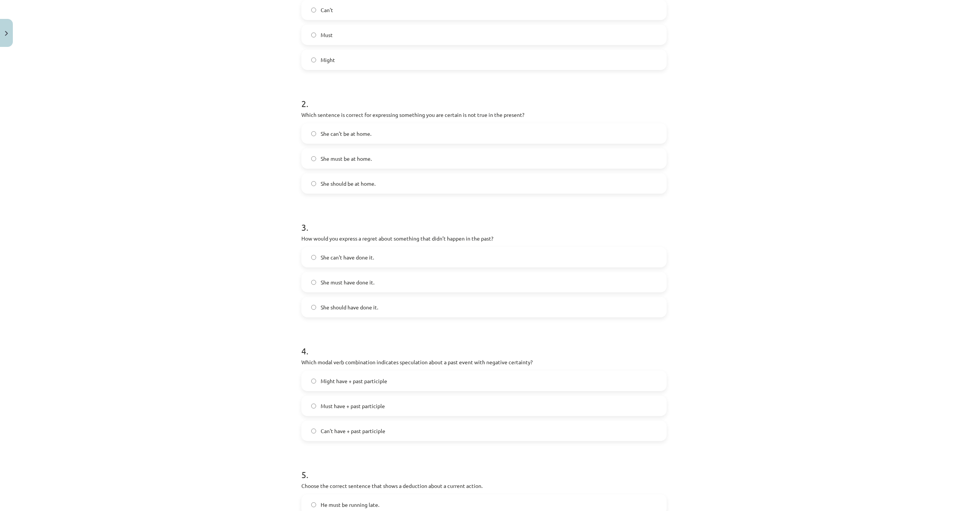
click at [330, 303] on span "She should have done it." at bounding box center [349, 307] width 57 height 8
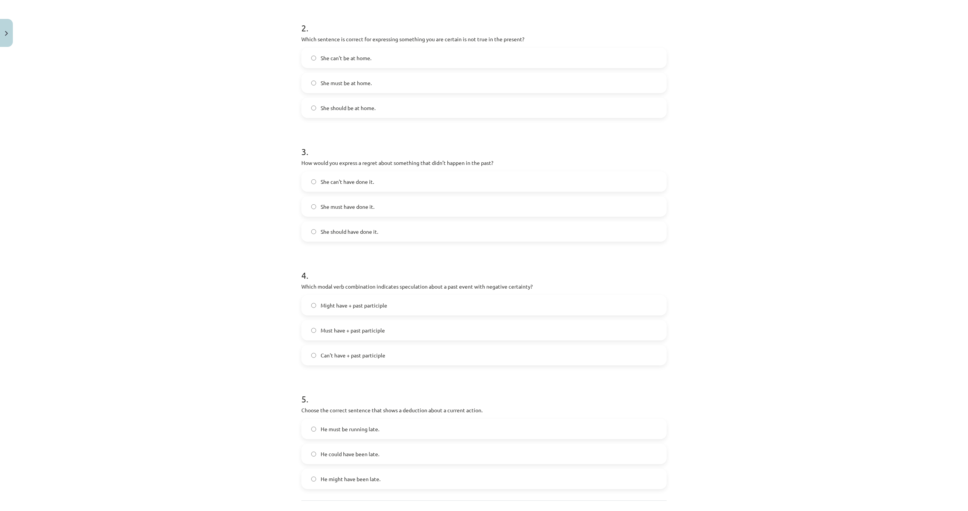
scroll to position [302, 0]
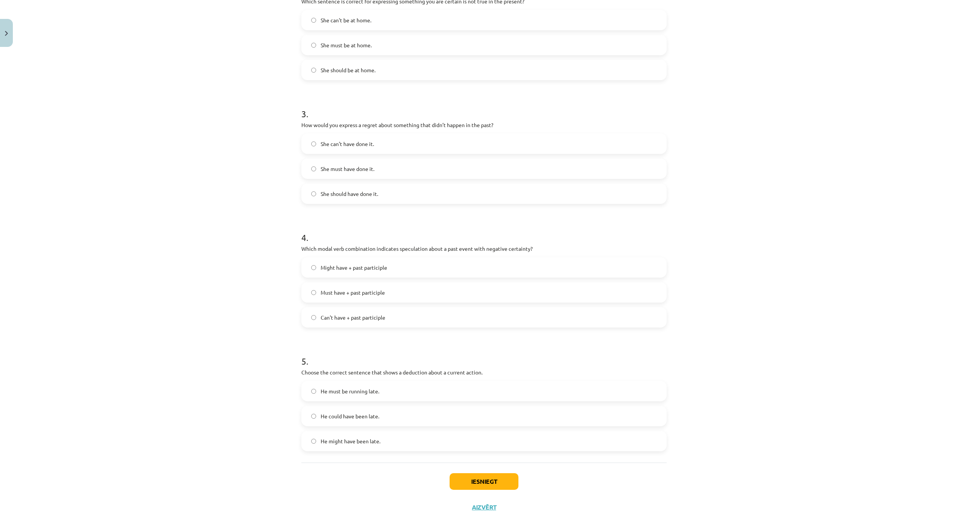
click at [374, 314] on span "Can't have + past participle" at bounding box center [353, 317] width 65 height 8
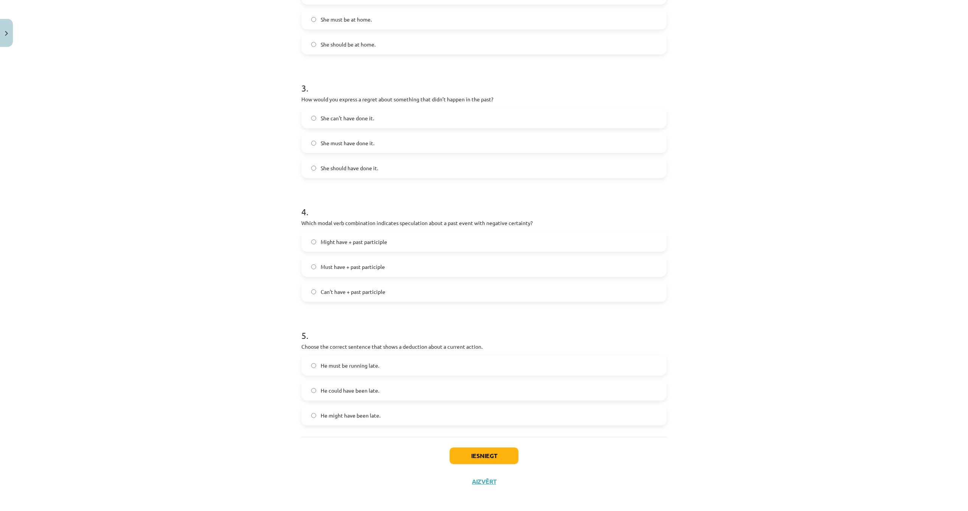
scroll to position [330, 0]
drag, startPoint x: 400, startPoint y: 343, endPoint x: 423, endPoint y: 347, distance: 22.9
click at [423, 347] on p "Choose the correct sentence that shows a deduction about a current action." at bounding box center [483, 344] width 365 height 8
copy p "deduction"
click at [278, 318] on div "Mācību tēma: Angļu valodas i - 11. klases 1. ieskaites mācību materiāls #4 📝 To…" at bounding box center [484, 255] width 968 height 511
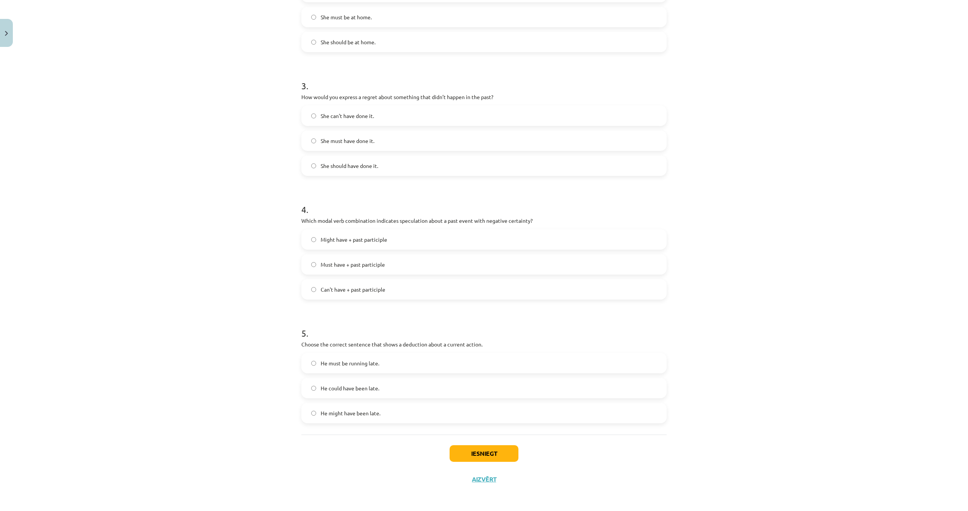
click at [392, 361] on label "He must be running late." at bounding box center [484, 362] width 364 height 19
click at [477, 449] on button "Iesniegt" at bounding box center [483, 453] width 69 height 17
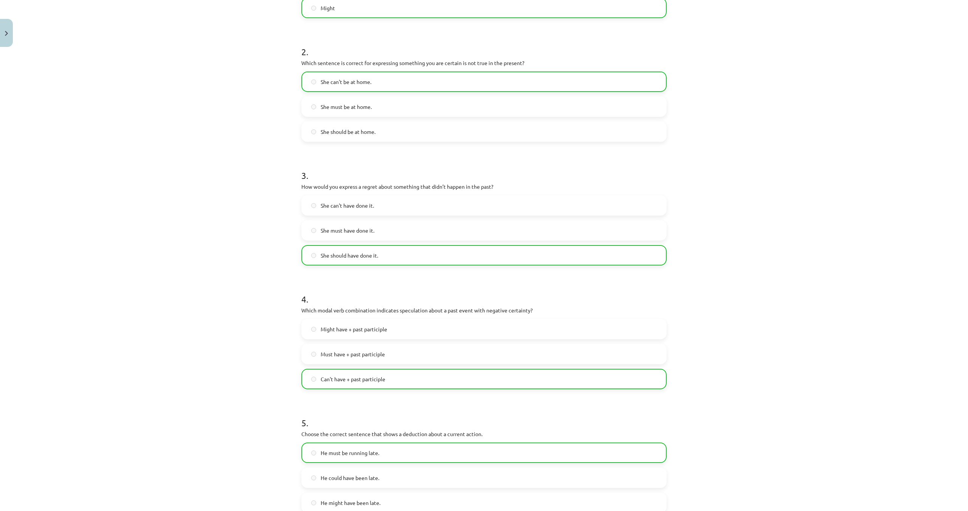
scroll to position [355, 0]
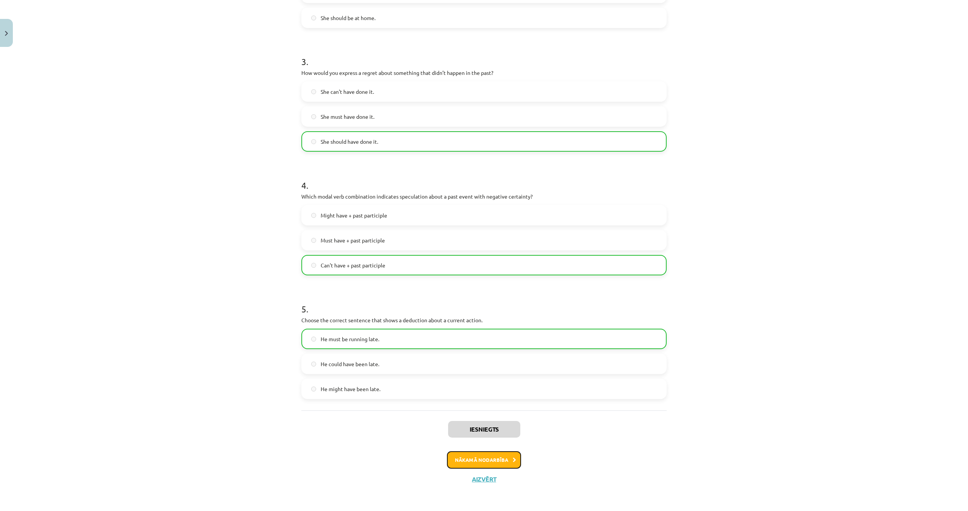
click at [467, 454] on button "Nākamā nodarbība" at bounding box center [484, 459] width 74 height 17
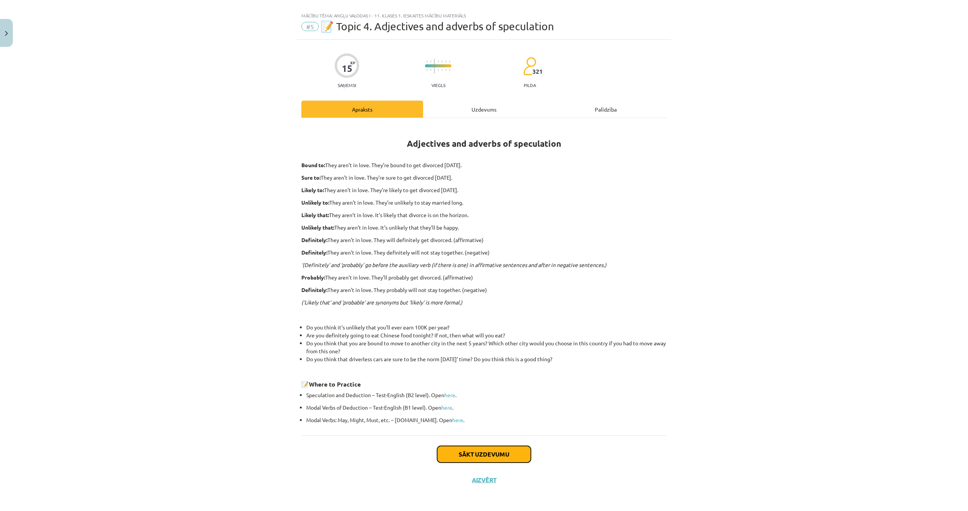
click at [468, 449] on button "Sākt uzdevumu" at bounding box center [484, 454] width 94 height 17
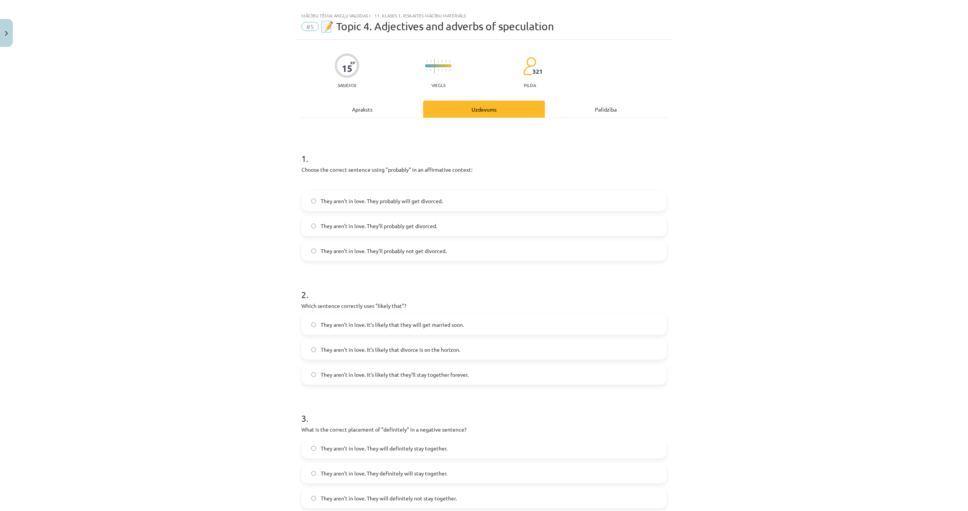
click at [452, 229] on label "They aren’t in love. They’ll probably get divorced." at bounding box center [484, 225] width 364 height 19
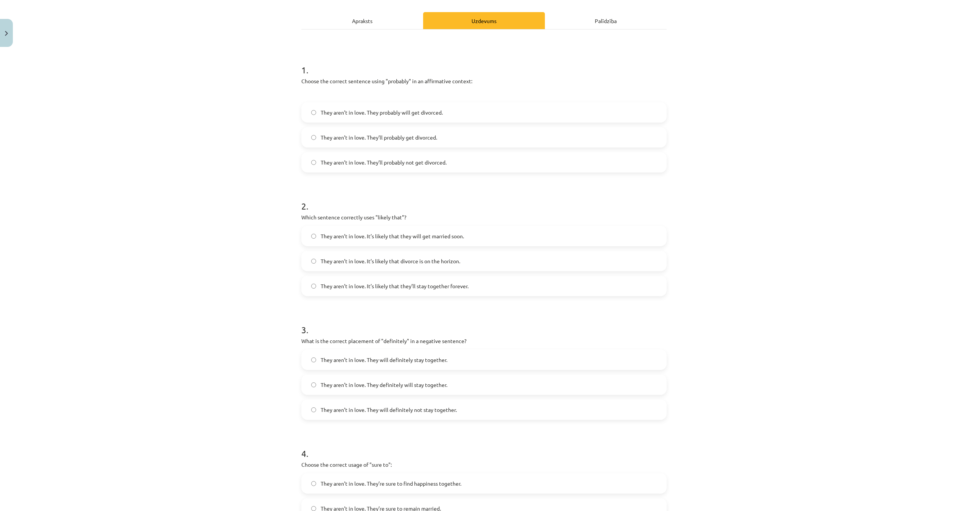
scroll to position [124, 0]
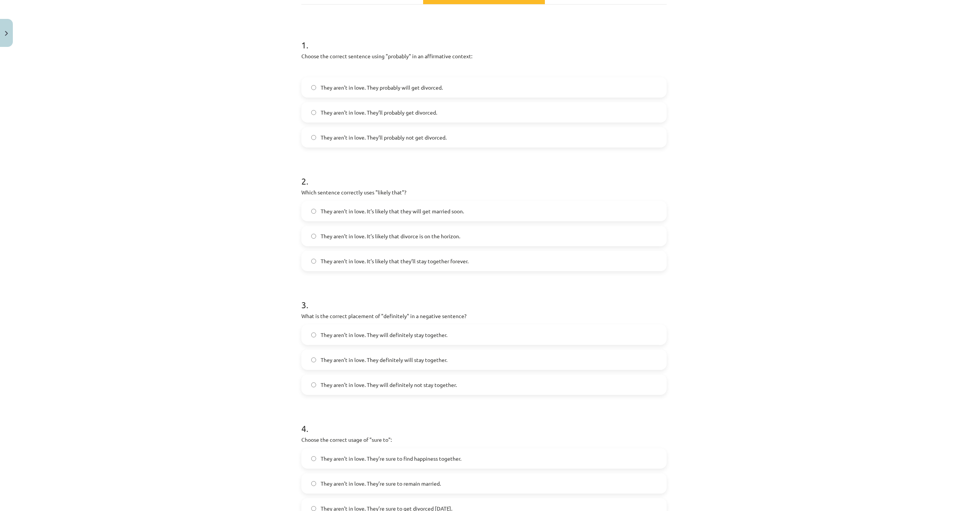
drag, startPoint x: 461, startPoint y: 237, endPoint x: 459, endPoint y: 234, distance: 4.4
click at [461, 238] on label "They aren’t in love. It’s likely that divorce is on the horizon." at bounding box center [484, 235] width 364 height 19
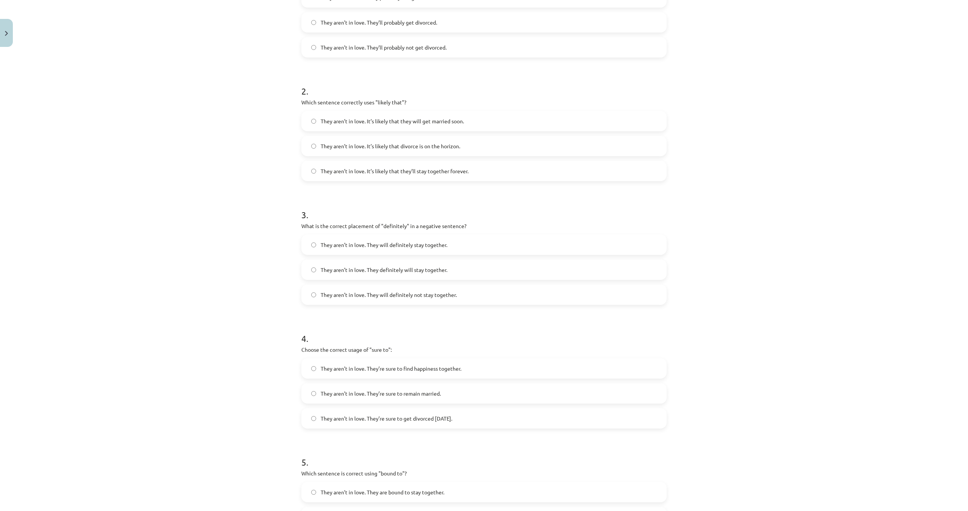
scroll to position [237, 0]
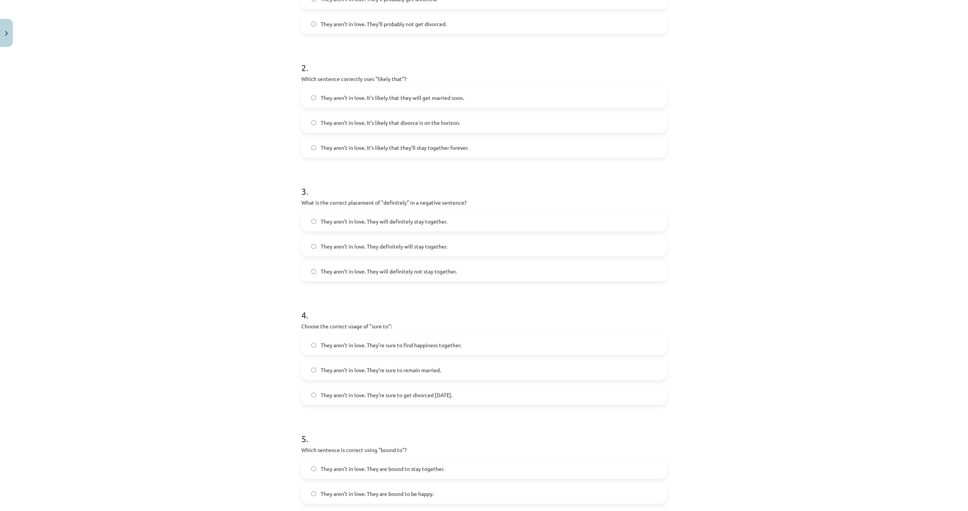
click at [403, 271] on span "They aren’t in love. They will definitely not stay together." at bounding box center [389, 271] width 136 height 8
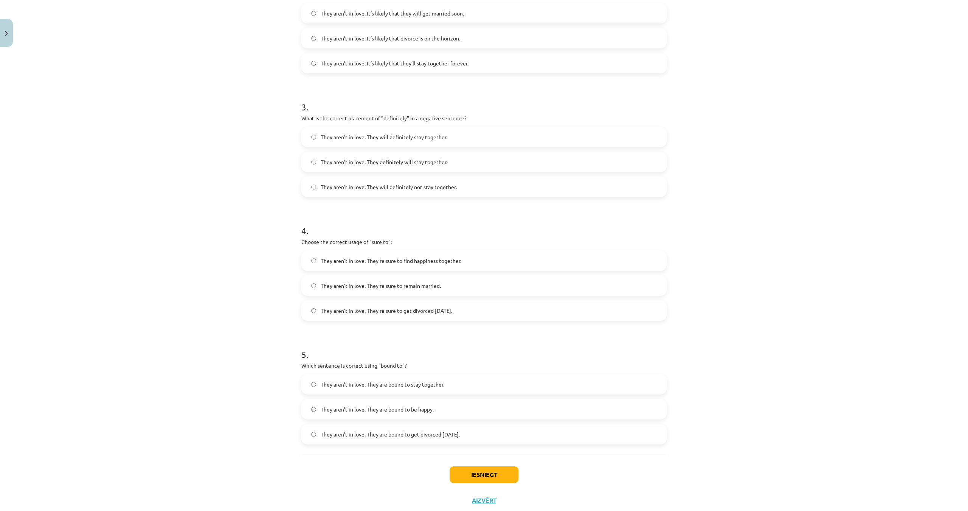
scroll to position [343, 0]
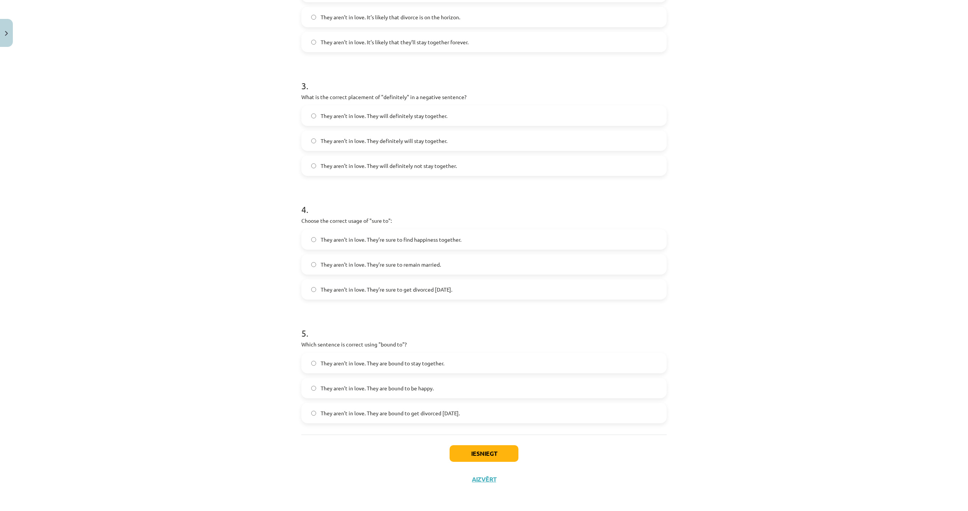
click at [485, 292] on label "They aren’t in love. They’re sure to get divorced [DATE]." at bounding box center [484, 289] width 364 height 19
click at [457, 419] on label "They aren’t in love. They are bound to get divorced [DATE]." at bounding box center [484, 412] width 364 height 19
click at [477, 451] on button "Iesniegt" at bounding box center [483, 453] width 69 height 17
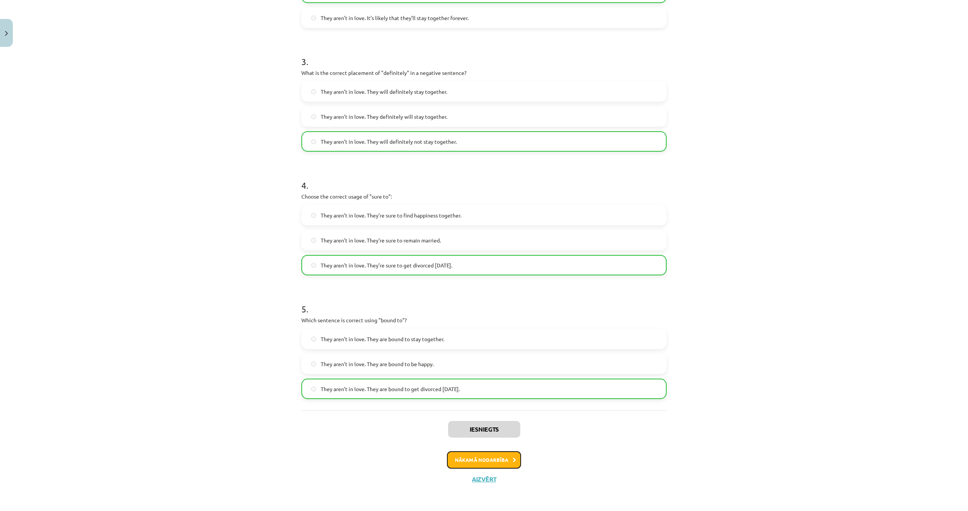
click at [471, 455] on button "Nākamā nodarbība" at bounding box center [484, 459] width 74 height 17
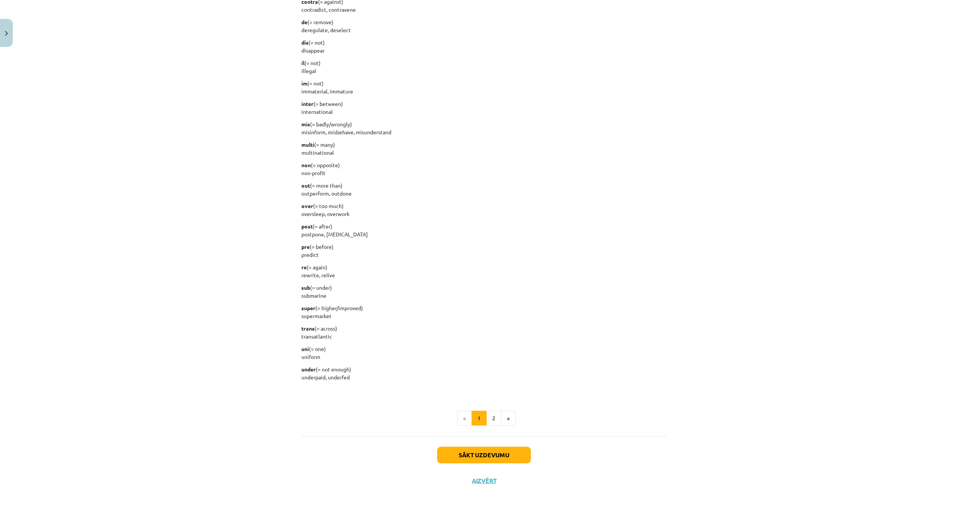
scroll to position [723, 0]
click at [466, 449] on button "Sākt uzdevumu" at bounding box center [484, 453] width 94 height 17
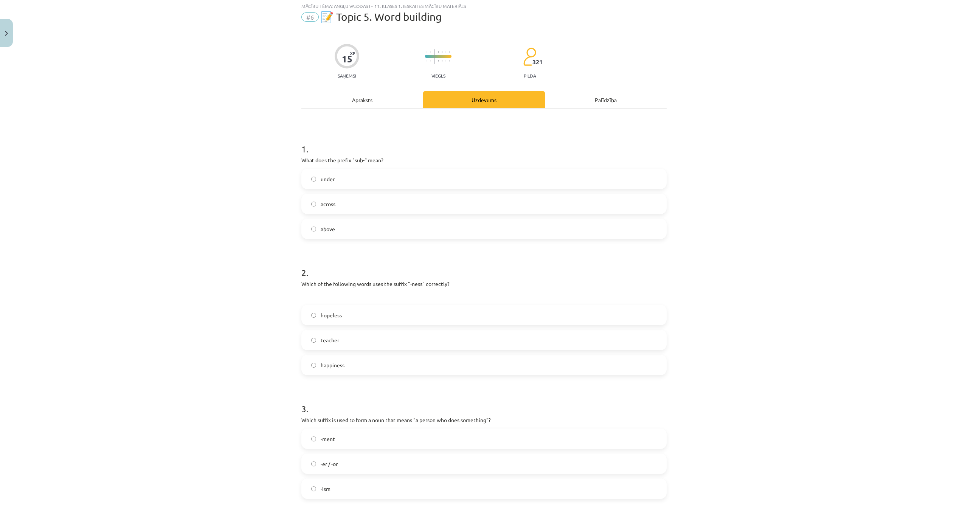
scroll to position [19, 0]
click at [337, 184] on label "under" at bounding box center [484, 179] width 364 height 19
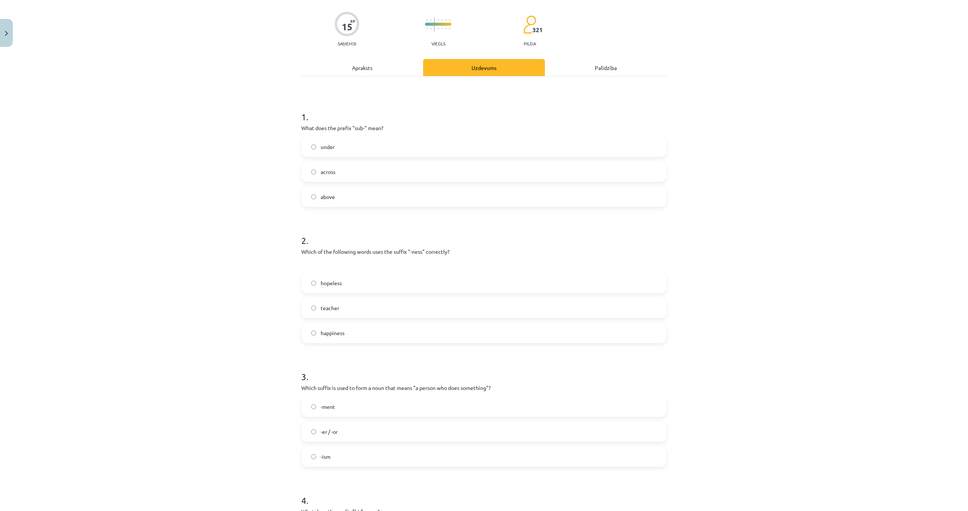
scroll to position [57, 0]
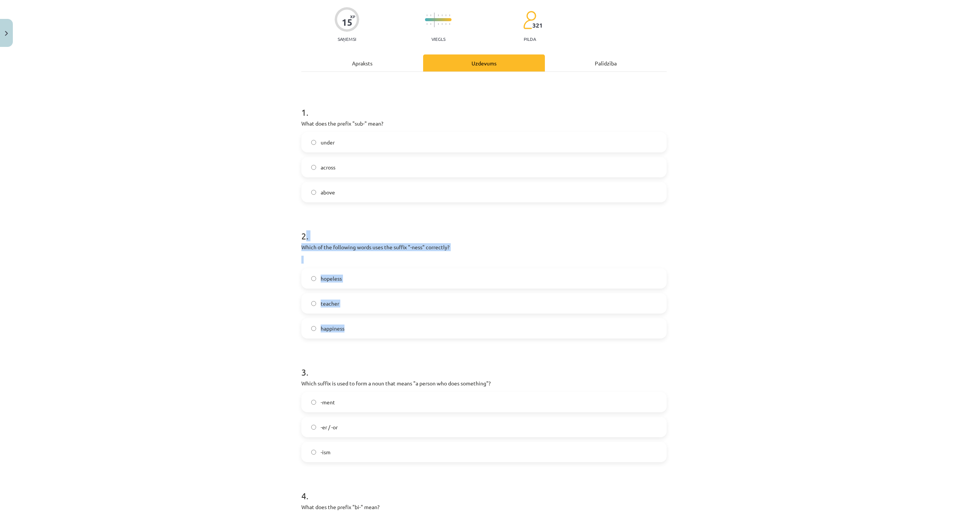
drag, startPoint x: 379, startPoint y: 334, endPoint x: 290, endPoint y: 246, distance: 125.1
click at [302, 227] on div "2 . Which of the following words uses the suffix "-ness" correctly? hopeless te…" at bounding box center [483, 277] width 365 height 121
click at [270, 273] on div "Mācību tēma: Angļu valodas i - 11. klases 1. ieskaites mācību materiāls #6 📝 To…" at bounding box center [484, 255] width 968 height 511
click at [293, 318] on div "Mācību tēma: Angļu valodas i - 11. klases 1. ieskaites mācību materiāls #6 📝 To…" at bounding box center [484, 255] width 968 height 511
click at [308, 344] on form "1 . What does the prefix "sub-" mean? under across above 2 . Which of the follo…" at bounding box center [483, 401] width 365 height 615
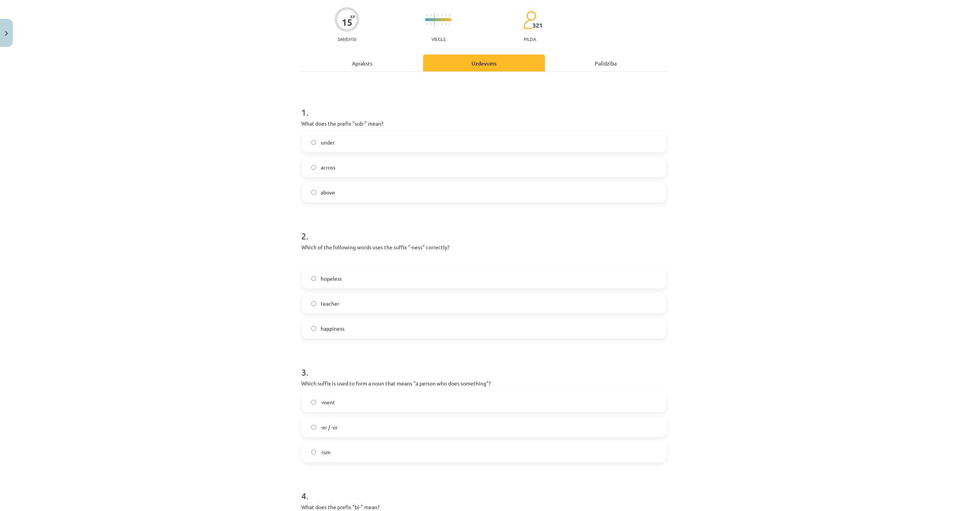
click at [348, 333] on label "happiness" at bounding box center [484, 328] width 364 height 19
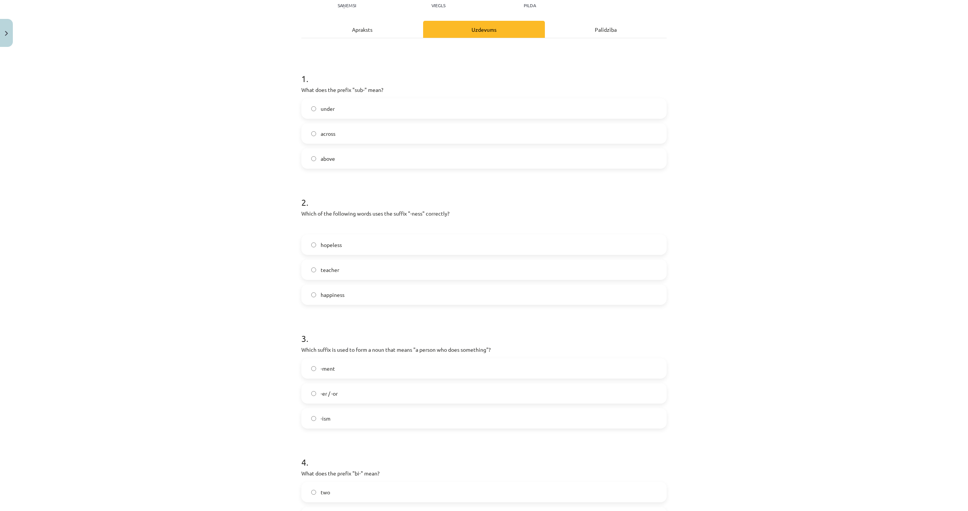
scroll to position [94, 0]
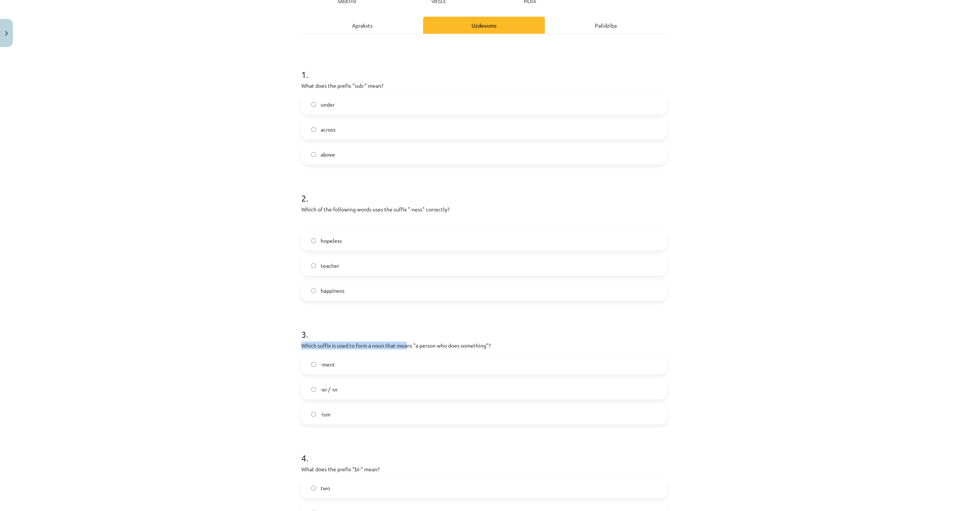
drag, startPoint x: 297, startPoint y: 345, endPoint x: 443, endPoint y: 334, distance: 145.6
click at [412, 339] on div "Mācību tēma: Angļu valodas i - 11. klases 1. ieskaites mācību materiāls #6 📝 To…" at bounding box center [484, 255] width 968 height 511
click at [476, 328] on h1 "3 ." at bounding box center [483, 327] width 365 height 23
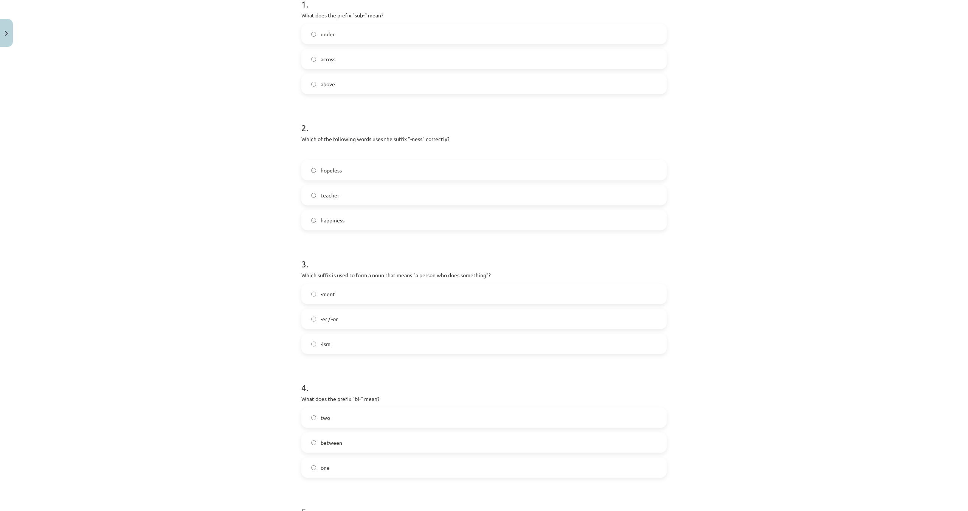
scroll to position [170, 0]
click at [355, 410] on label "two" at bounding box center [484, 412] width 364 height 19
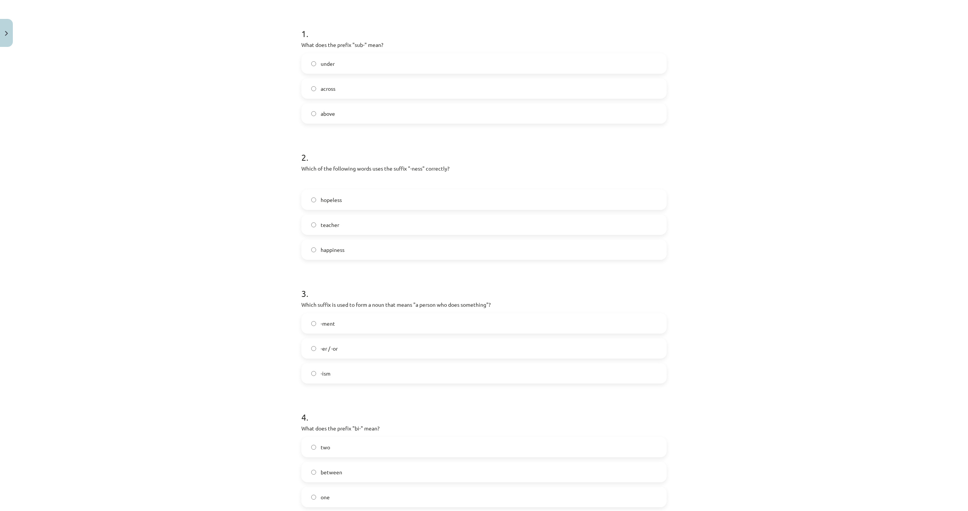
scroll to position [132, 0]
drag, startPoint x: 289, startPoint y: 304, endPoint x: 500, endPoint y: 304, distance: 210.5
click at [500, 304] on div "Mācību tēma: Angļu valodas i - 11. klases 1. ieskaites mācību materiāls #6 📝 To…" at bounding box center [484, 255] width 968 height 511
copy p "Which suffix is used to form a noun that means "a person who does something"?"
click at [347, 348] on label "-er / -or" at bounding box center [484, 351] width 364 height 19
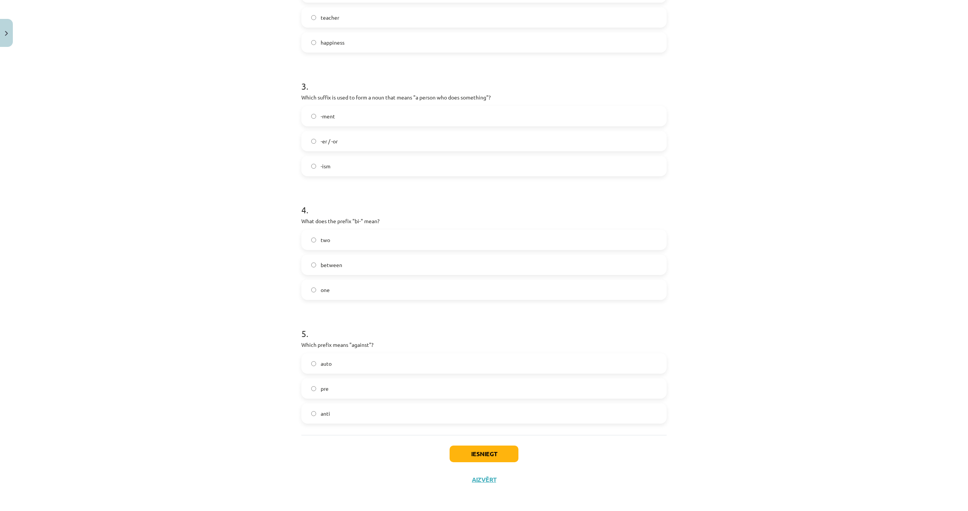
scroll to position [343, 0]
click at [334, 414] on label "anti" at bounding box center [484, 412] width 364 height 19
click at [469, 446] on button "Iesniegt" at bounding box center [483, 453] width 69 height 17
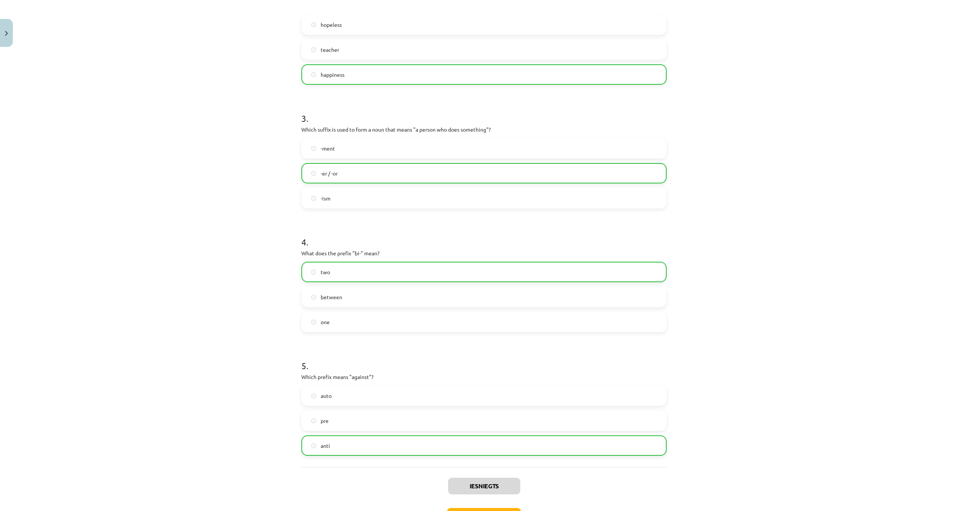
scroll to position [367, 0]
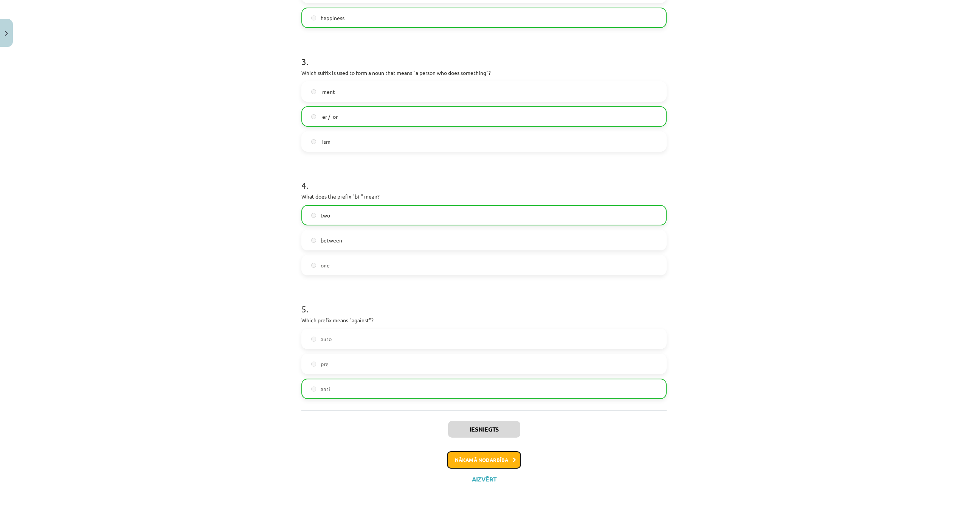
click at [486, 462] on button "Nākamā nodarbība" at bounding box center [484, 459] width 74 height 17
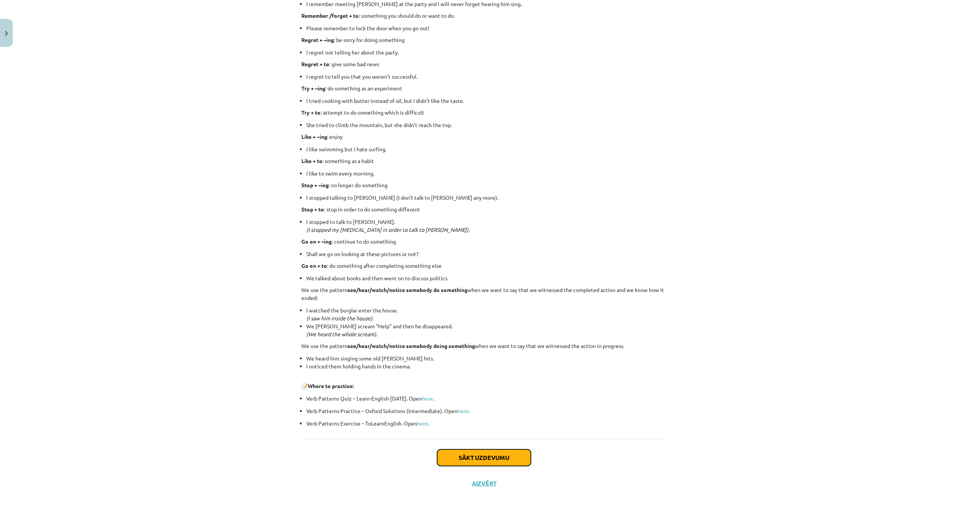
click at [461, 450] on button "Sākt uzdevumu" at bounding box center [484, 457] width 94 height 17
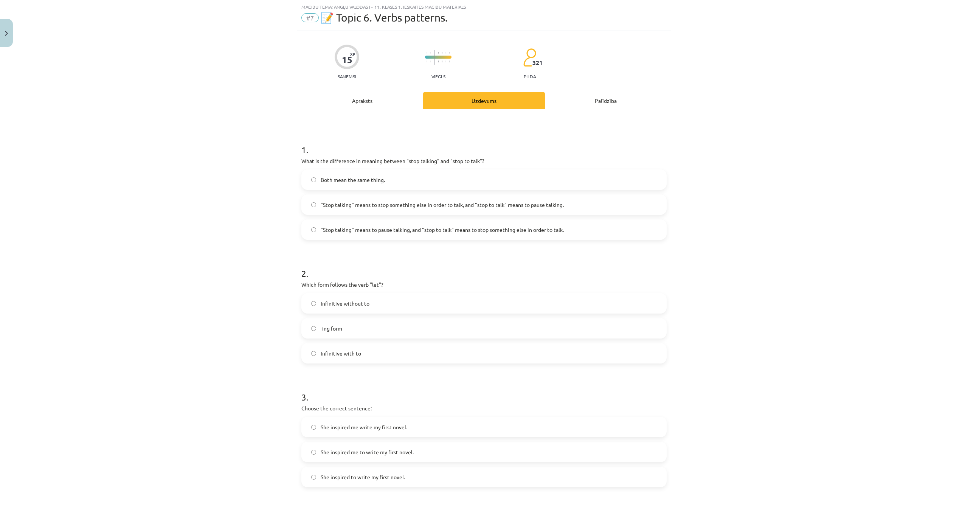
scroll to position [19, 0]
click at [472, 229] on span ""Stop talking" means to pause talking, and "stop to talk" means to stop somethi…" at bounding box center [442, 230] width 243 height 8
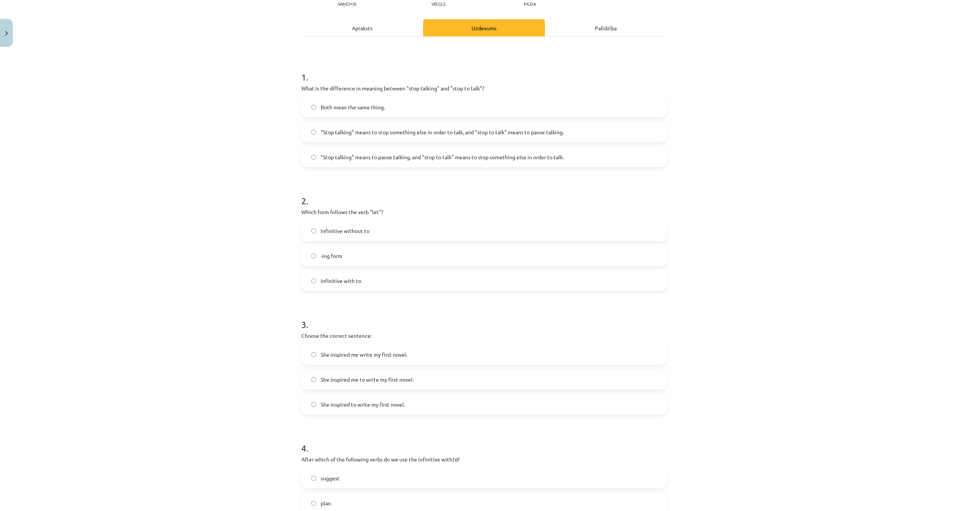
scroll to position [94, 0]
drag, startPoint x: 299, startPoint y: 210, endPoint x: 395, endPoint y: 211, distance: 95.3
click at [394, 212] on p "Which form follows the verb "let"?" at bounding box center [483, 209] width 365 height 8
copy p "Which form follows the verb "let"?"
click at [216, 271] on div "Mācību tēma: Angļu valodas i - 11. klases 1. ieskaites mācību materiāls #7 📝 To…" at bounding box center [484, 255] width 968 height 511
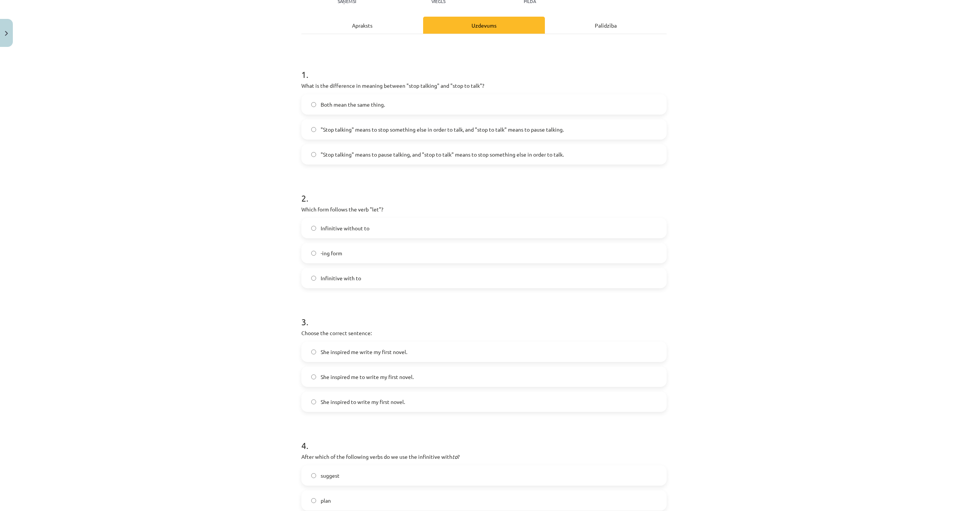
click at [359, 228] on span "Infinitive without to" at bounding box center [345, 228] width 49 height 8
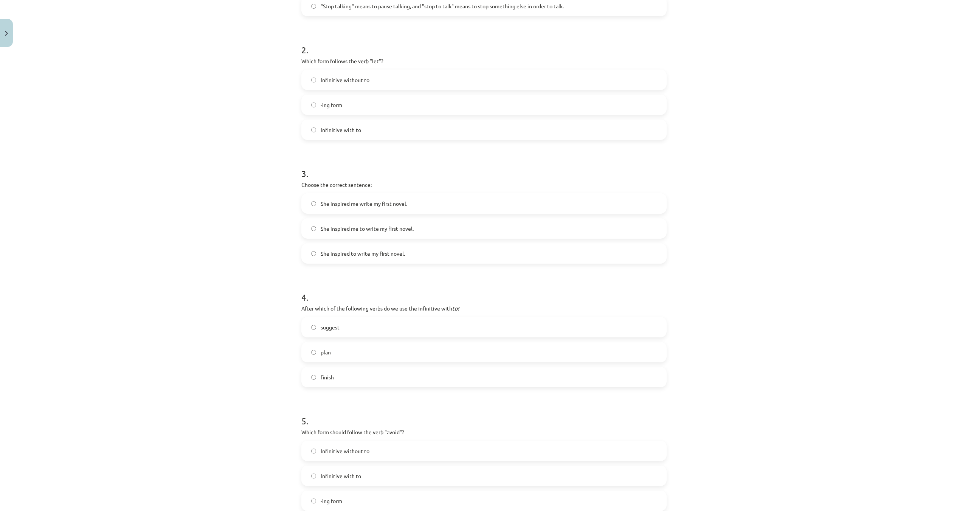
scroll to position [246, 0]
click at [371, 222] on span "She inspired me to write my first novel." at bounding box center [367, 226] width 93 height 8
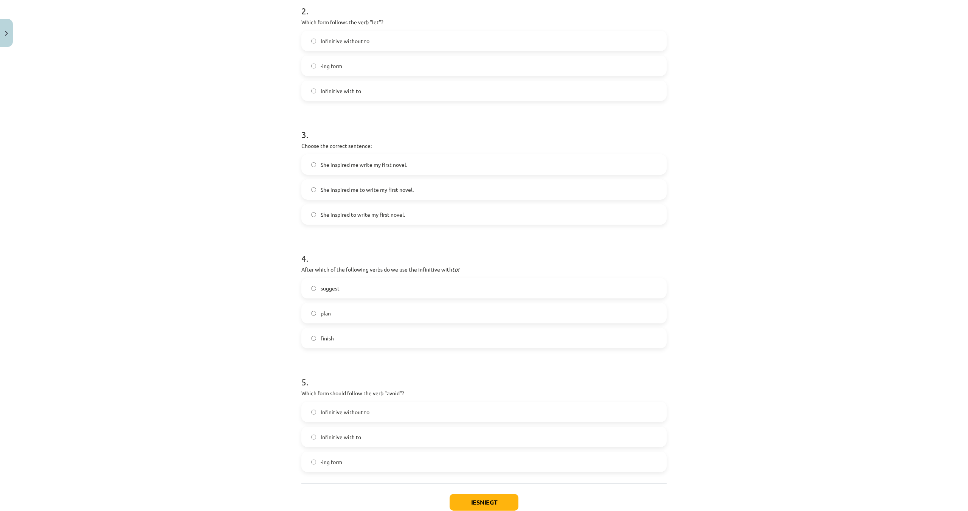
scroll to position [283, 0]
drag, startPoint x: 285, startPoint y: 266, endPoint x: 472, endPoint y: 265, distance: 186.7
click at [472, 265] on div "Mācību tēma: Angļu valodas i - 11. klases 1. ieskaites mācību materiāls #7 📝 To…" at bounding box center [484, 255] width 968 height 511
copy p "After which of the following verbs do we use the infinitive with to ?"
click at [214, 254] on div "Mācību tēma: Angļu valodas i - 11. klases 1. ieskaites mācību materiāls #7 📝 To…" at bounding box center [484, 255] width 968 height 511
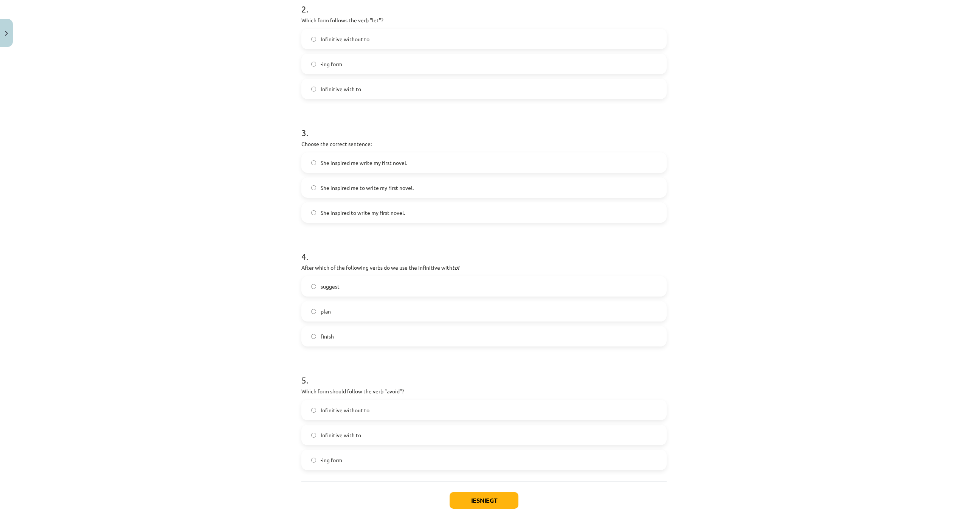
click at [392, 291] on label "suggest" at bounding box center [484, 286] width 364 height 19
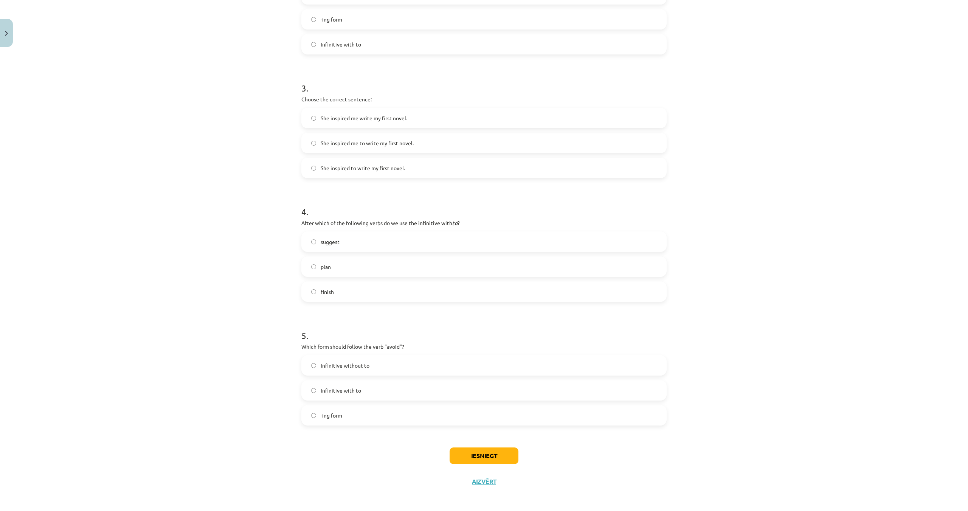
scroll to position [330, 0]
click at [361, 383] on label "Infinitive with to" at bounding box center [484, 387] width 364 height 19
click at [463, 451] on button "Iesniegt" at bounding box center [483, 453] width 69 height 17
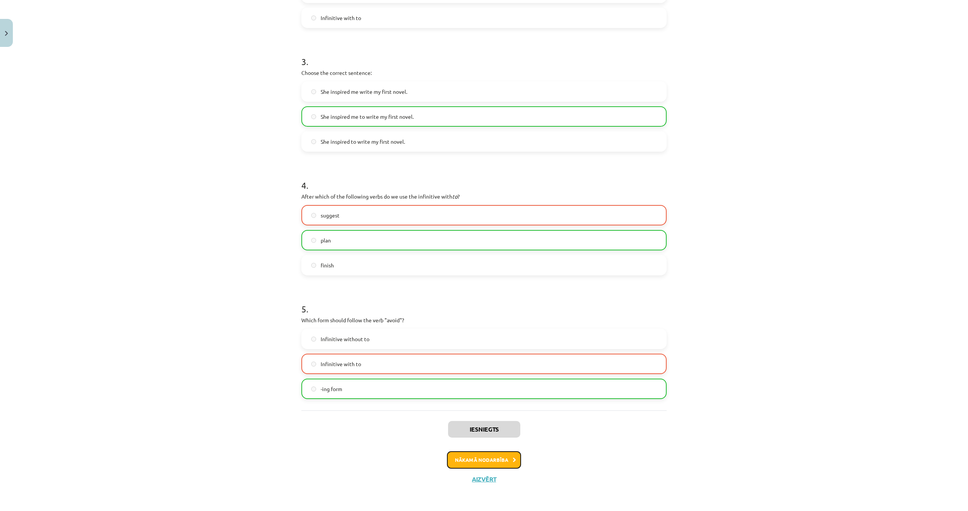
click at [473, 461] on button "Nākamā nodarbība" at bounding box center [484, 459] width 74 height 17
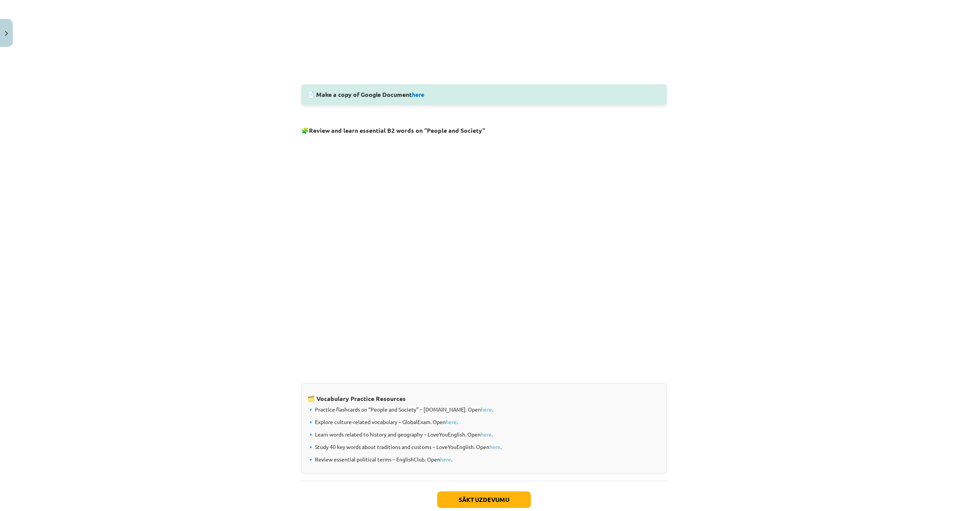
scroll to position [382, 0]
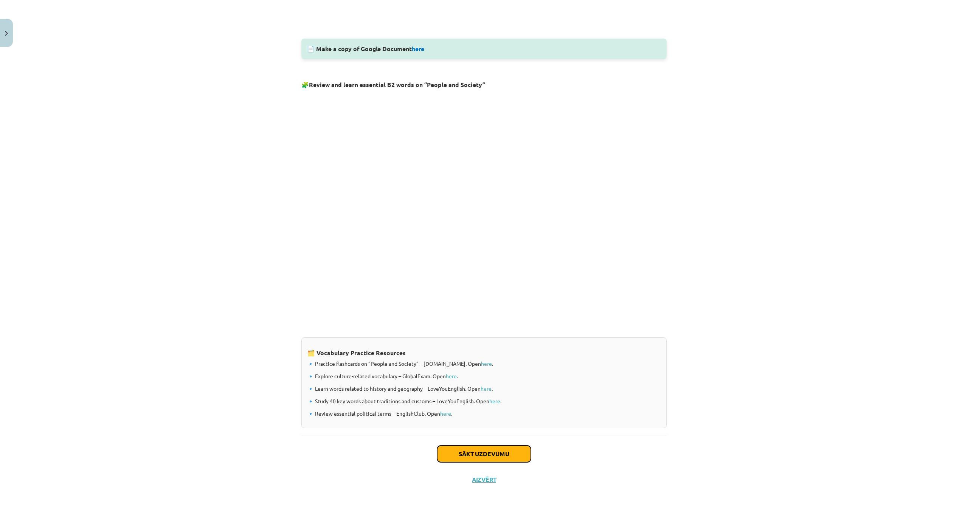
click at [468, 457] on button "Sākt uzdevumu" at bounding box center [484, 453] width 94 height 17
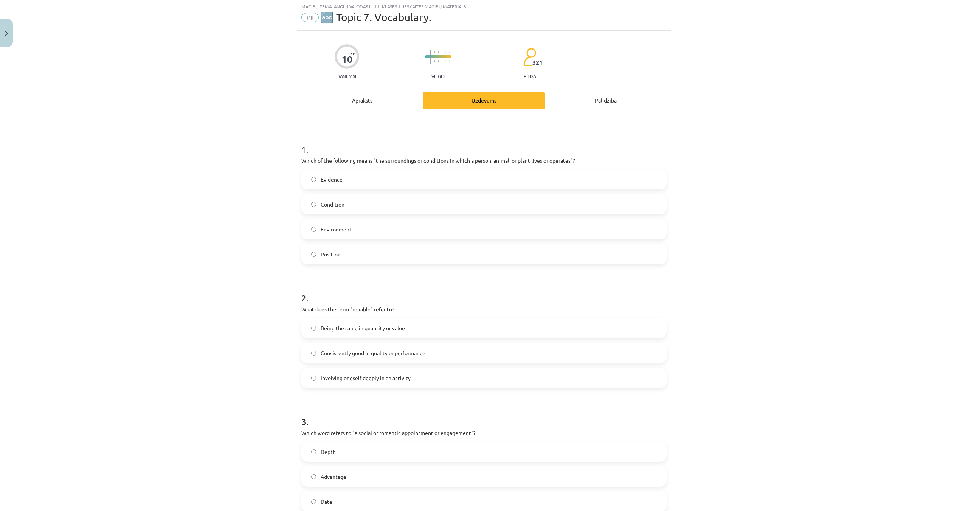
scroll to position [19, 0]
drag, startPoint x: 454, startPoint y: 157, endPoint x: 539, endPoint y: 160, distance: 85.5
click at [539, 160] on p "Which of the following means "the surroundings or conditions in which a person,…" at bounding box center [483, 161] width 365 height 8
click at [547, 159] on p "Which of the following means "the surroundings or conditions in which a person,…" at bounding box center [483, 161] width 365 height 8
click at [347, 229] on span "Environment" at bounding box center [336, 230] width 31 height 8
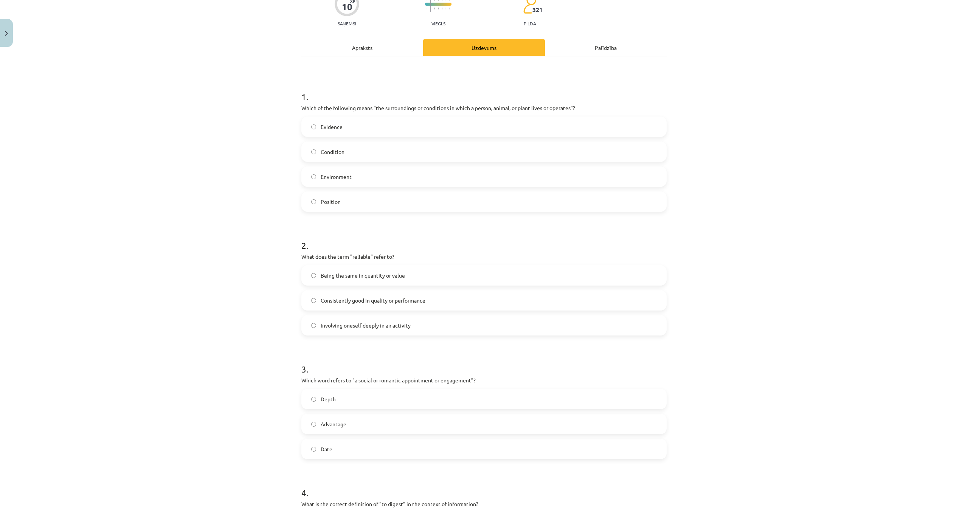
scroll to position [94, 0]
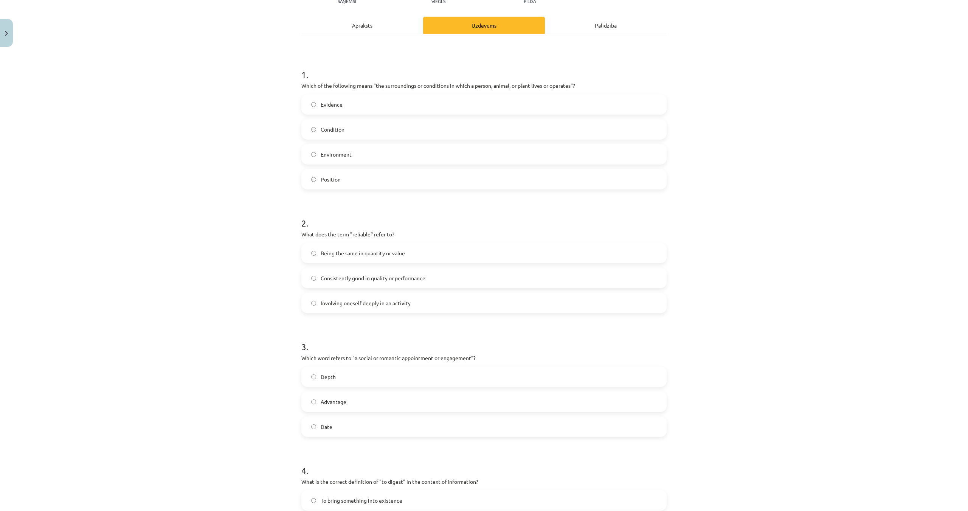
click at [346, 278] on span "Consistently good in quality or performance" at bounding box center [373, 278] width 105 height 8
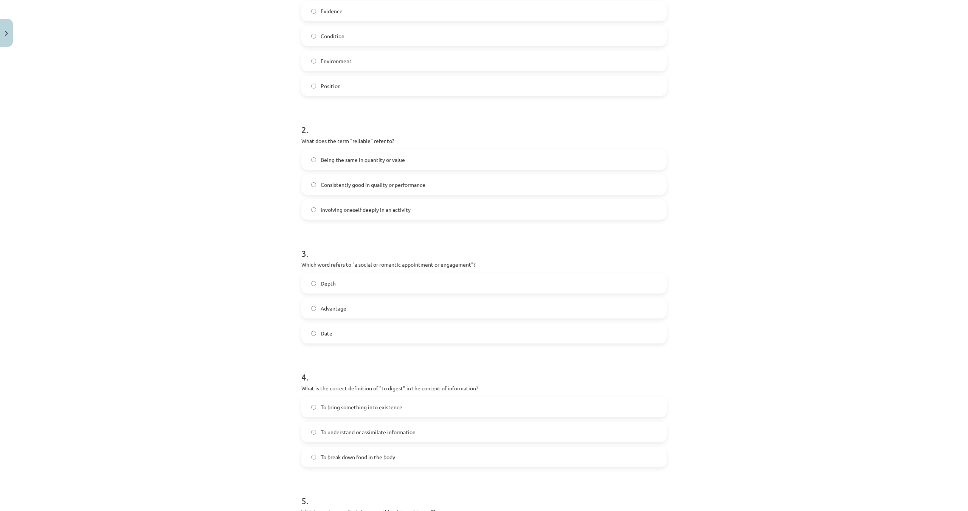
scroll to position [208, 0]
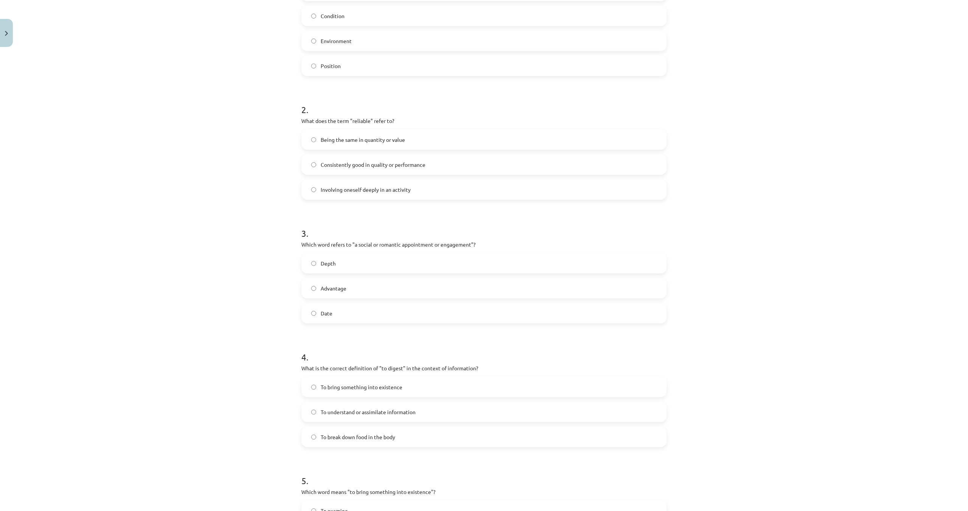
click at [334, 314] on label "Date" at bounding box center [484, 313] width 364 height 19
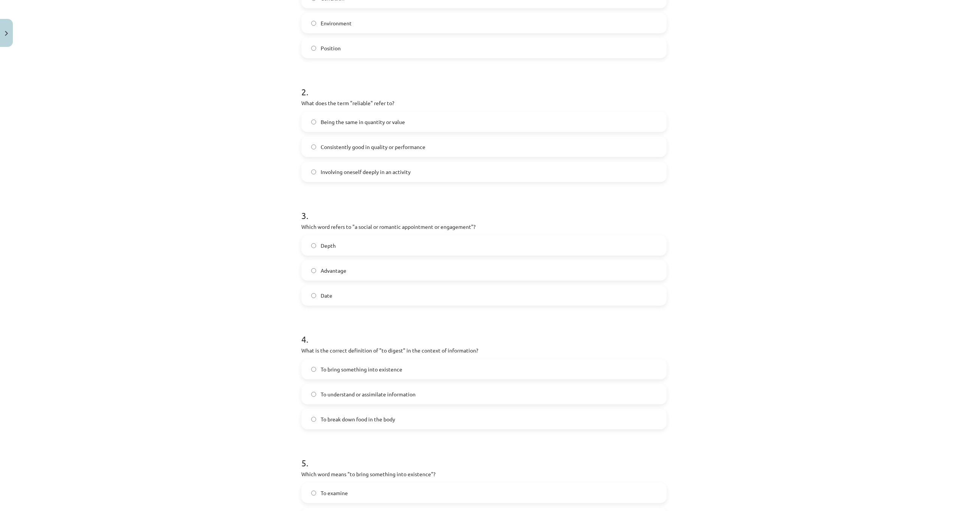
scroll to position [355, 0]
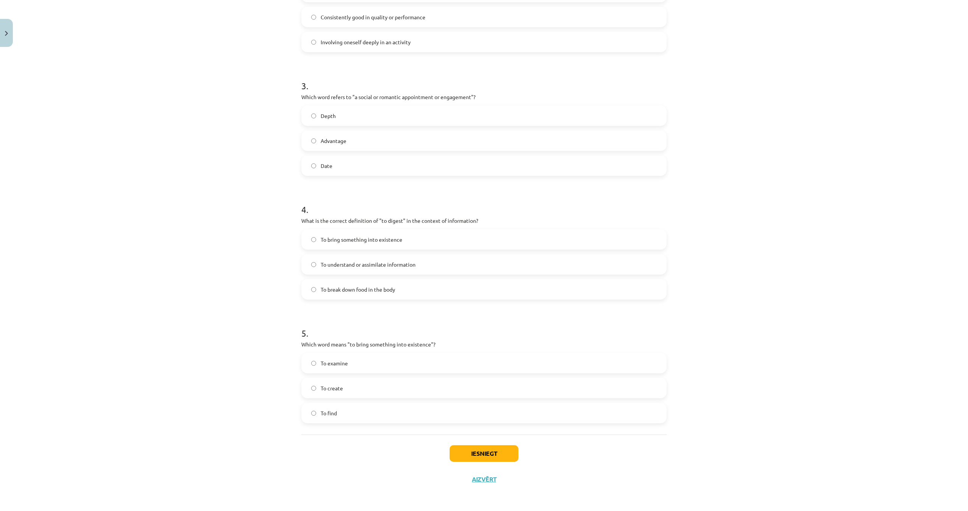
click at [324, 285] on label "To break down food in the body" at bounding box center [484, 289] width 364 height 19
click at [324, 261] on span "To understand or assimilate information" at bounding box center [368, 264] width 95 height 8
click at [325, 271] on label "To understand or assimilate information" at bounding box center [484, 264] width 364 height 19
click at [338, 387] on span "To create" at bounding box center [332, 388] width 22 height 8
click at [468, 451] on button "Iesniegt" at bounding box center [483, 453] width 69 height 17
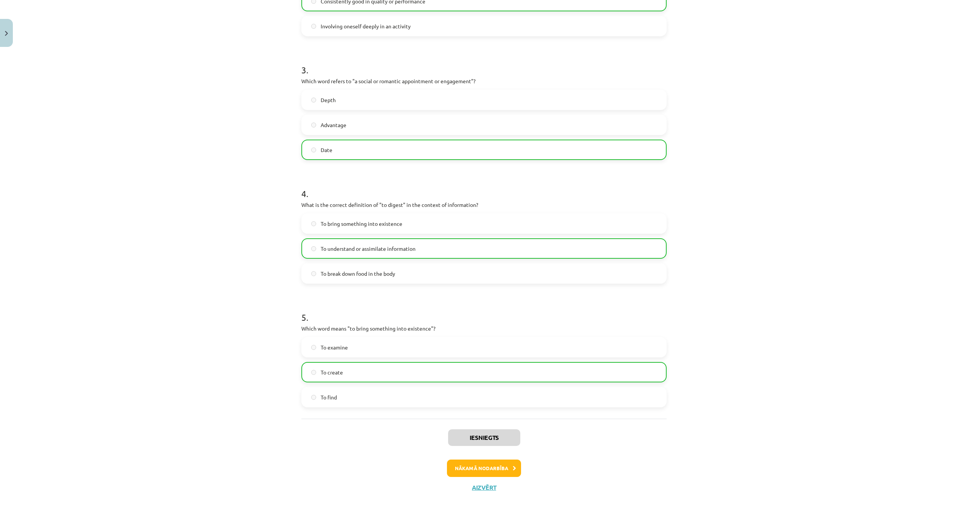
scroll to position [379, 0]
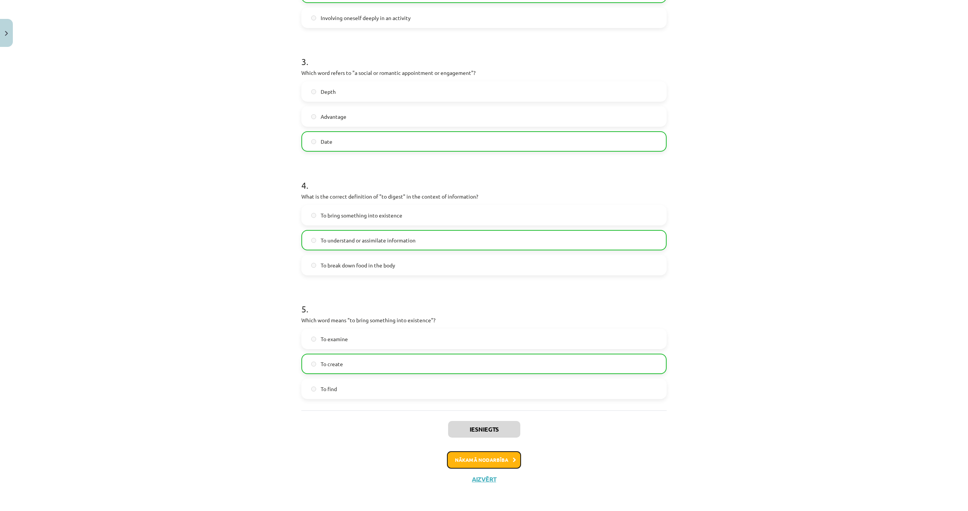
click at [460, 458] on button "Nākamā nodarbība" at bounding box center [484, 459] width 74 height 17
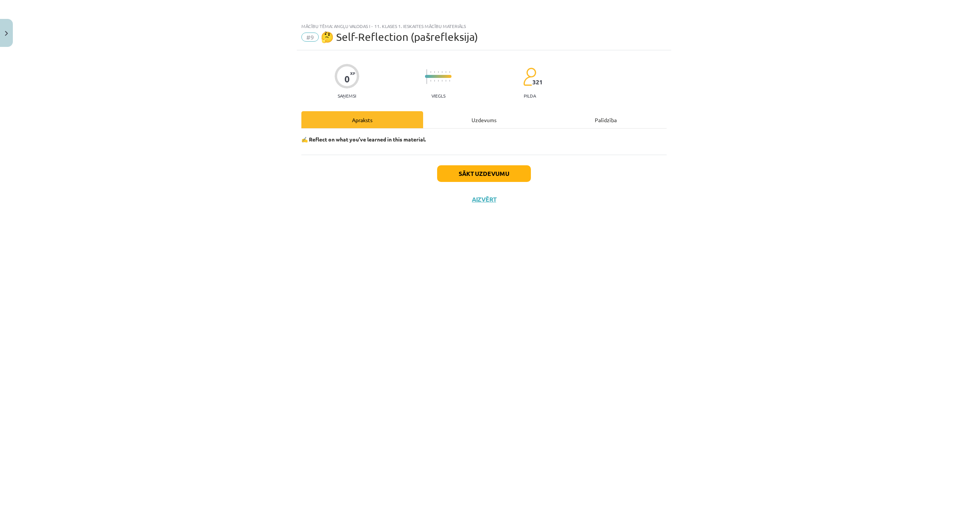
drag, startPoint x: 426, startPoint y: 249, endPoint x: 467, endPoint y: 198, distance: 64.5
click at [466, 205] on div "0 XP Saņemsi Viegls 321 pilda Apraksts Uzdevums Palīdzība ✍️ Reflect on what yo…" at bounding box center [484, 270] width 374 height 441
click at [471, 179] on button "Sākt uzdevumu" at bounding box center [484, 173] width 94 height 17
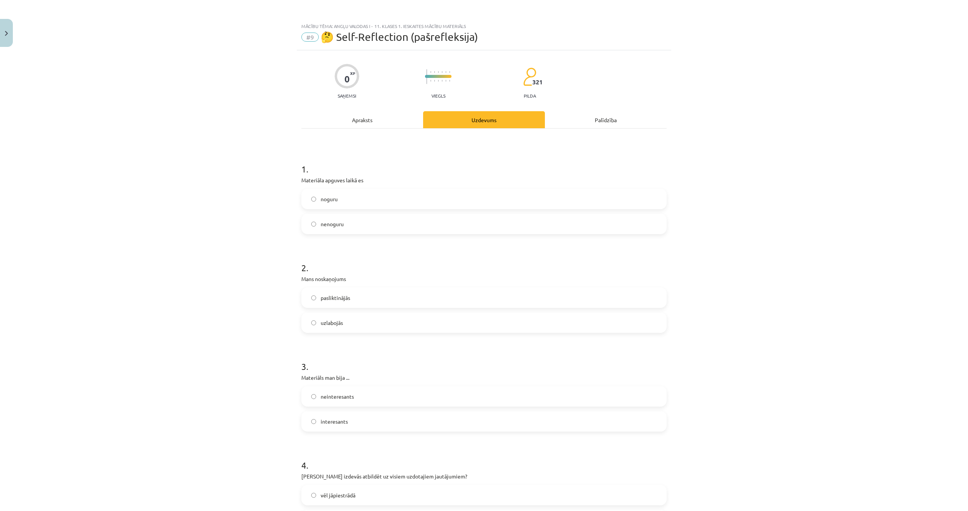
click at [347, 221] on label "nenoguru" at bounding box center [484, 223] width 364 height 19
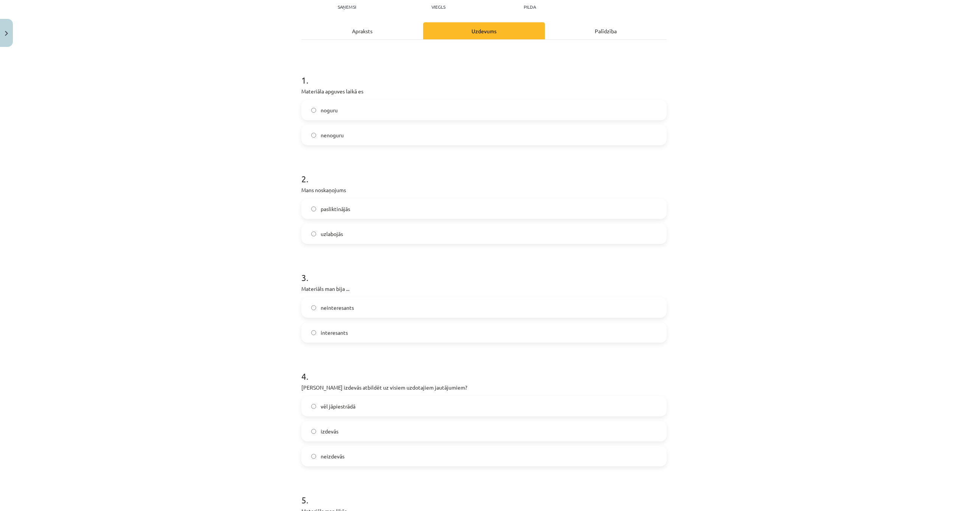
scroll to position [113, 0]
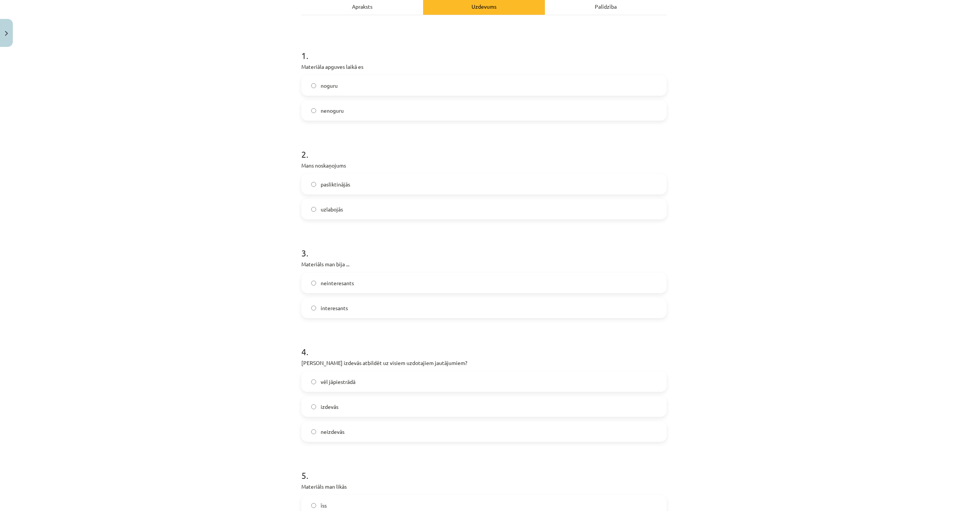
click at [336, 204] on label "uzlabojās" at bounding box center [484, 209] width 364 height 19
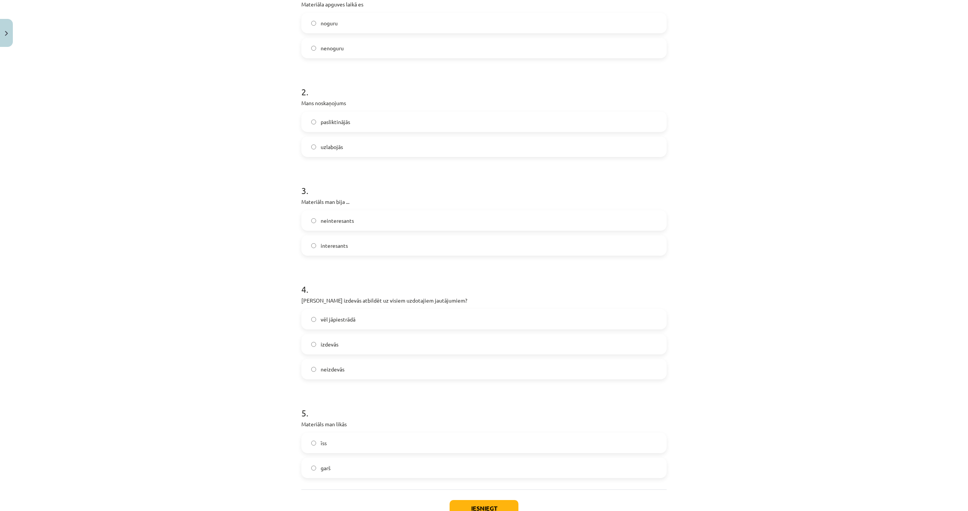
scroll to position [189, 0]
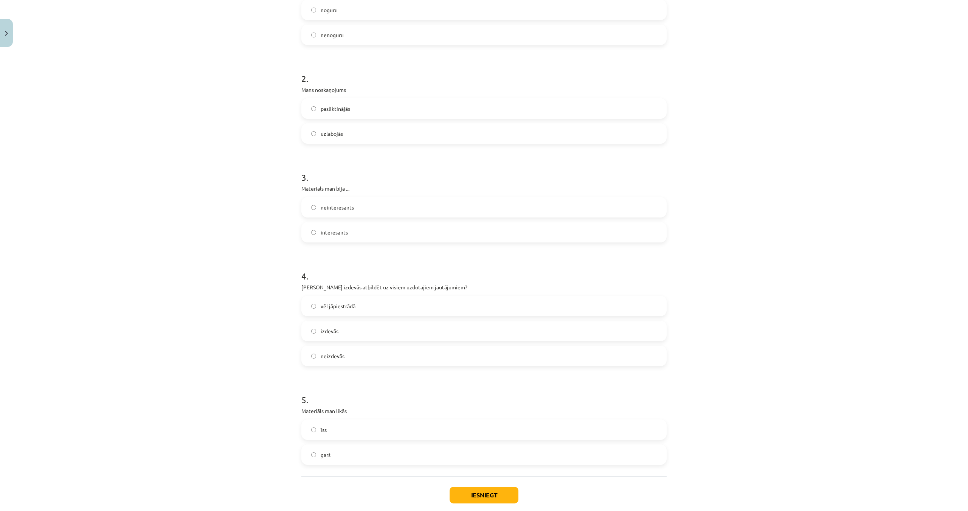
click at [341, 229] on span "interesants" at bounding box center [334, 232] width 27 height 8
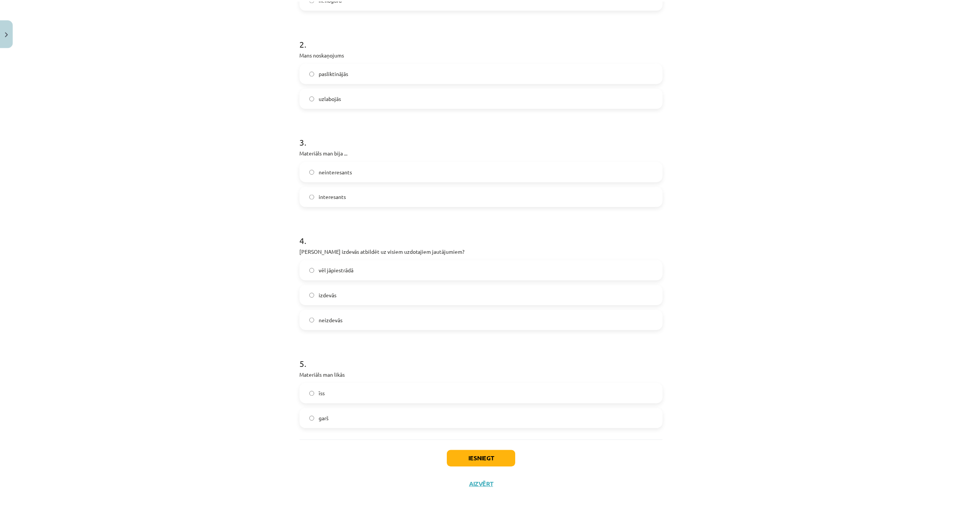
scroll to position [231, 0]
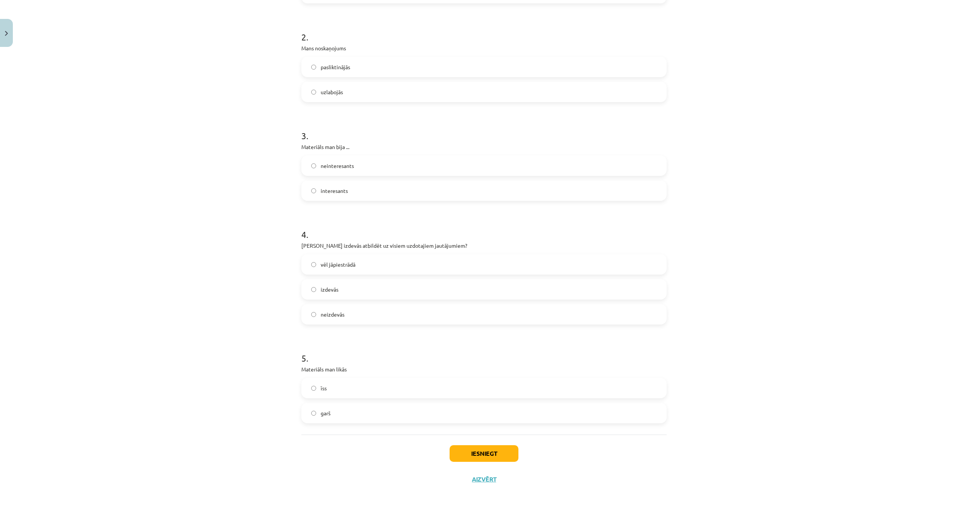
click at [364, 265] on label "vēl jāpiestrādā" at bounding box center [484, 264] width 364 height 19
click at [371, 390] on label "īss" at bounding box center [484, 387] width 364 height 19
click at [462, 452] on button "Iesniegt" at bounding box center [483, 453] width 69 height 17
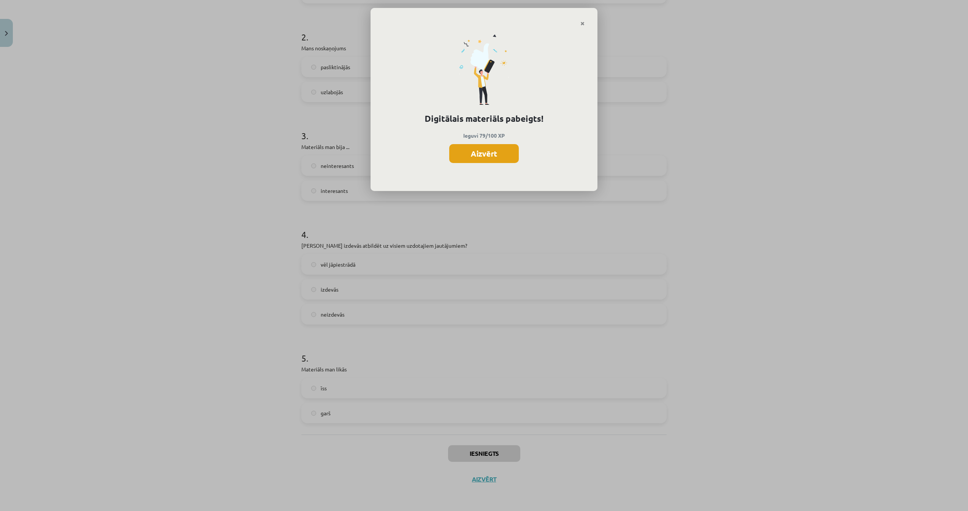
click at [493, 160] on button "Aizvērt" at bounding box center [484, 153] width 70 height 19
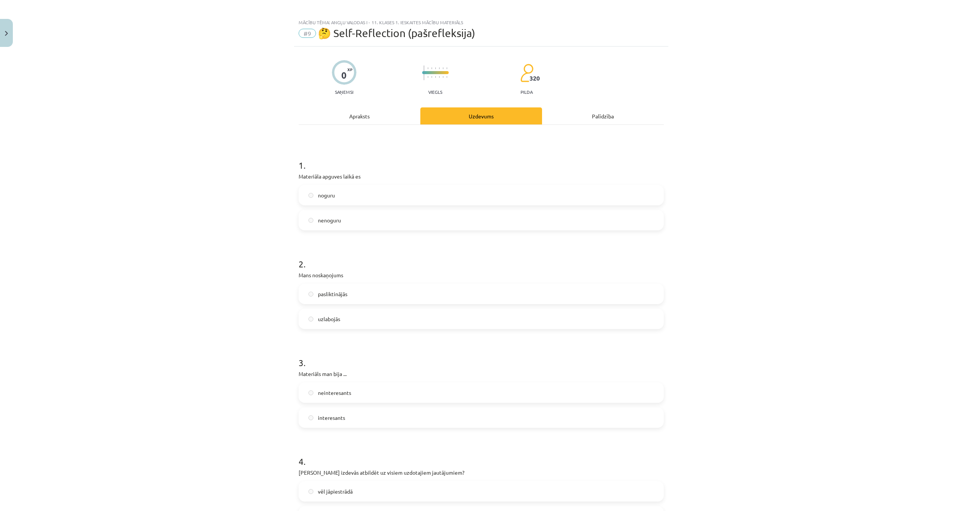
scroll to position [0, 0]
